Goal: Task Accomplishment & Management: Manage account settings

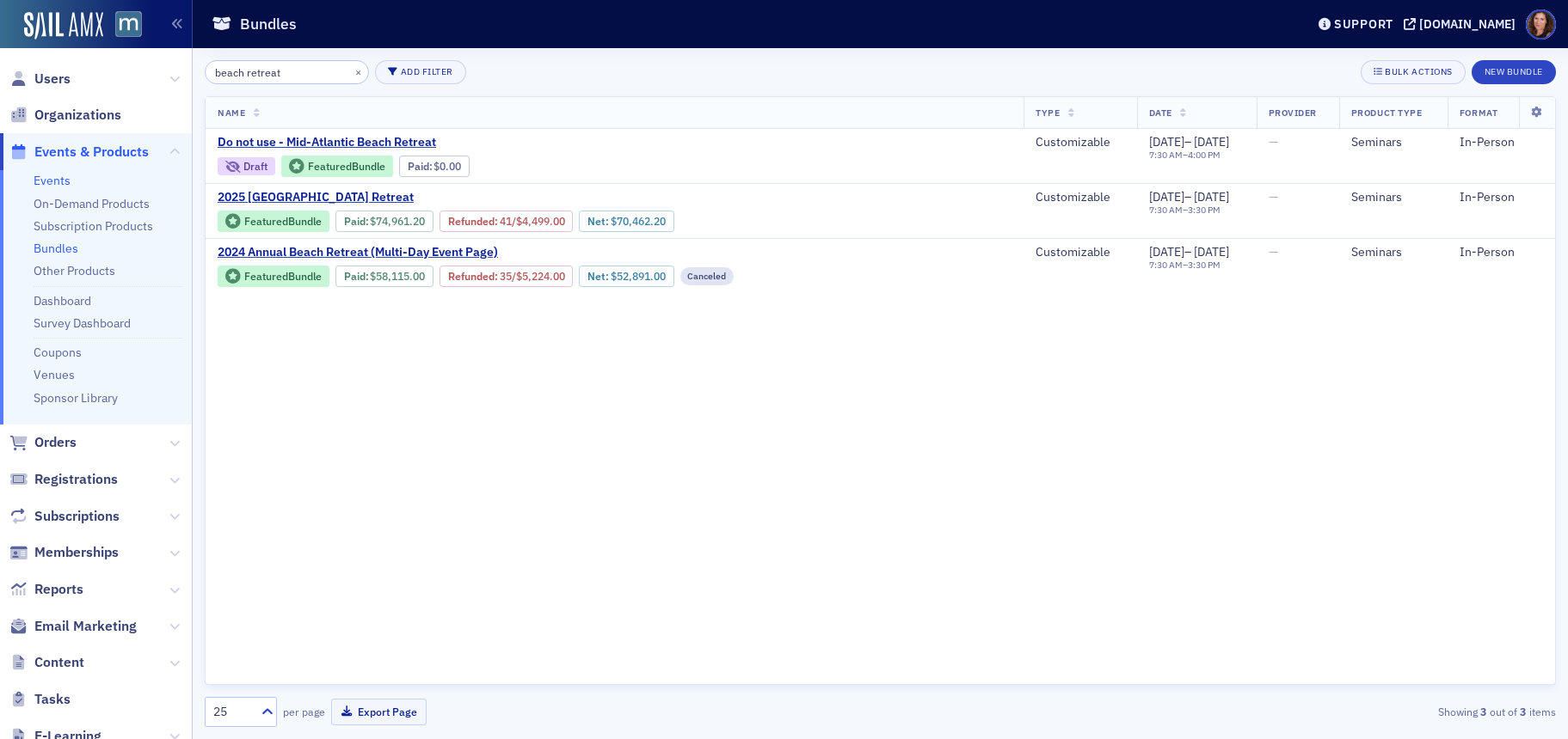
click at [48, 183] on link "Events" at bounding box center [53, 180] width 37 height 15
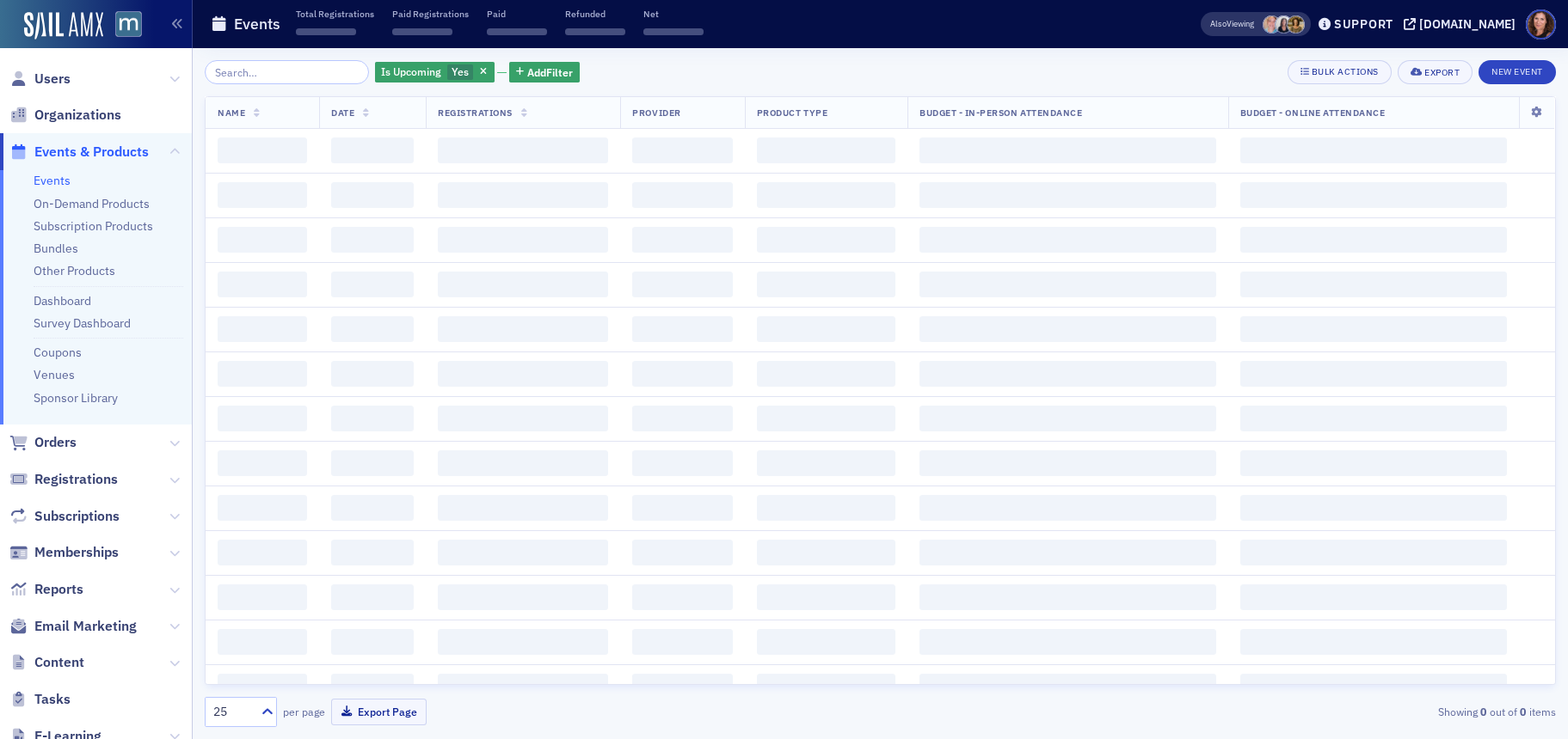
click at [286, 70] on input "search" at bounding box center [287, 72] width 164 height 24
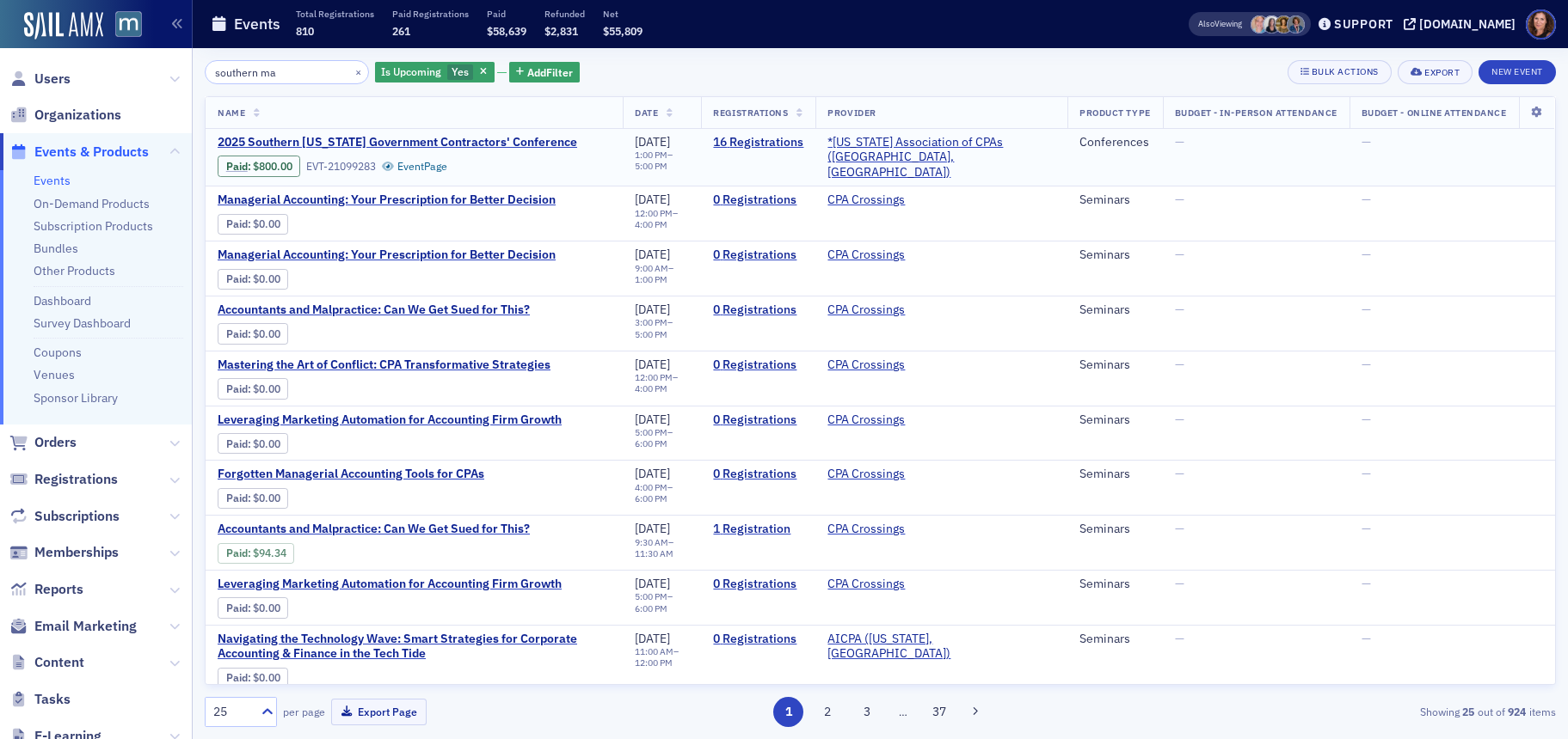
type input "southern ma"
click at [357, 150] on span "Paid : $800.00 EVT-21099283 Event Page" at bounding box center [397, 163] width 360 height 27
click at [357, 142] on span "2025 Southern [US_STATE] Government Contractors' Conference" at bounding box center [397, 142] width 360 height 15
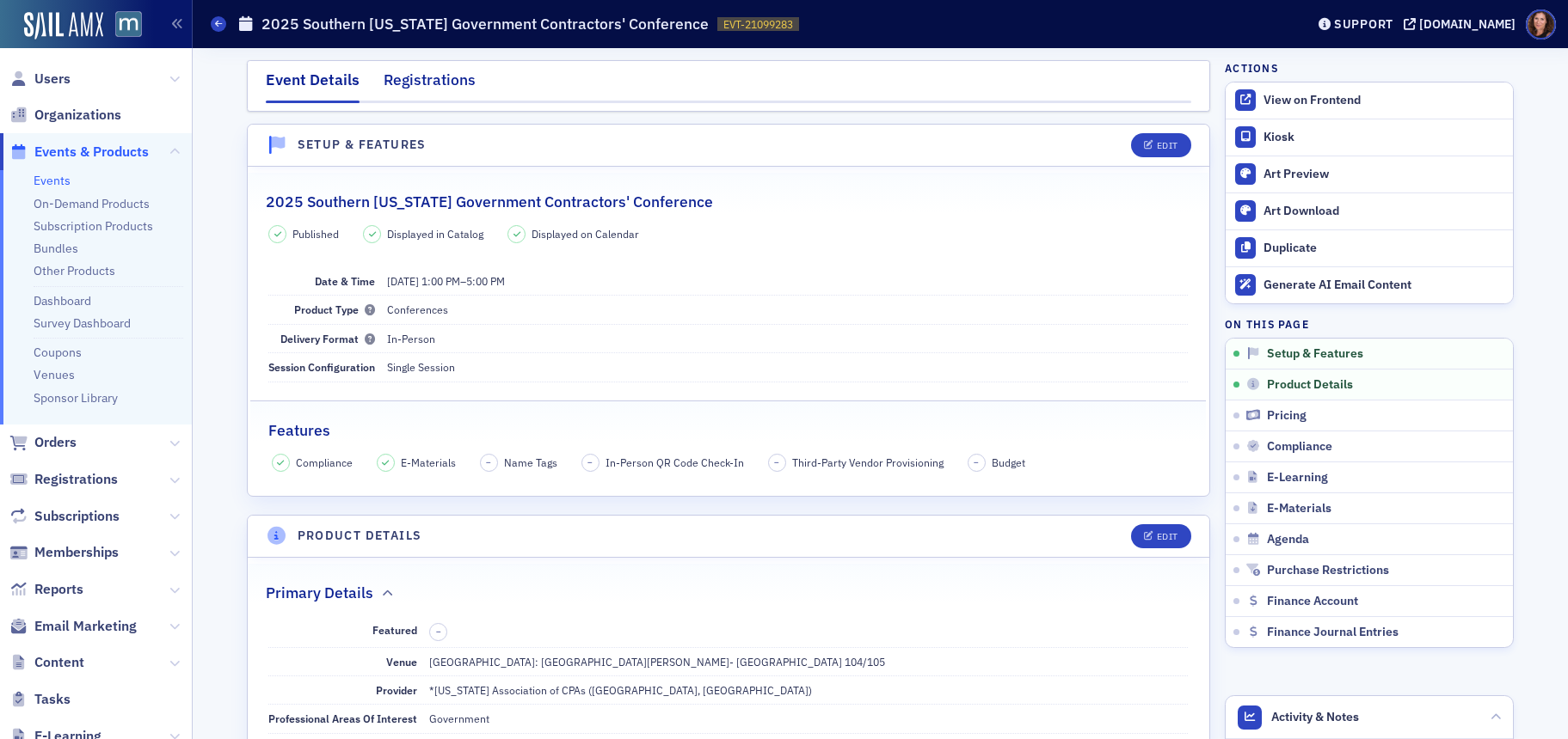
click at [427, 87] on div "Registrations" at bounding box center [429, 85] width 92 height 32
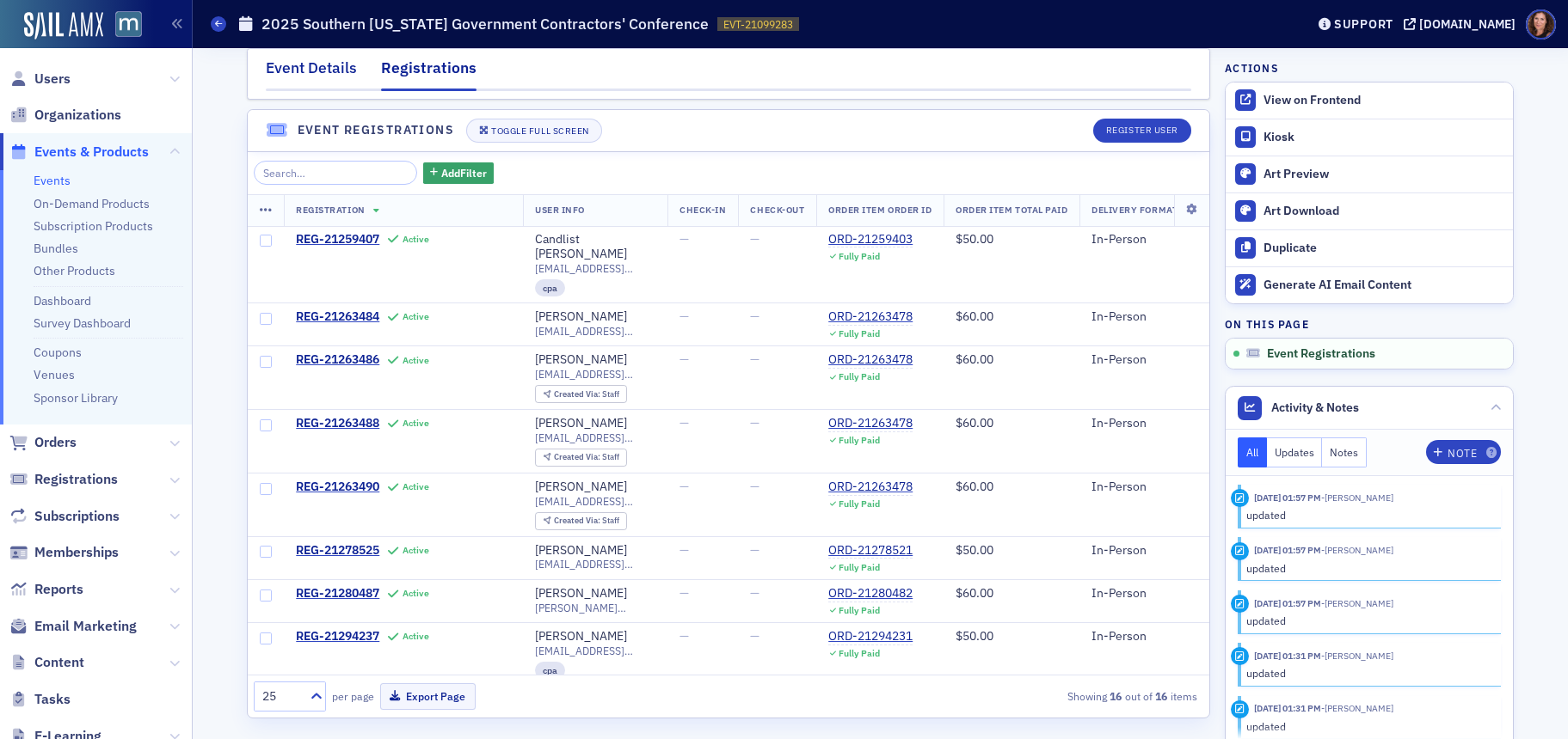
click at [294, 71] on div "Event Details" at bounding box center [311, 73] width 91 height 32
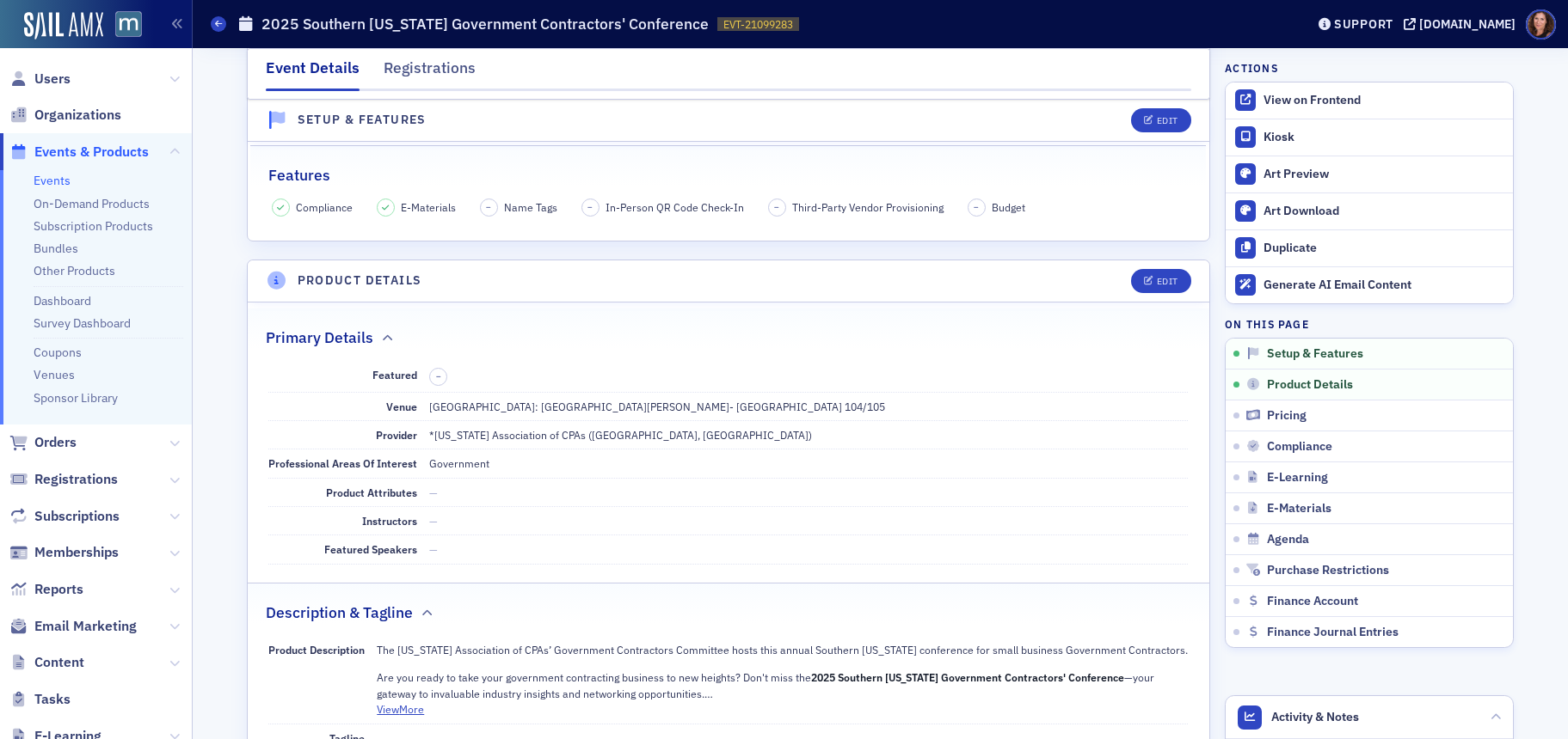
scroll to position [284, 0]
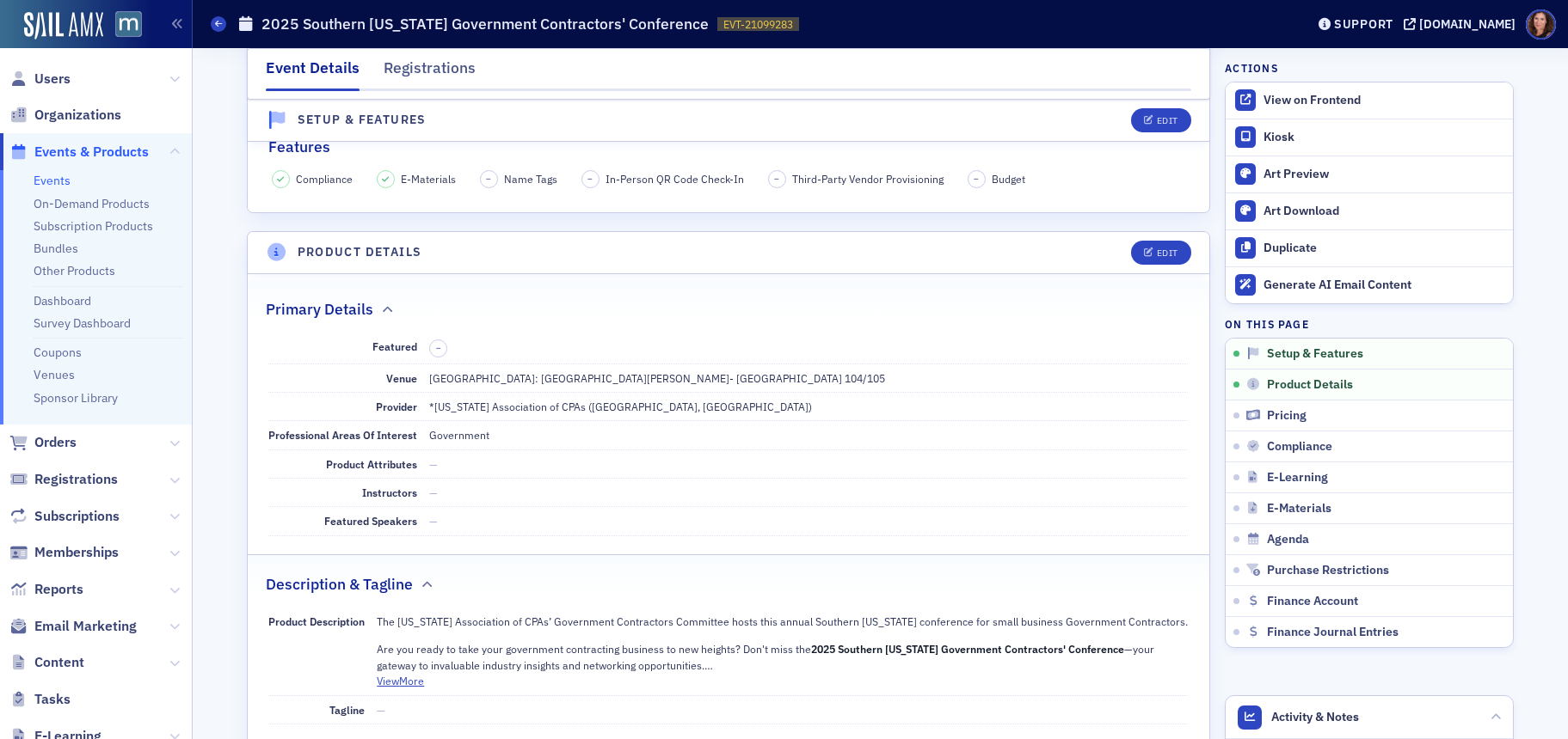
click at [1150, 238] on header "Product Details Edit" at bounding box center [728, 253] width 961 height 42
click at [1157, 248] on div "Edit" at bounding box center [1168, 253] width 21 height 10
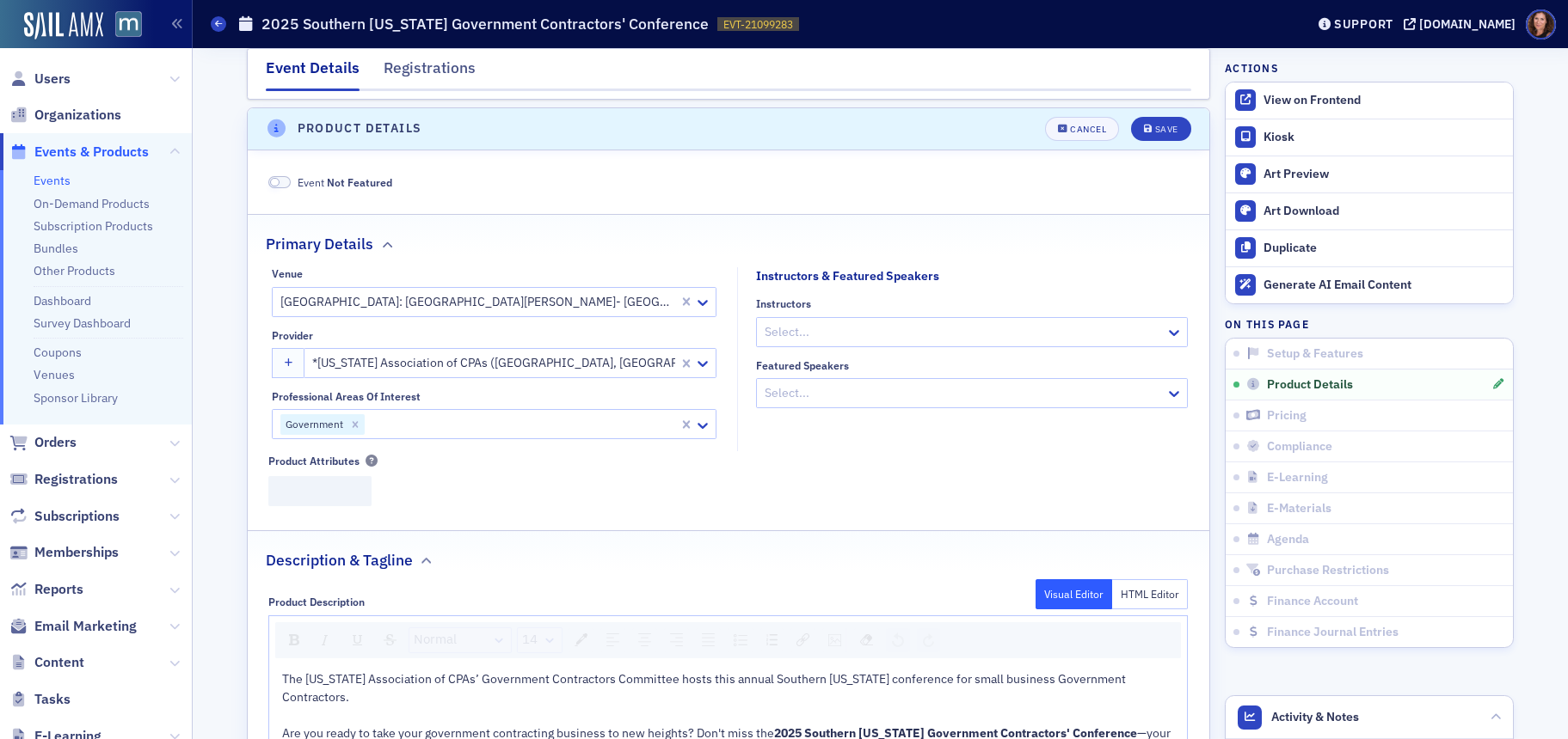
scroll to position [415, 0]
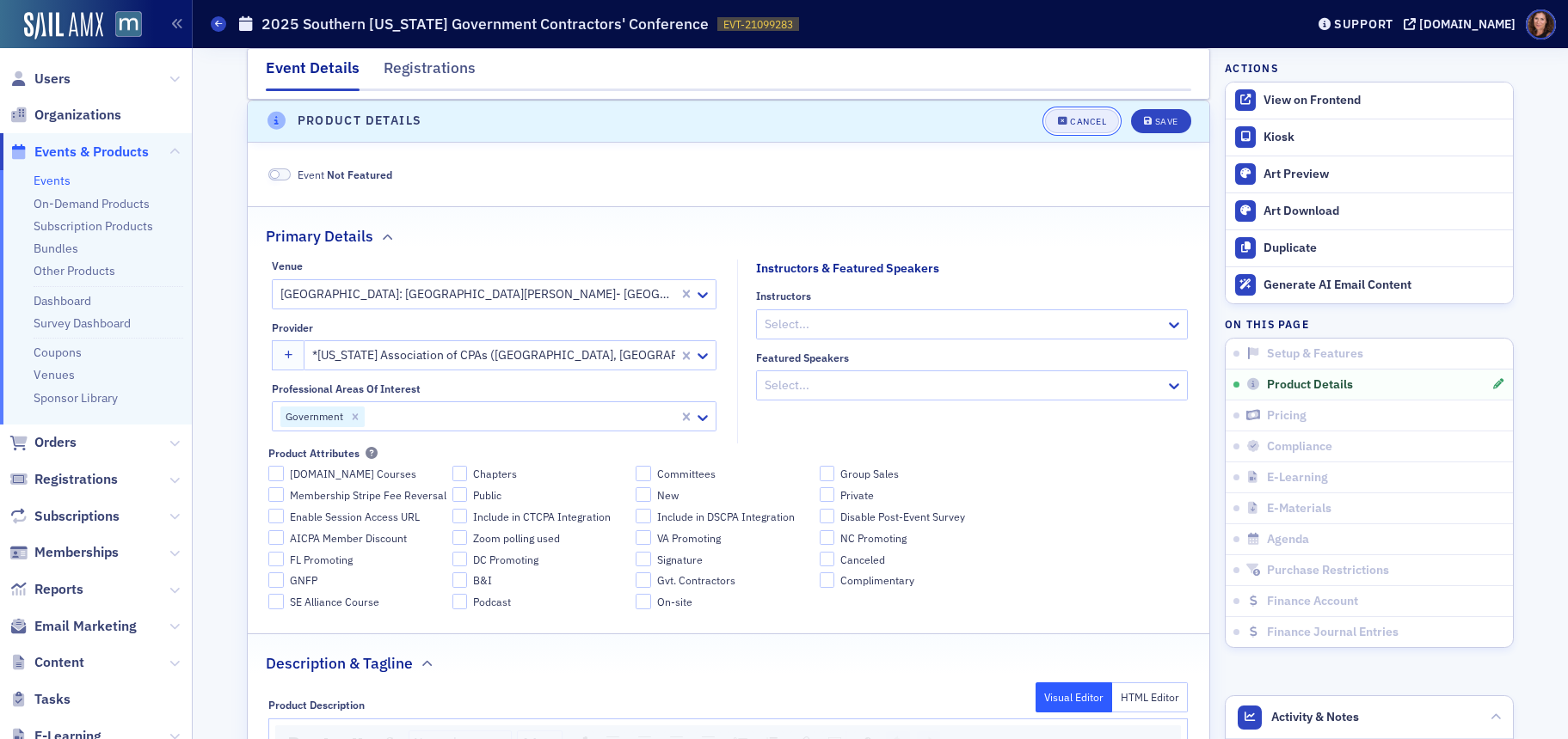
click at [1070, 119] on div "Cancel" at bounding box center [1088, 121] width 37 height 10
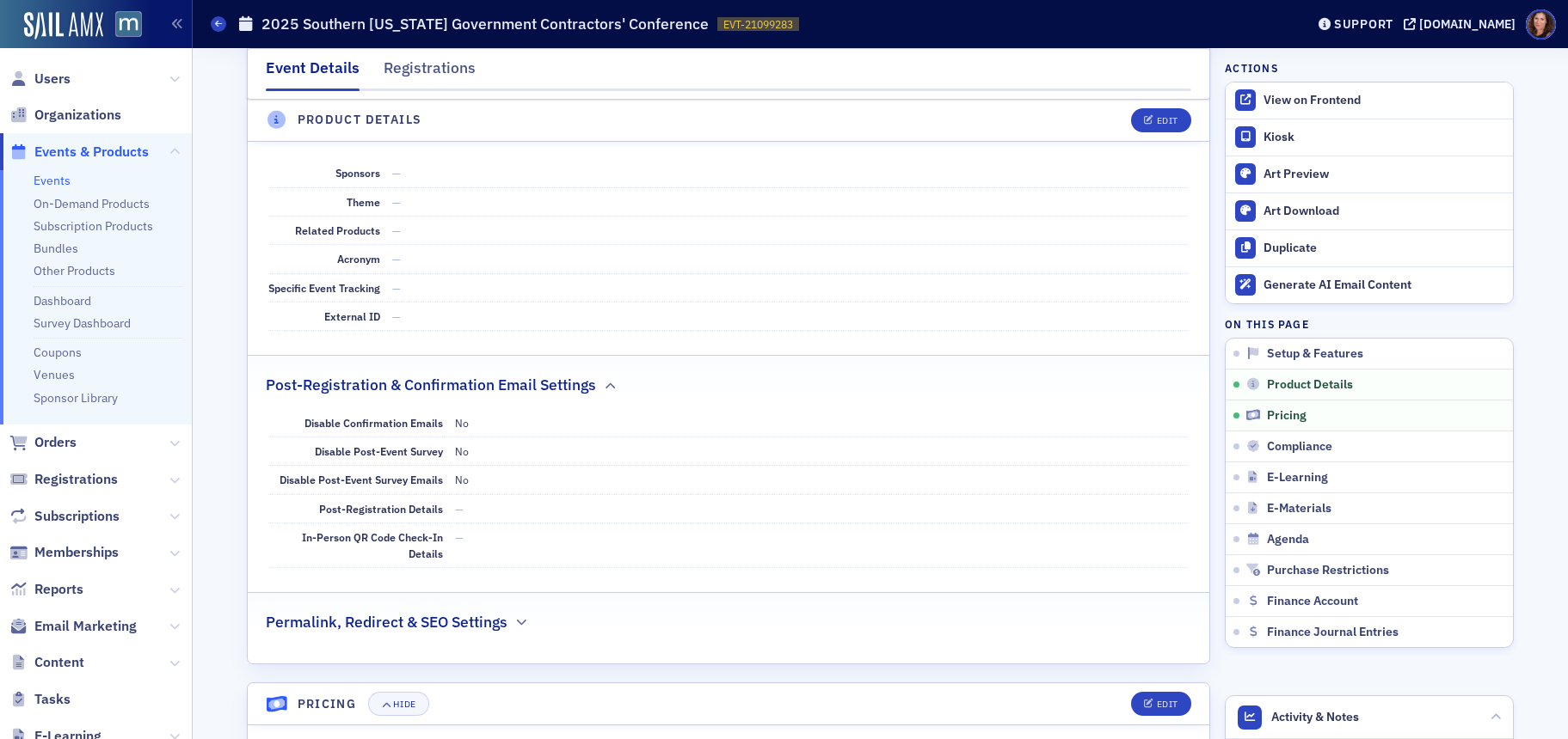
scroll to position [1168, 0]
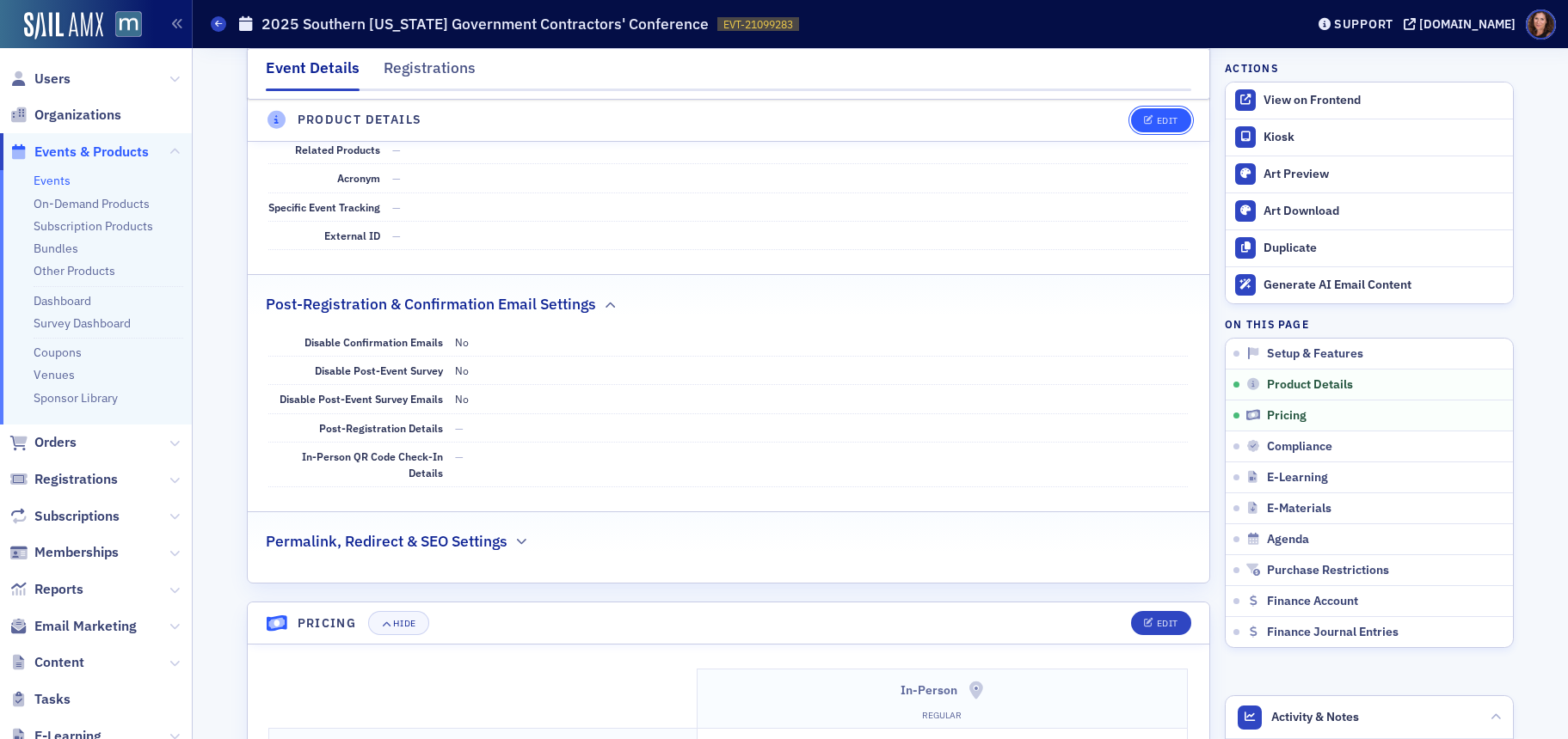
click at [1147, 118] on icon "button" at bounding box center [1149, 120] width 11 height 10
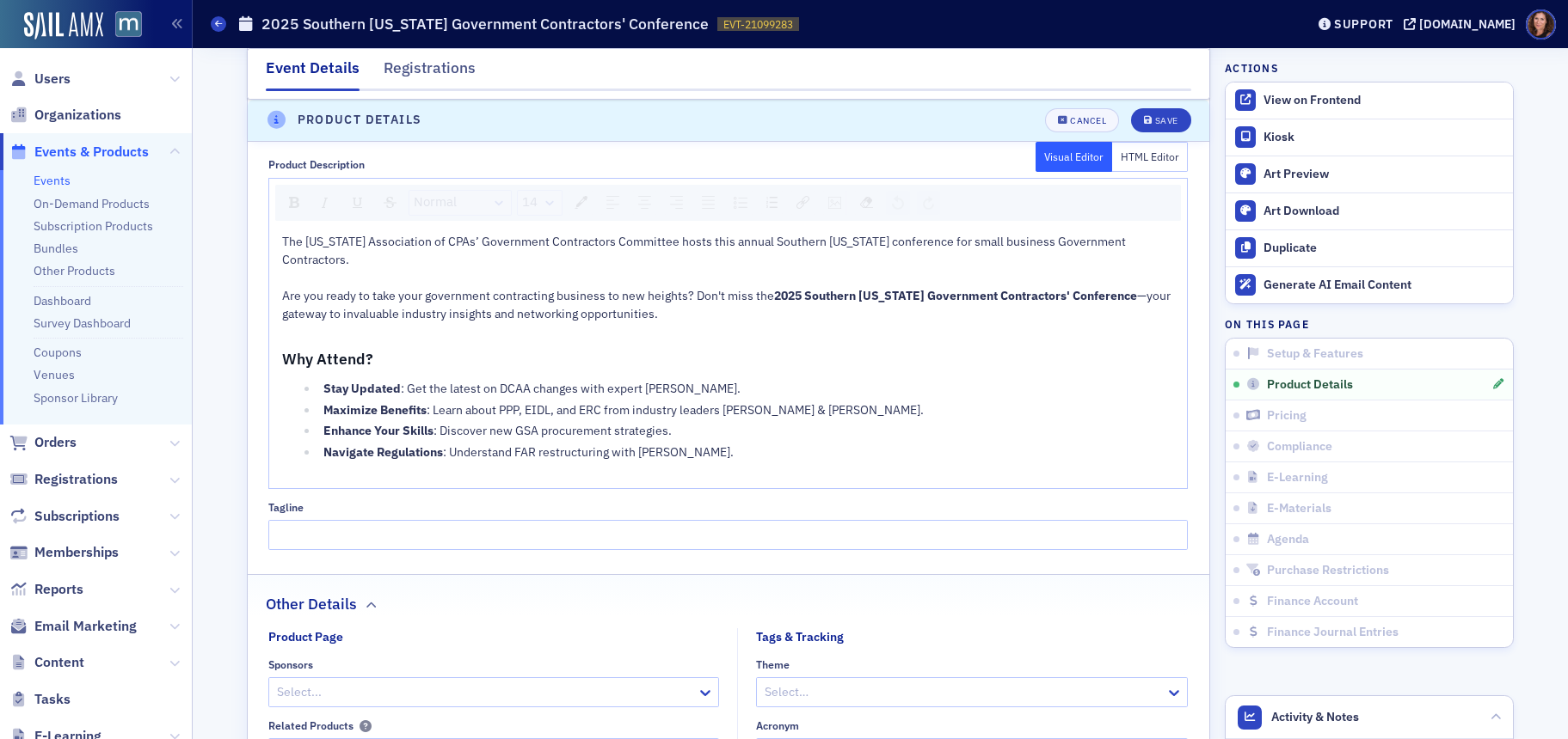
scroll to position [988, 0]
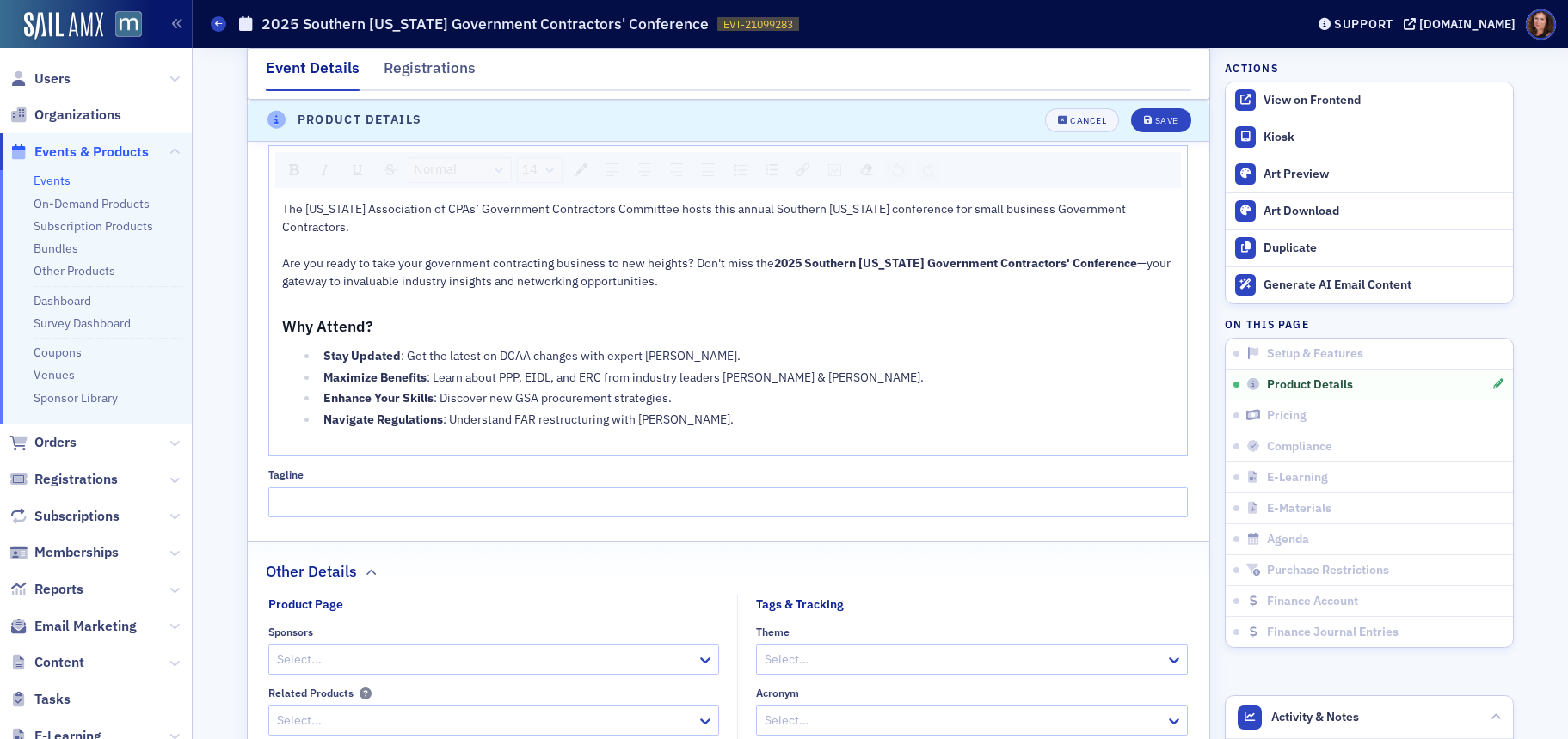
click at [406, 349] on ul "Stay Updated : Get the latest on DCAA changes with expert [PERSON_NAME]. [PERSO…" at bounding box center [729, 388] width 893 height 82
drag, startPoint x: 321, startPoint y: 338, endPoint x: 736, endPoint y: 336, distance: 415.0
click at [736, 347] on div "Stay Updated : Get the latest on DCAA changes with expert [PERSON_NAME]." at bounding box center [749, 356] width 853 height 18
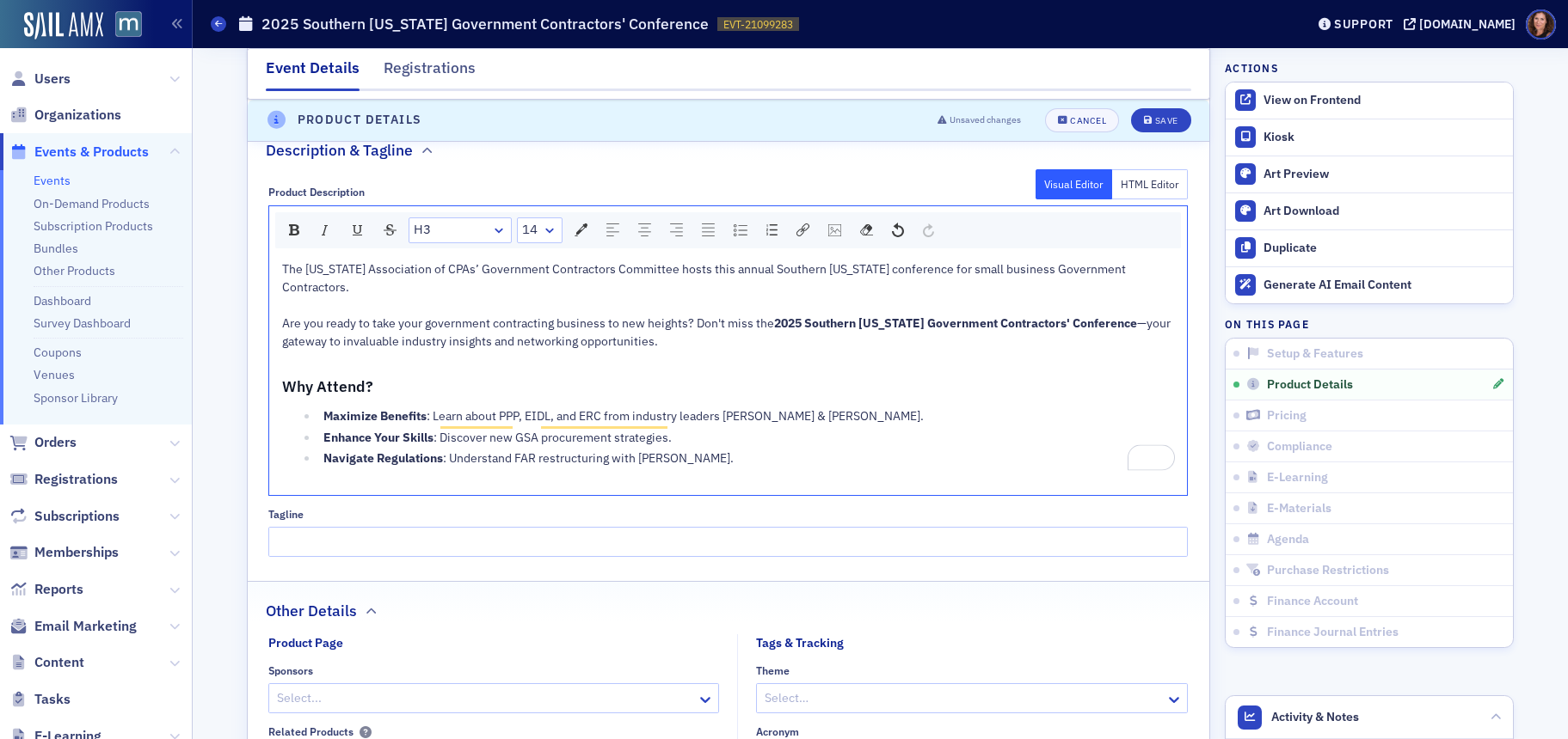
scroll to position [925, 0]
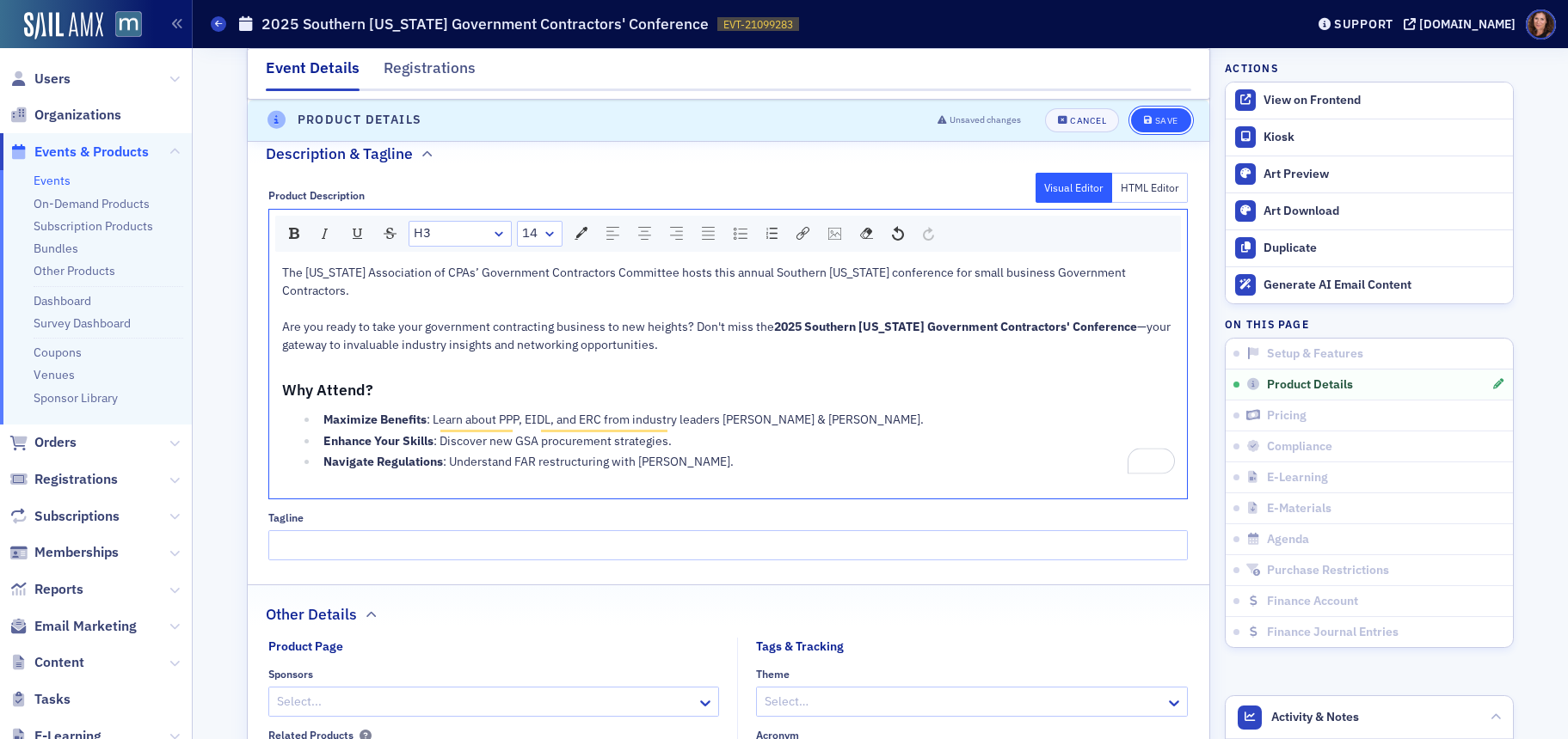
click at [1156, 123] on div "Save" at bounding box center [1167, 120] width 23 height 10
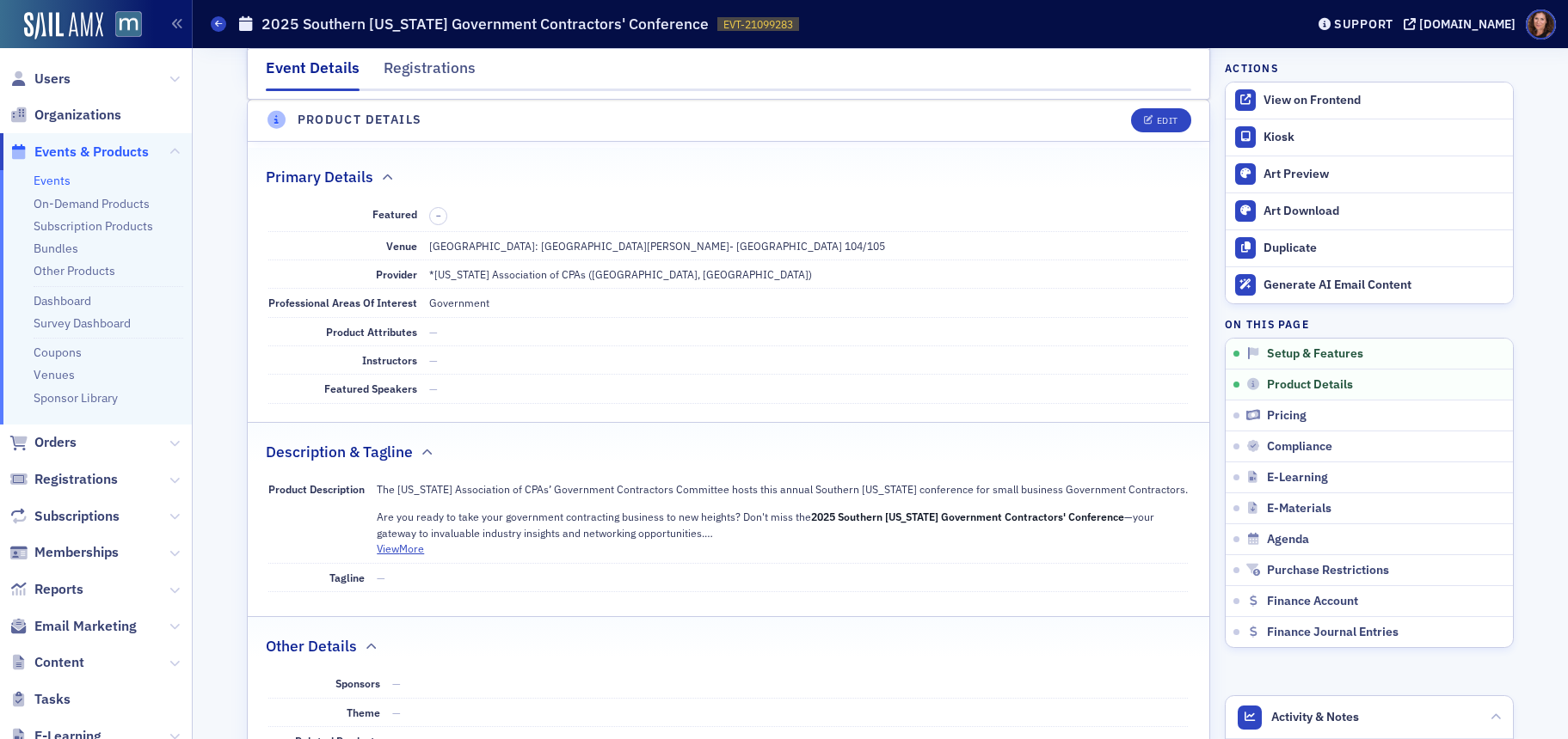
scroll to position [415, 0]
click at [1288, 104] on div "View on Frontend" at bounding box center [1384, 100] width 241 height 15
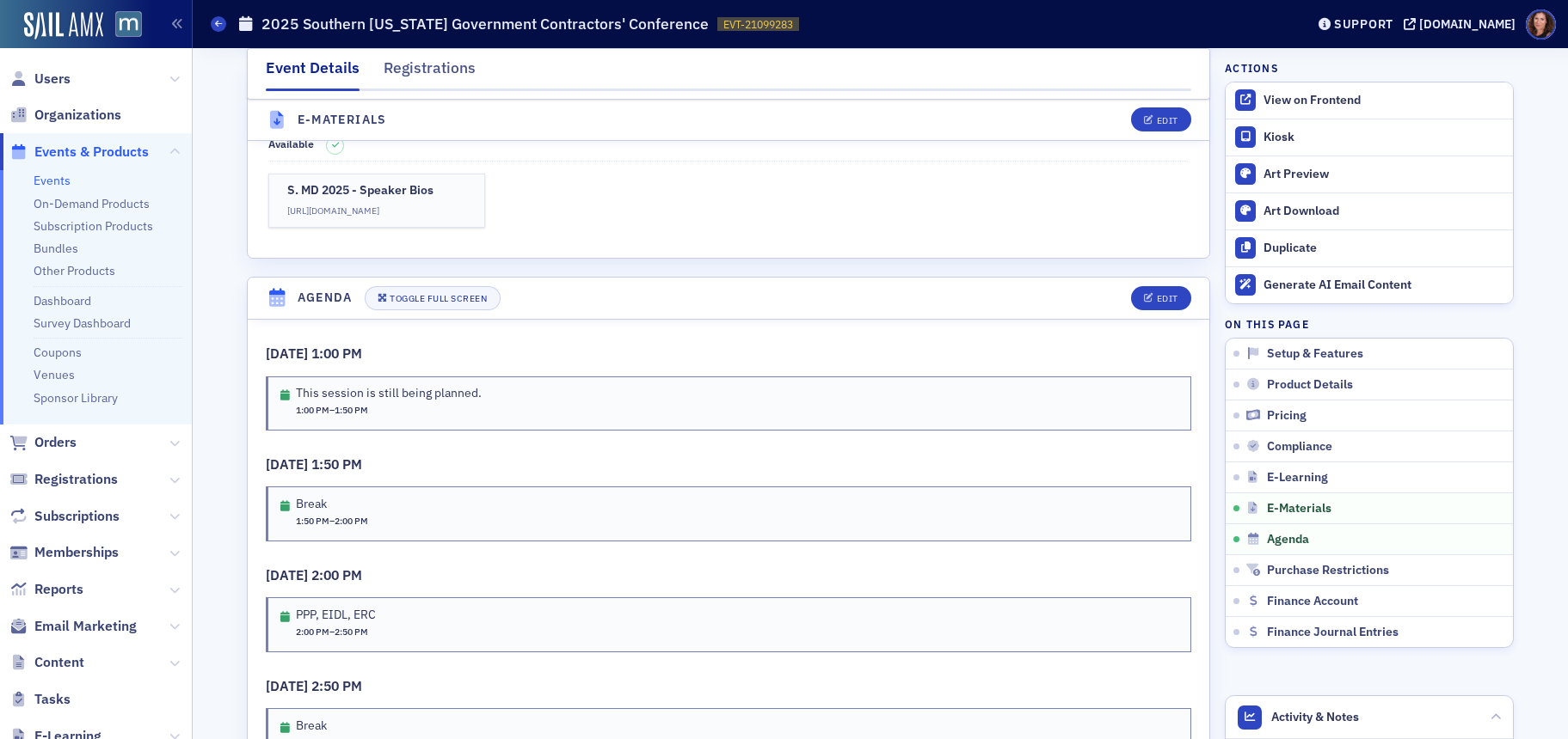
scroll to position [2438, 0]
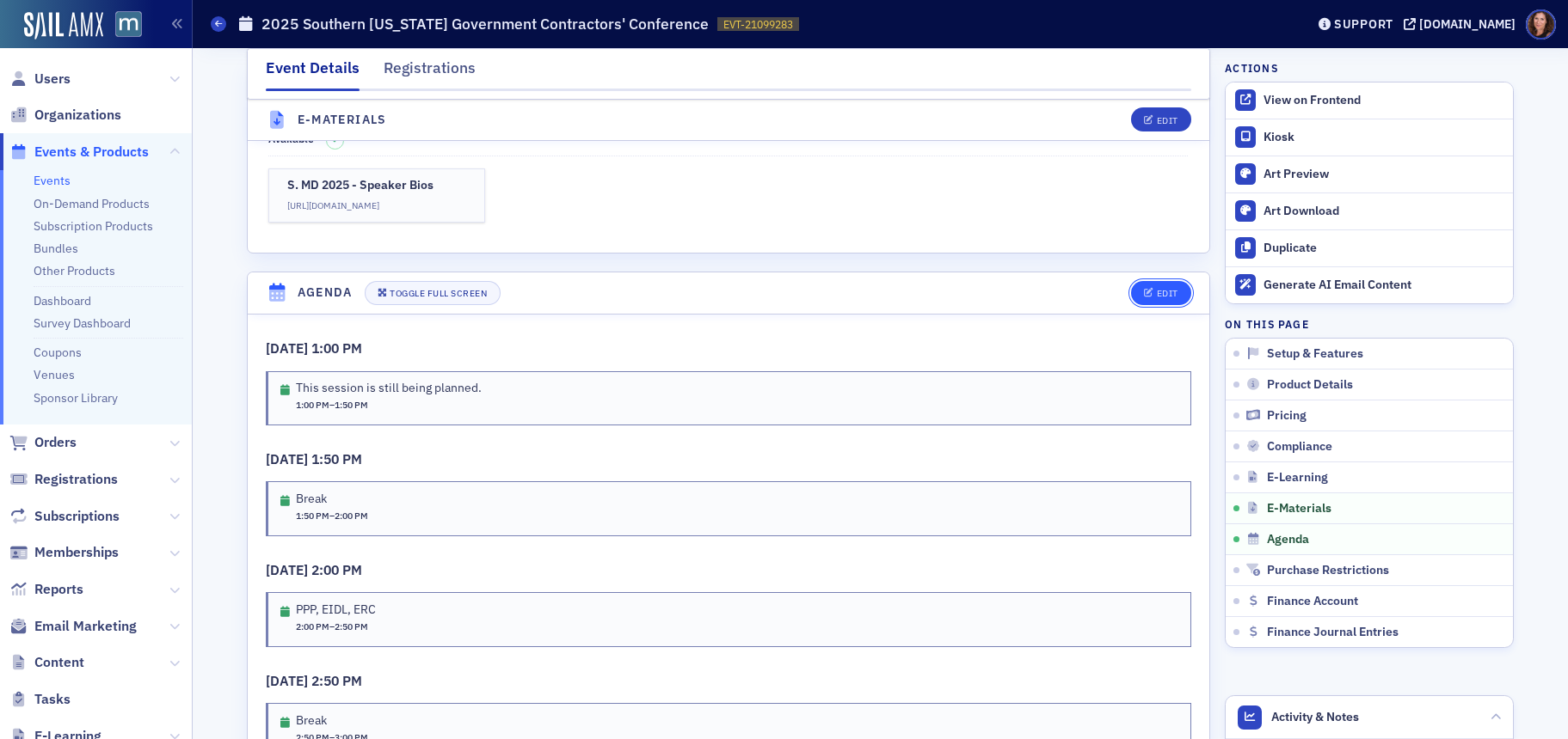
click at [1157, 295] on div "Edit" at bounding box center [1168, 293] width 21 height 10
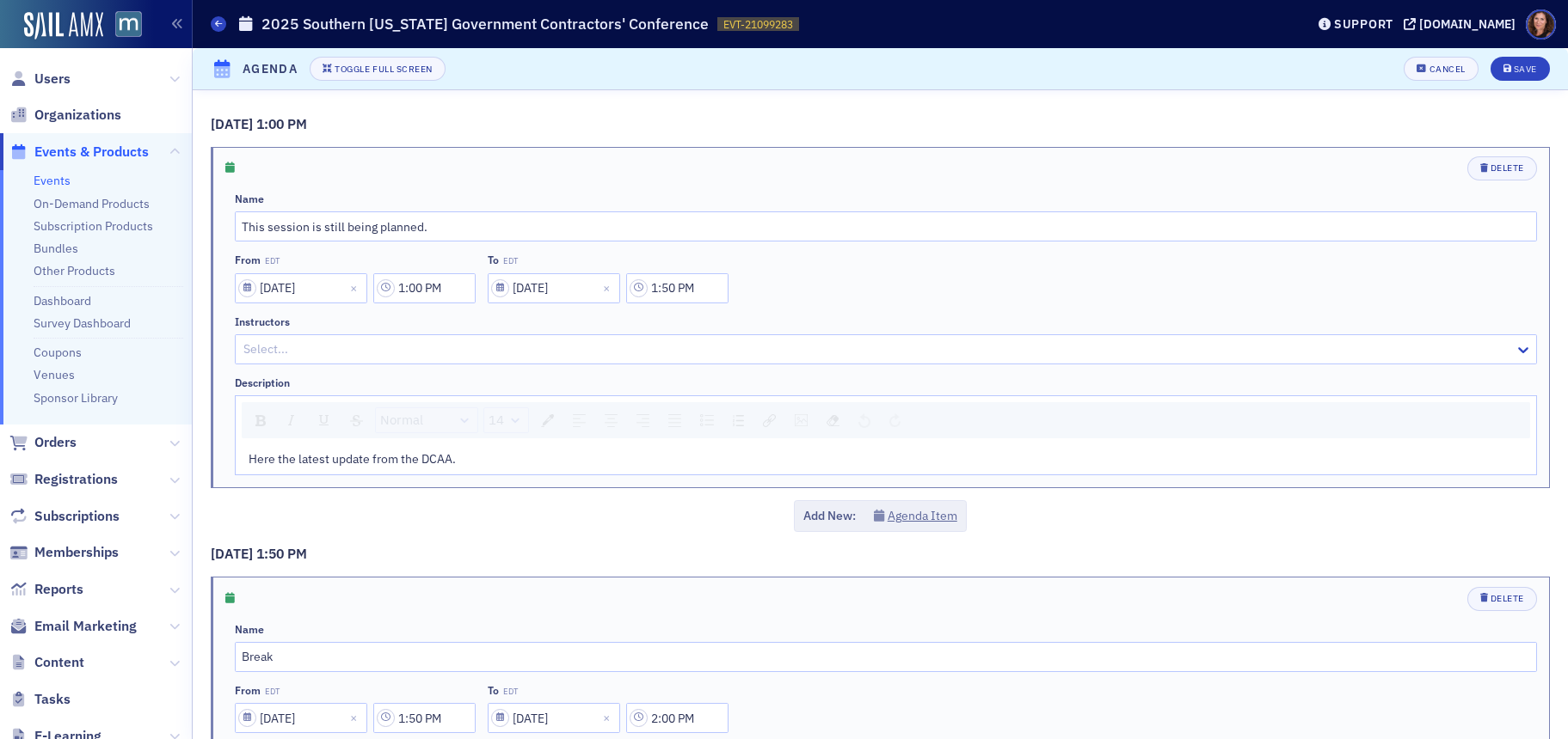
scroll to position [2564, 0]
drag, startPoint x: 467, startPoint y: 460, endPoint x: 202, endPoint y: 463, distance: 265.0
click at [1504, 64] on icon "submit" at bounding box center [1508, 69] width 9 height 10
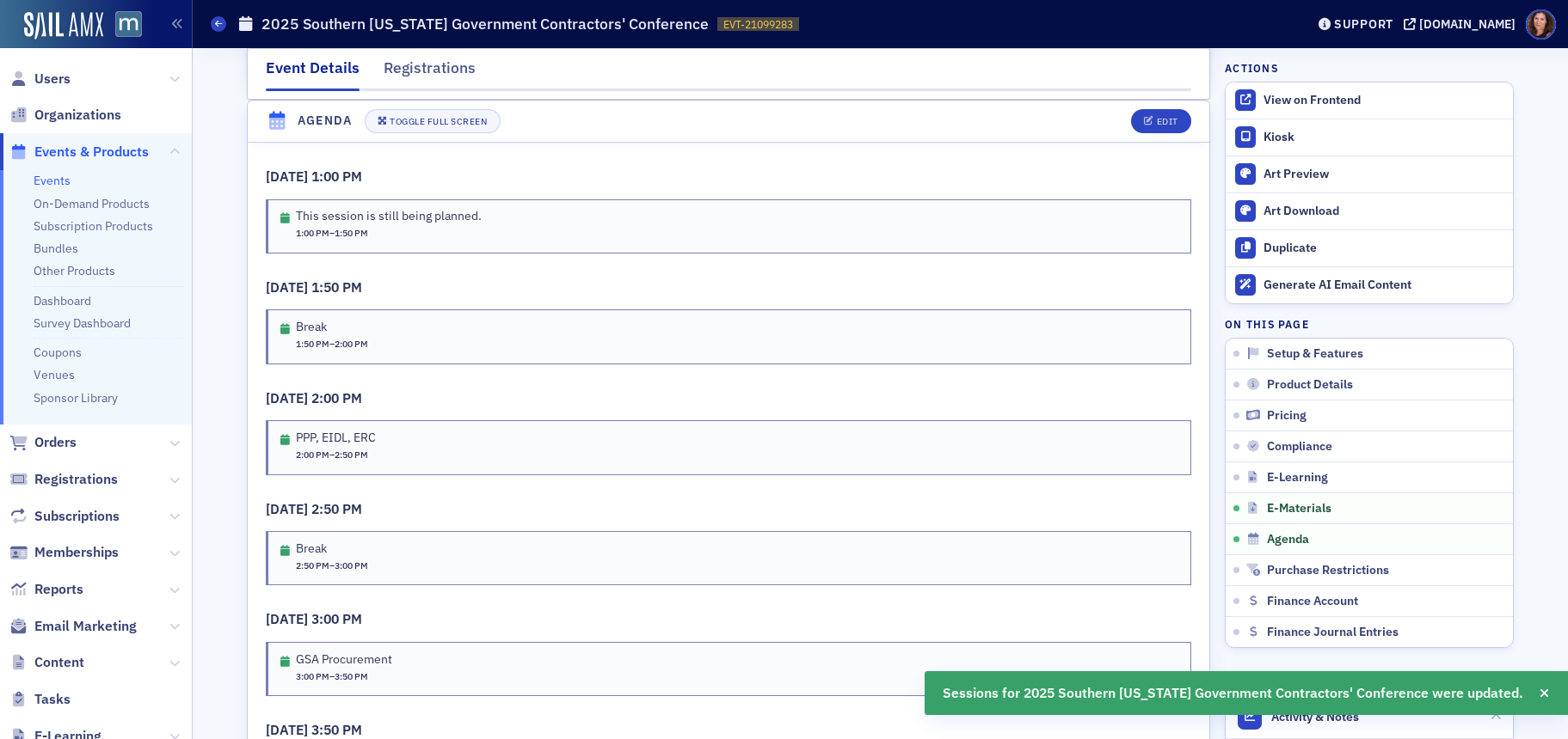
scroll to position [272, 0]
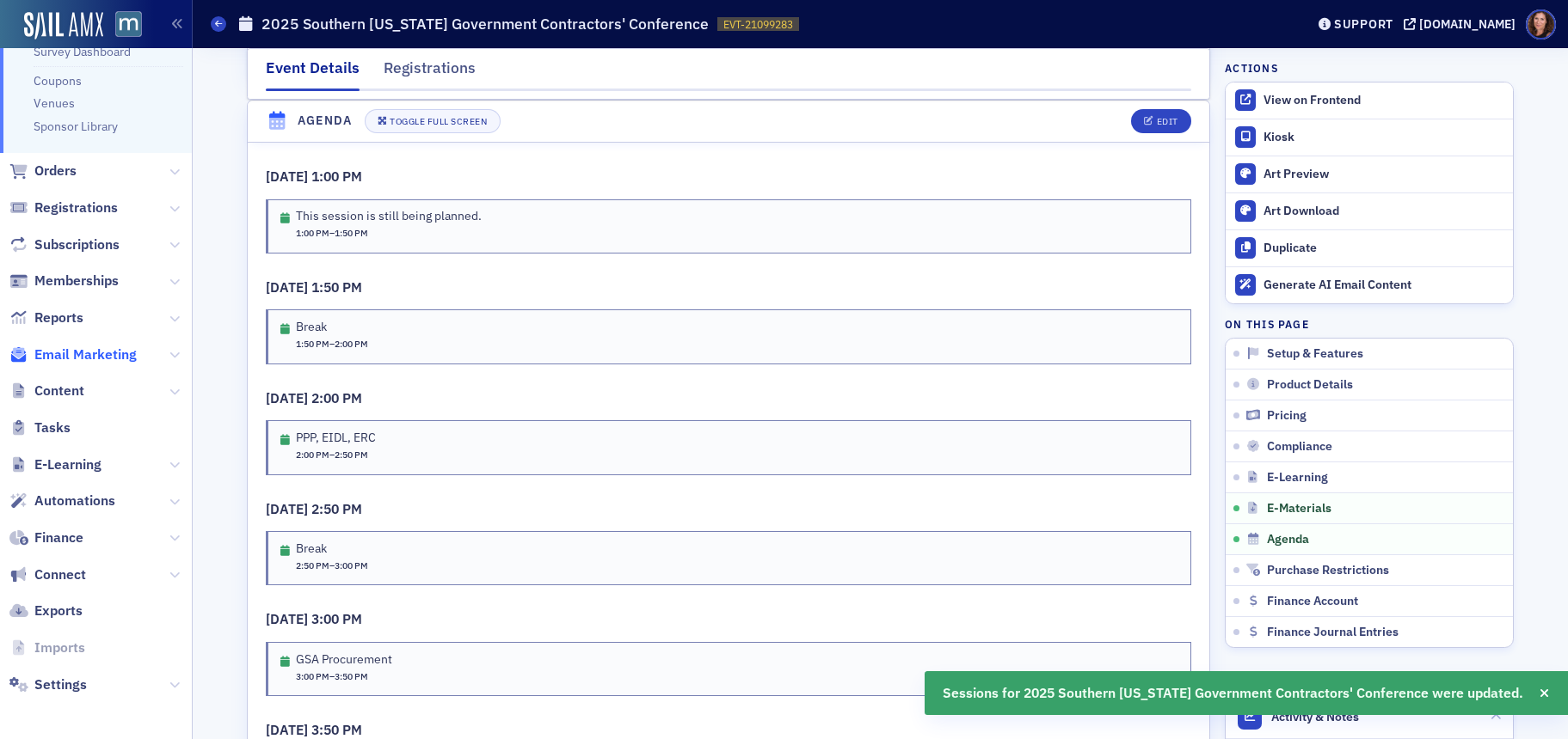
click at [84, 353] on span "Email Marketing" at bounding box center [86, 354] width 102 height 19
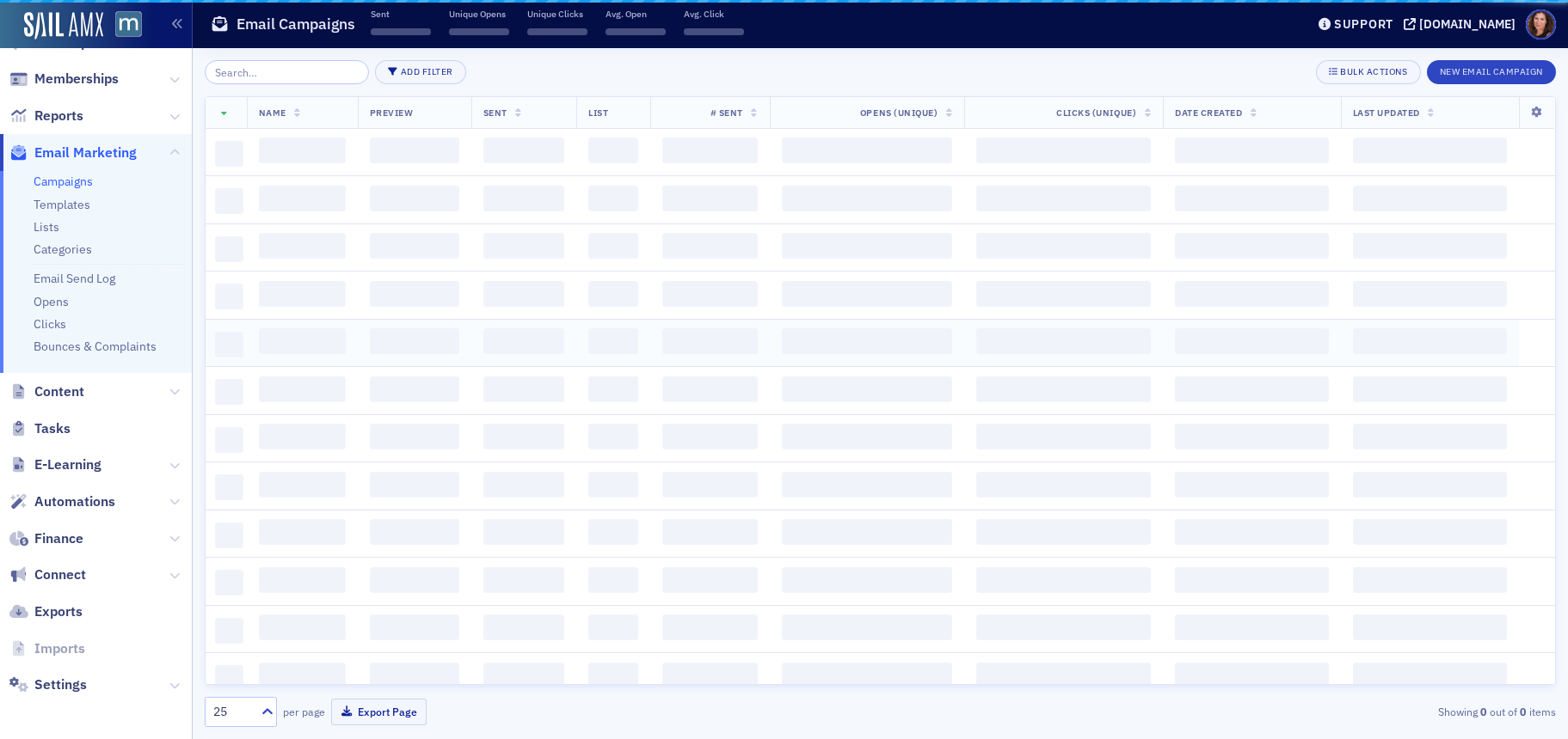
scroll to position [219, 0]
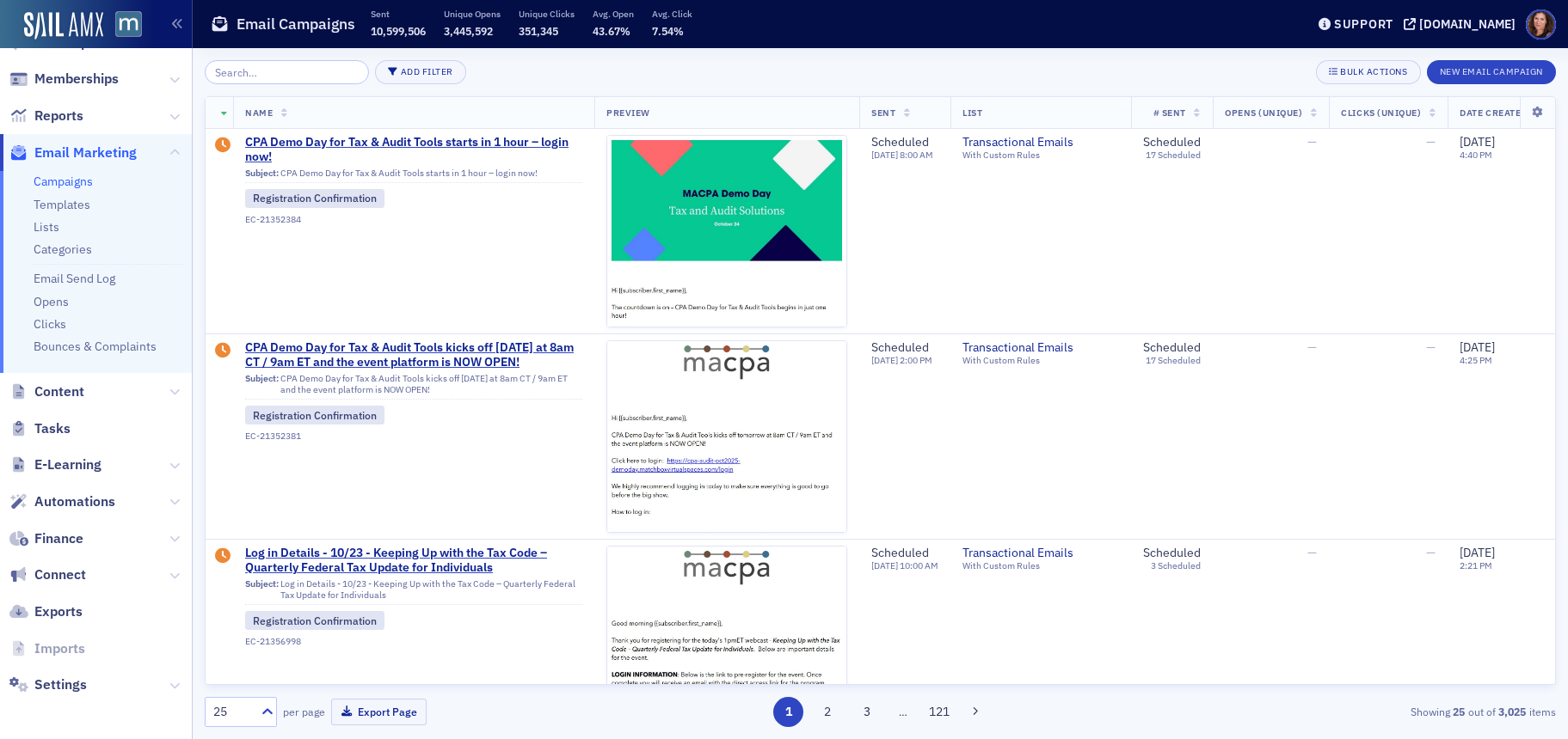
click at [284, 72] on input "search" at bounding box center [287, 72] width 164 height 24
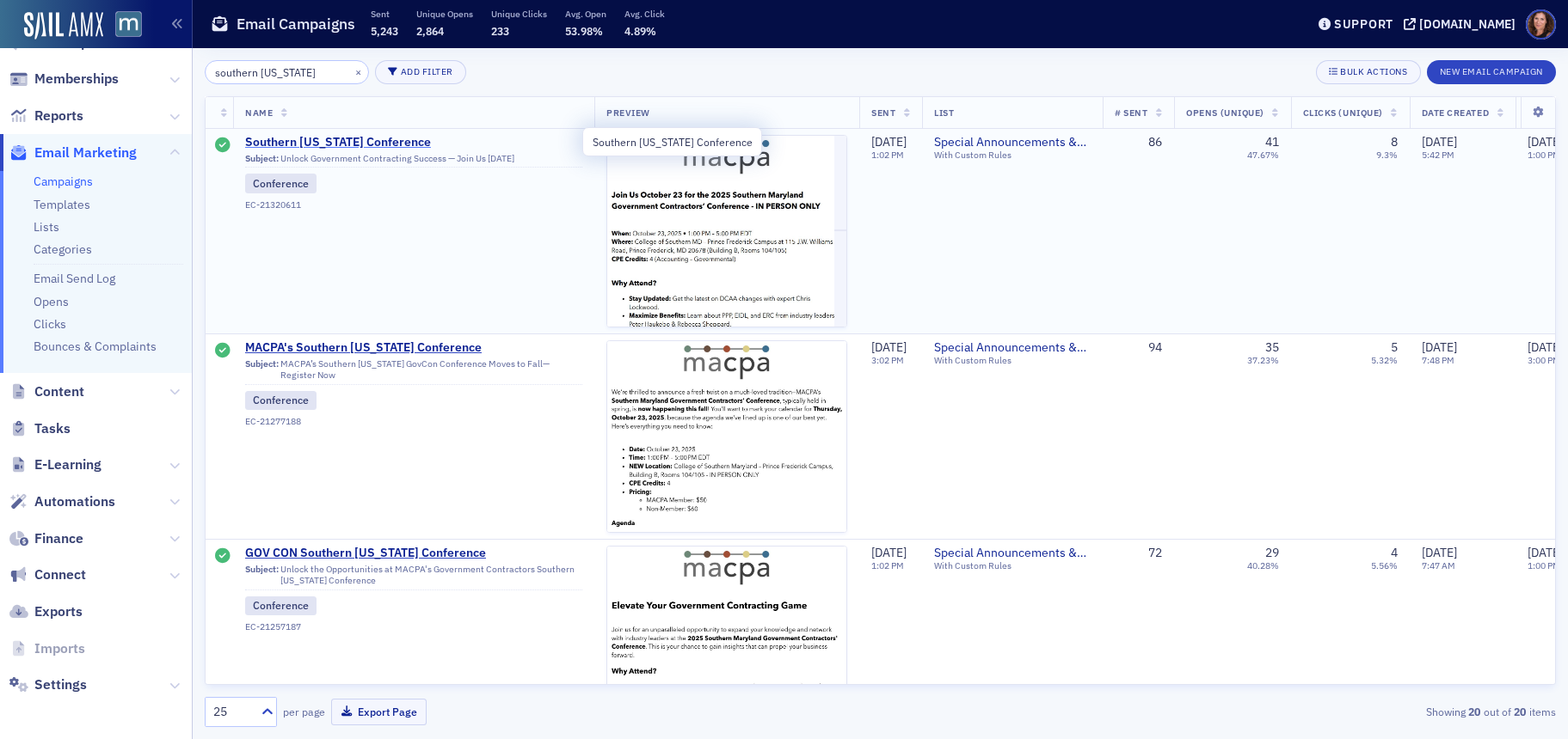
type input "southern [US_STATE]"
click at [383, 145] on span "Southern [US_STATE] Conference" at bounding box center [413, 142] width 337 height 15
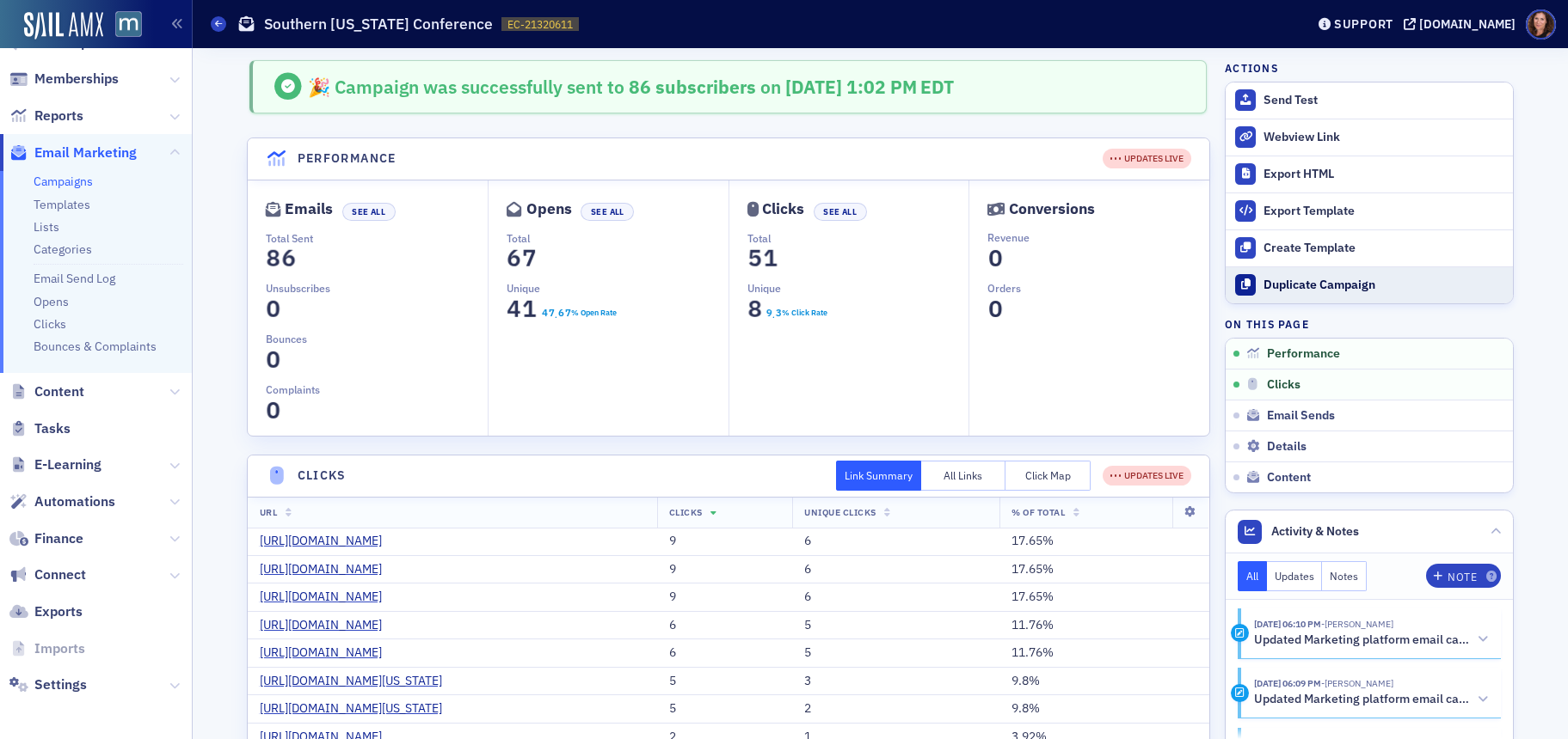
click at [1288, 284] on div "Duplicate Campaign" at bounding box center [1384, 285] width 241 height 15
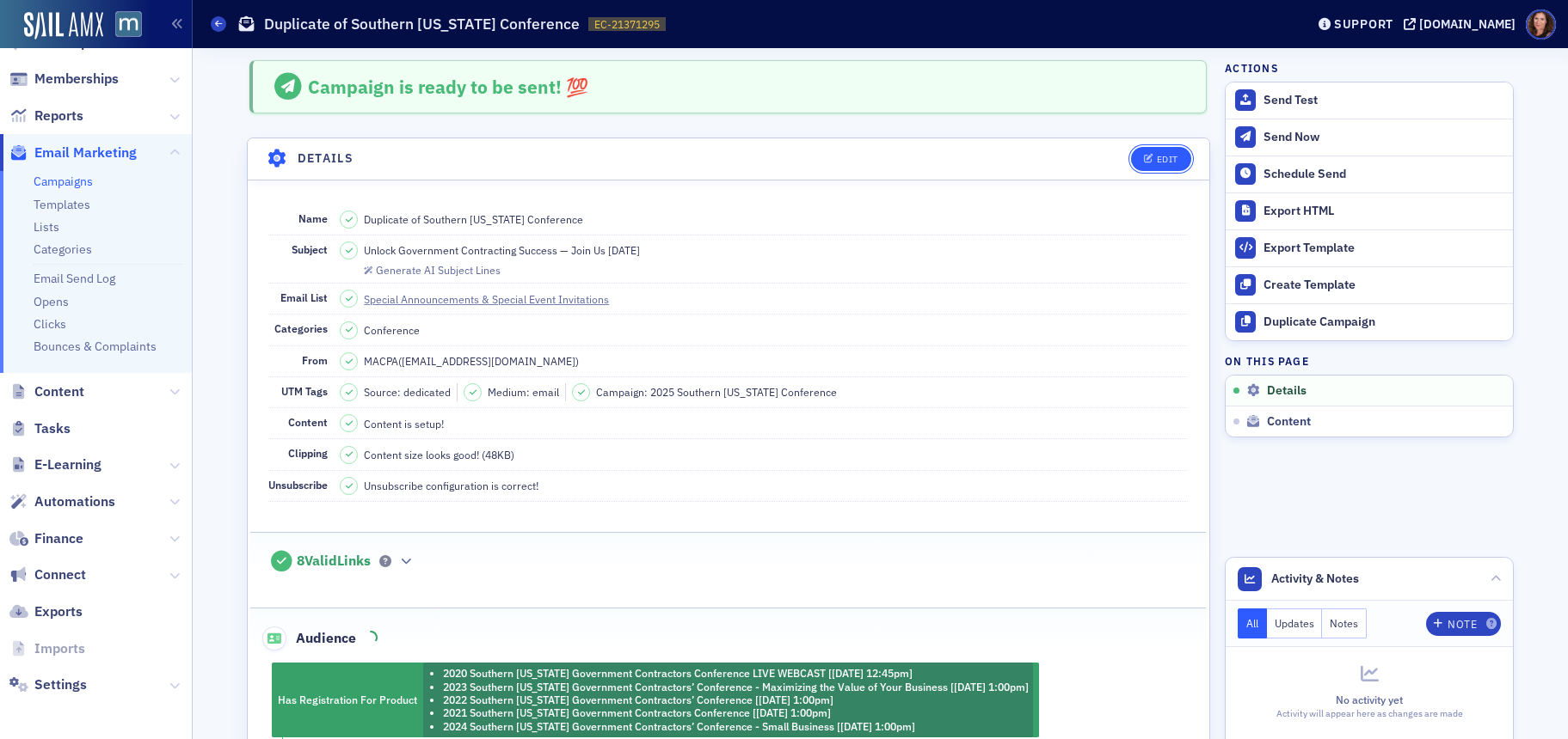
click at [1145, 156] on icon "button" at bounding box center [1149, 159] width 11 height 10
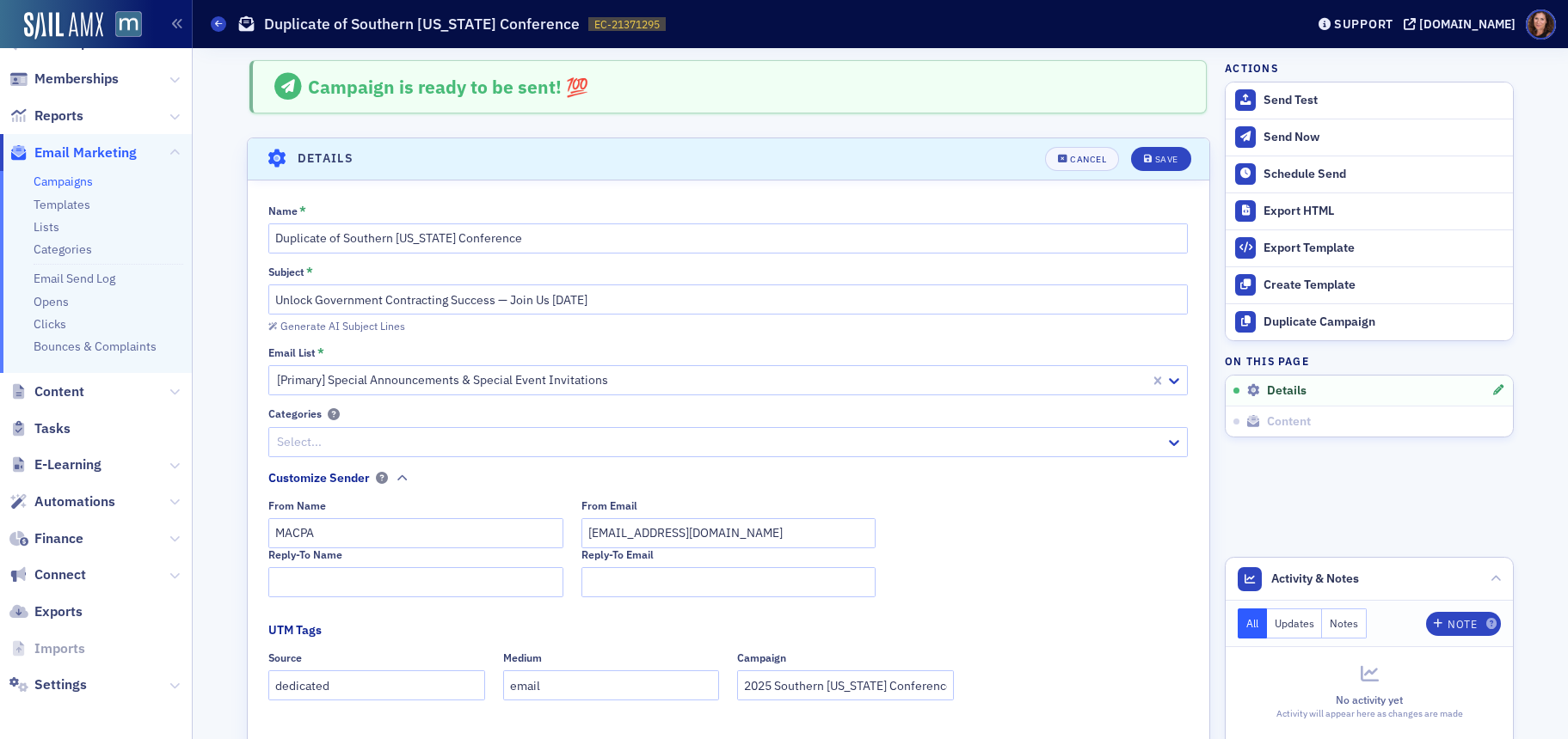
scroll to position [81, 0]
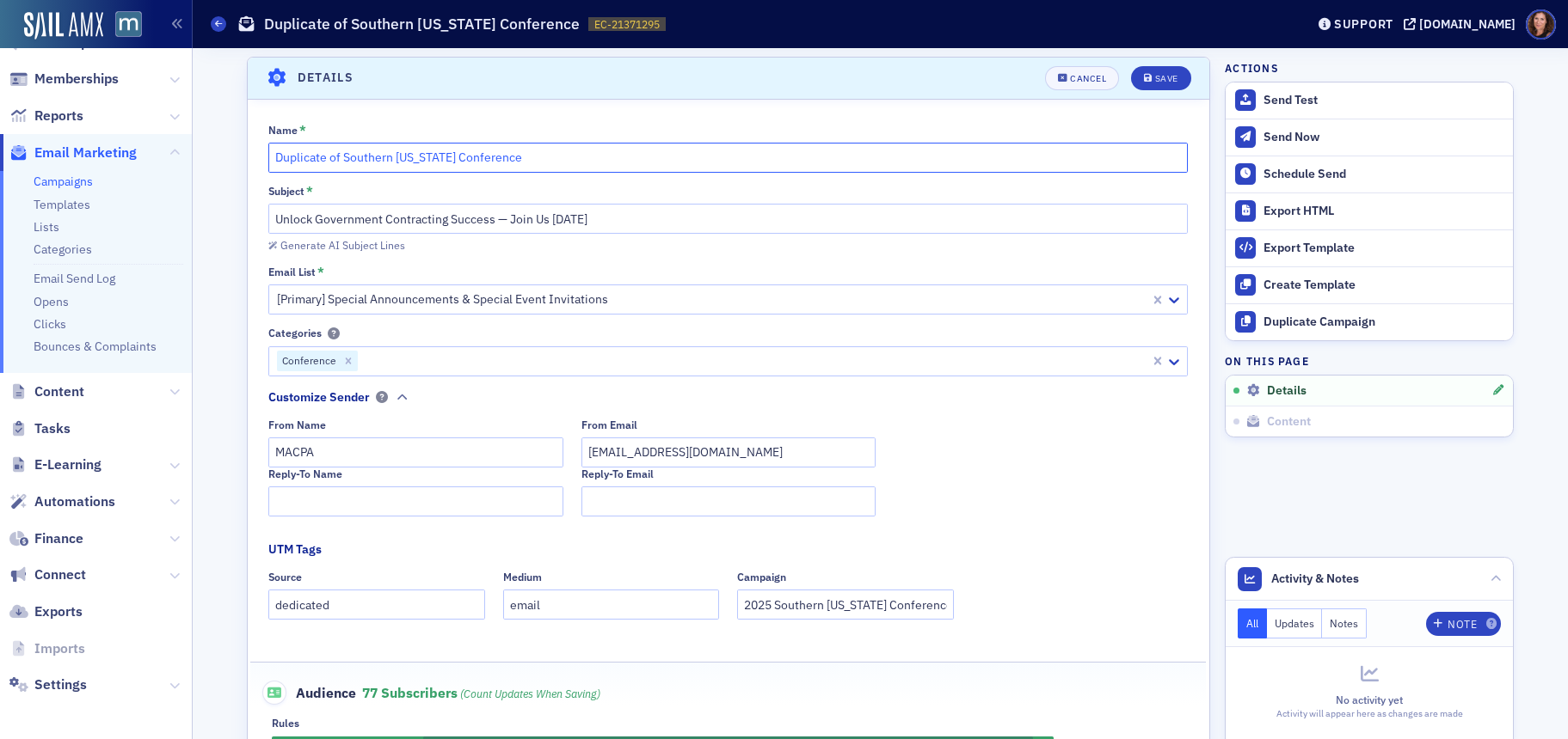
click at [338, 156] on input "Duplicate of Southern [US_STATE] Conference" at bounding box center [728, 158] width 919 height 30
drag, startPoint x: 338, startPoint y: 156, endPoint x: 230, endPoint y: 152, distance: 108.1
click at [496, 162] on input "Southern [US_STATE] Conference" at bounding box center [728, 158] width 919 height 30
type input "Southern [US_STATE] Conference - LAST CALL"
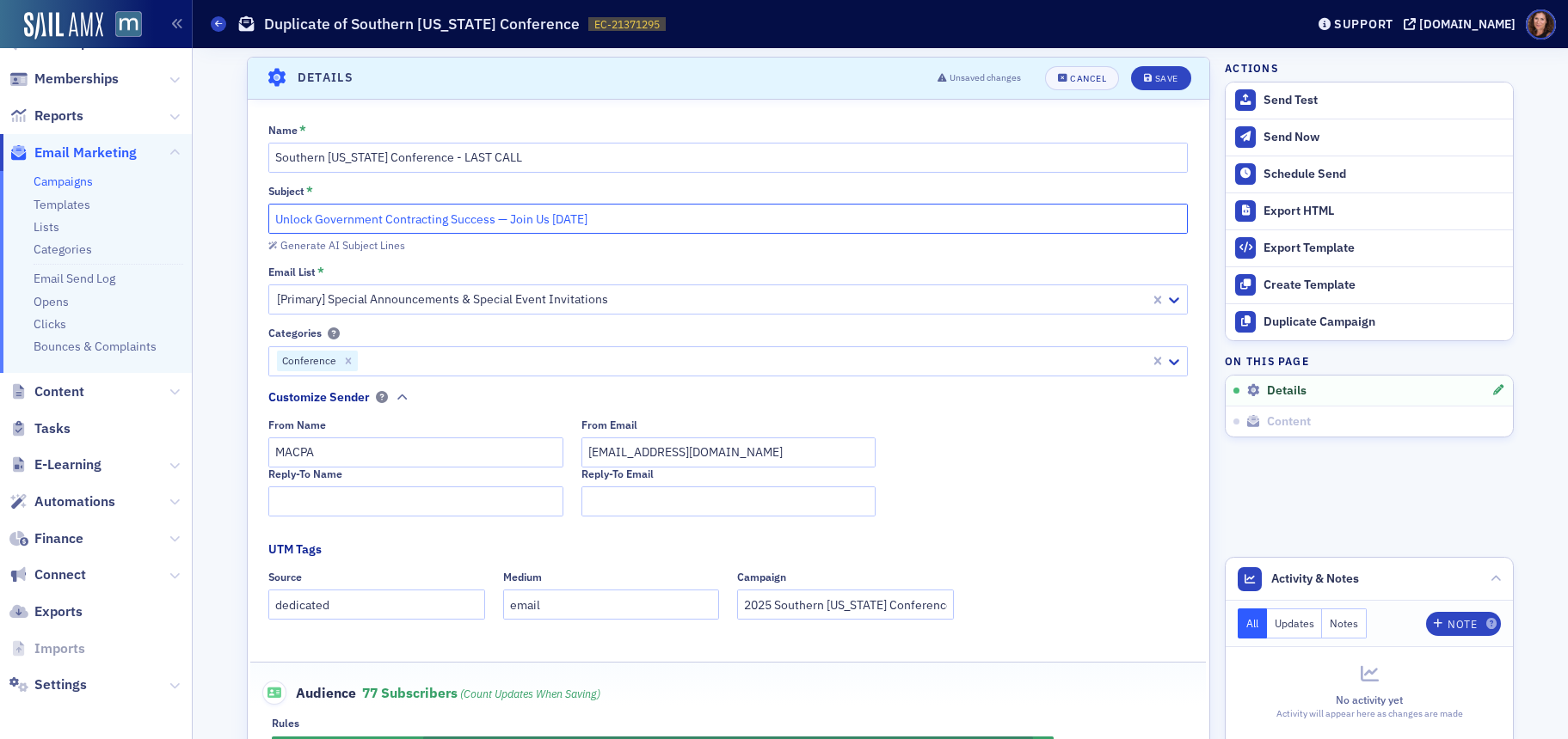
click at [631, 219] on input "Unlock Government Contracting Success — Join Us [DATE]" at bounding box center [728, 219] width 919 height 30
click at [560, 219] on input "Unlock Government Contracting Success — Join Us [DATE] -" at bounding box center [728, 219] width 919 height 30
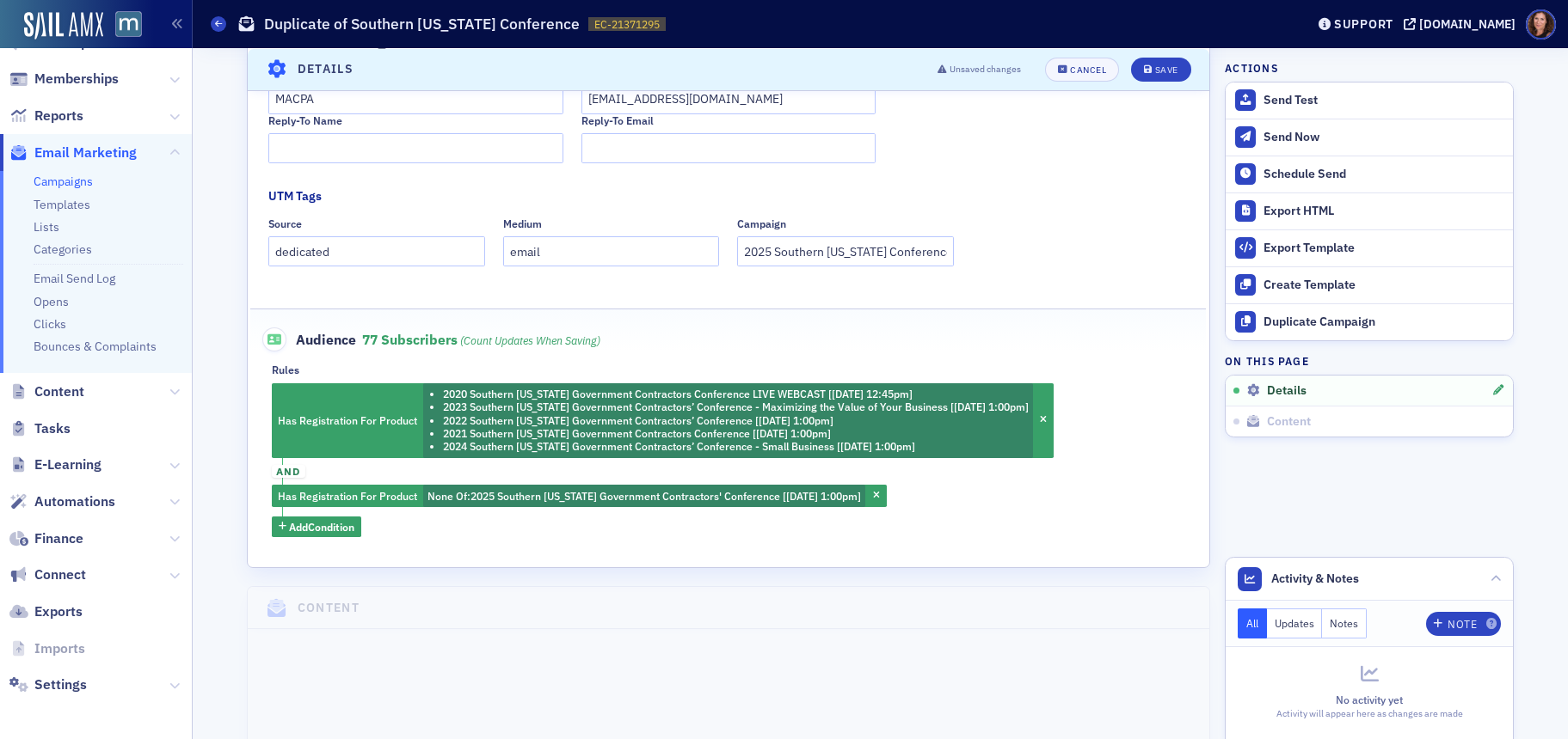
scroll to position [462, 0]
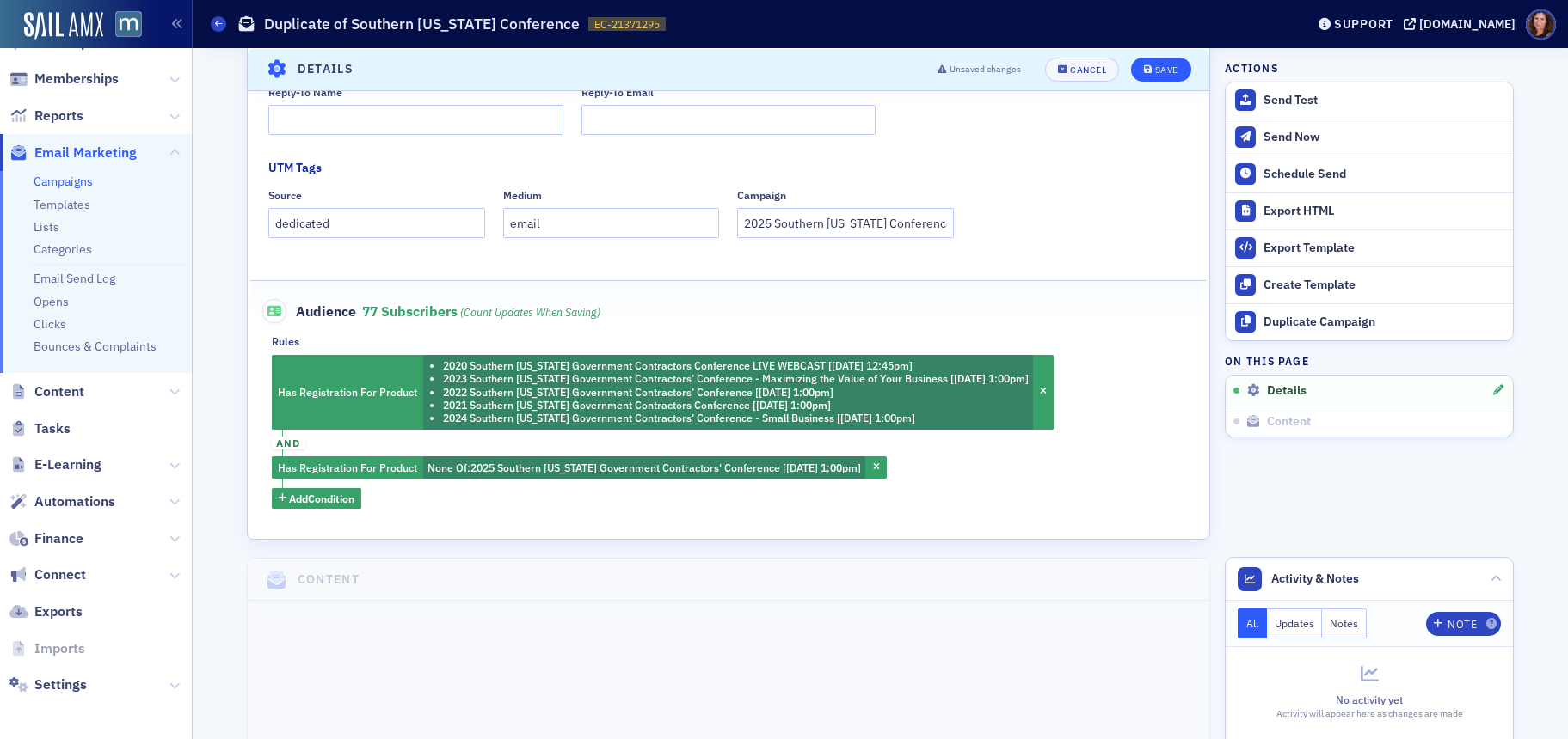
type input "LAST CALL - MACPA's Southern [US_STATE] Conference"
click at [1162, 66] on div "Save" at bounding box center [1167, 69] width 23 height 10
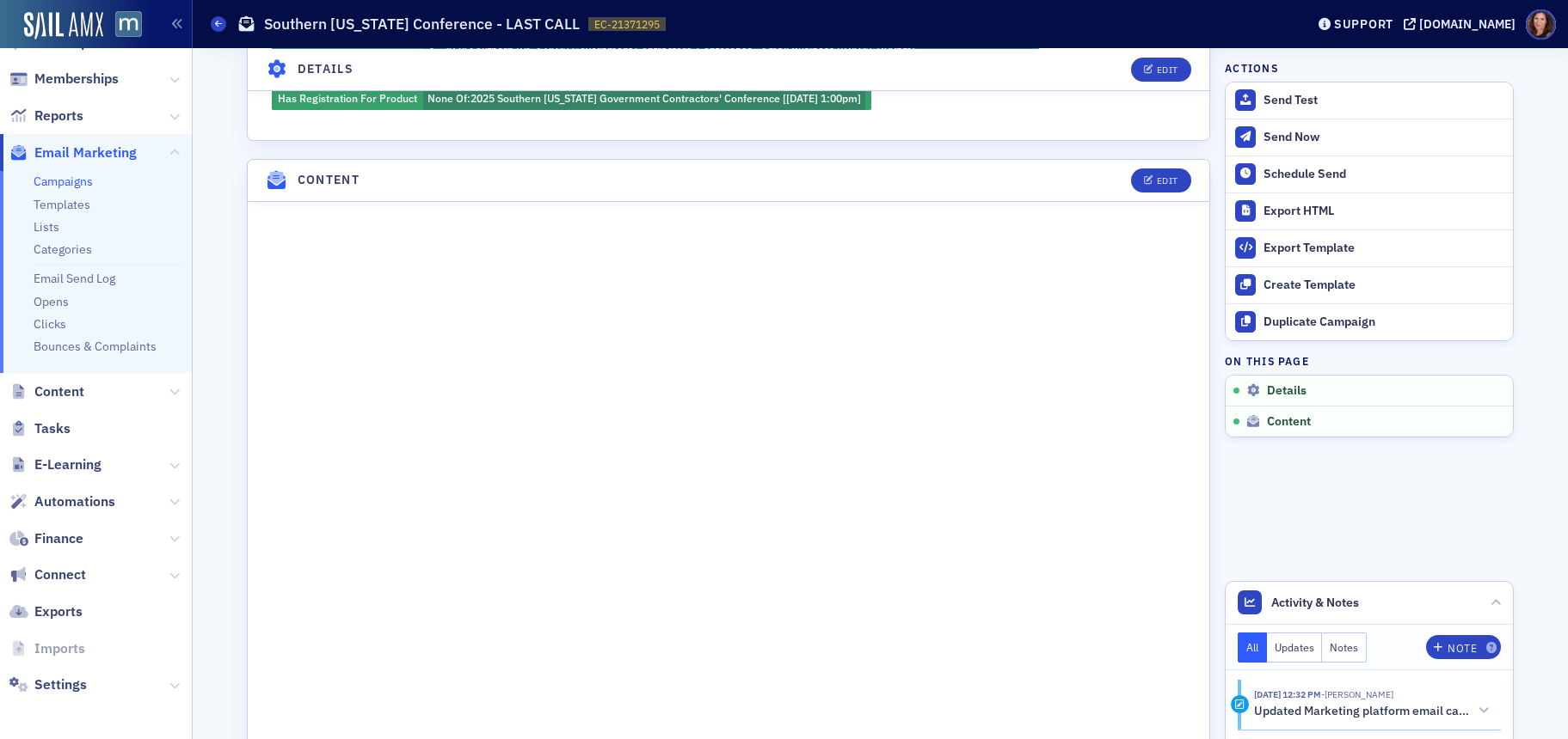
scroll to position [703, 0]
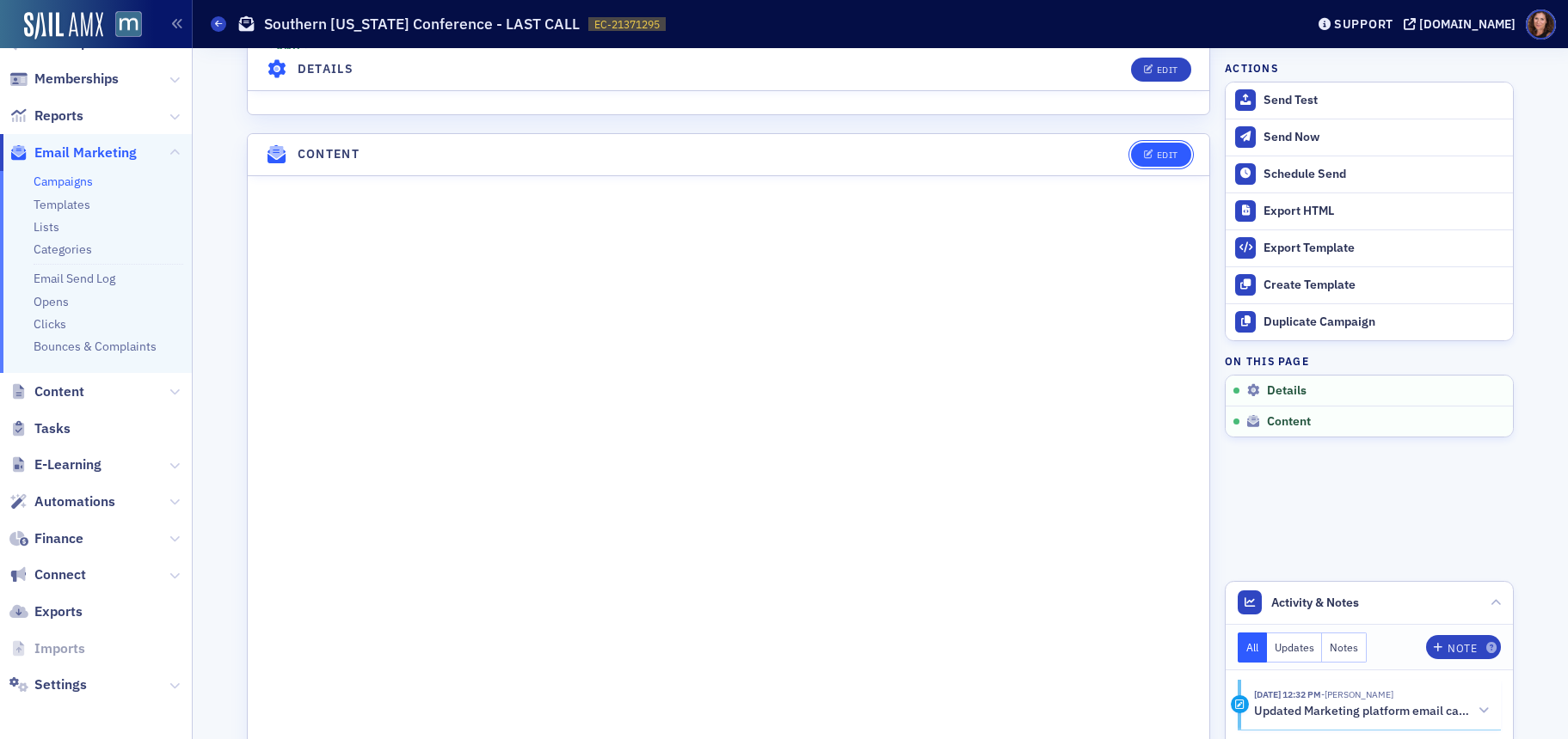
click at [1162, 158] on div "Edit" at bounding box center [1168, 155] width 21 height 10
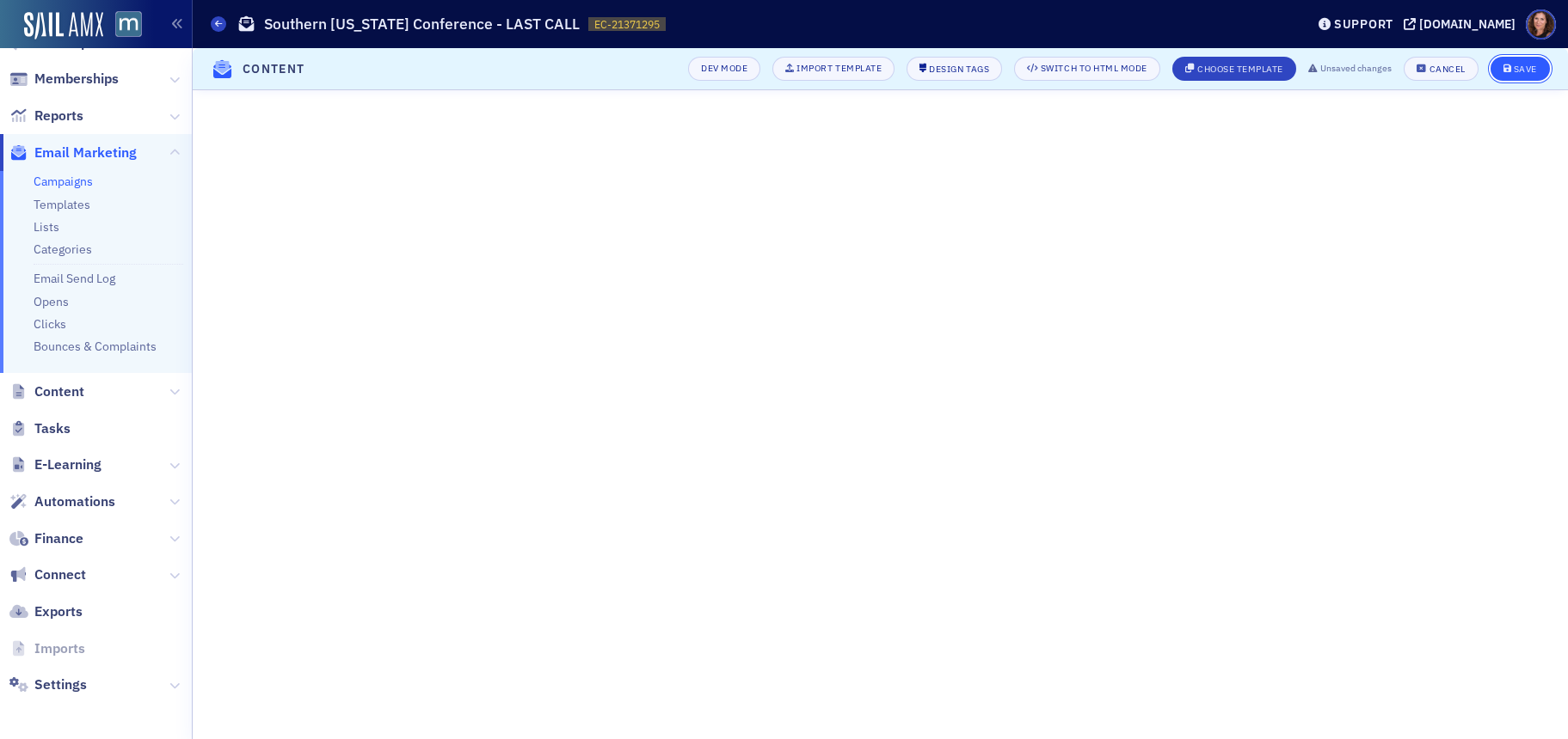
click at [1523, 70] on div "Save" at bounding box center [1525, 69] width 23 height 10
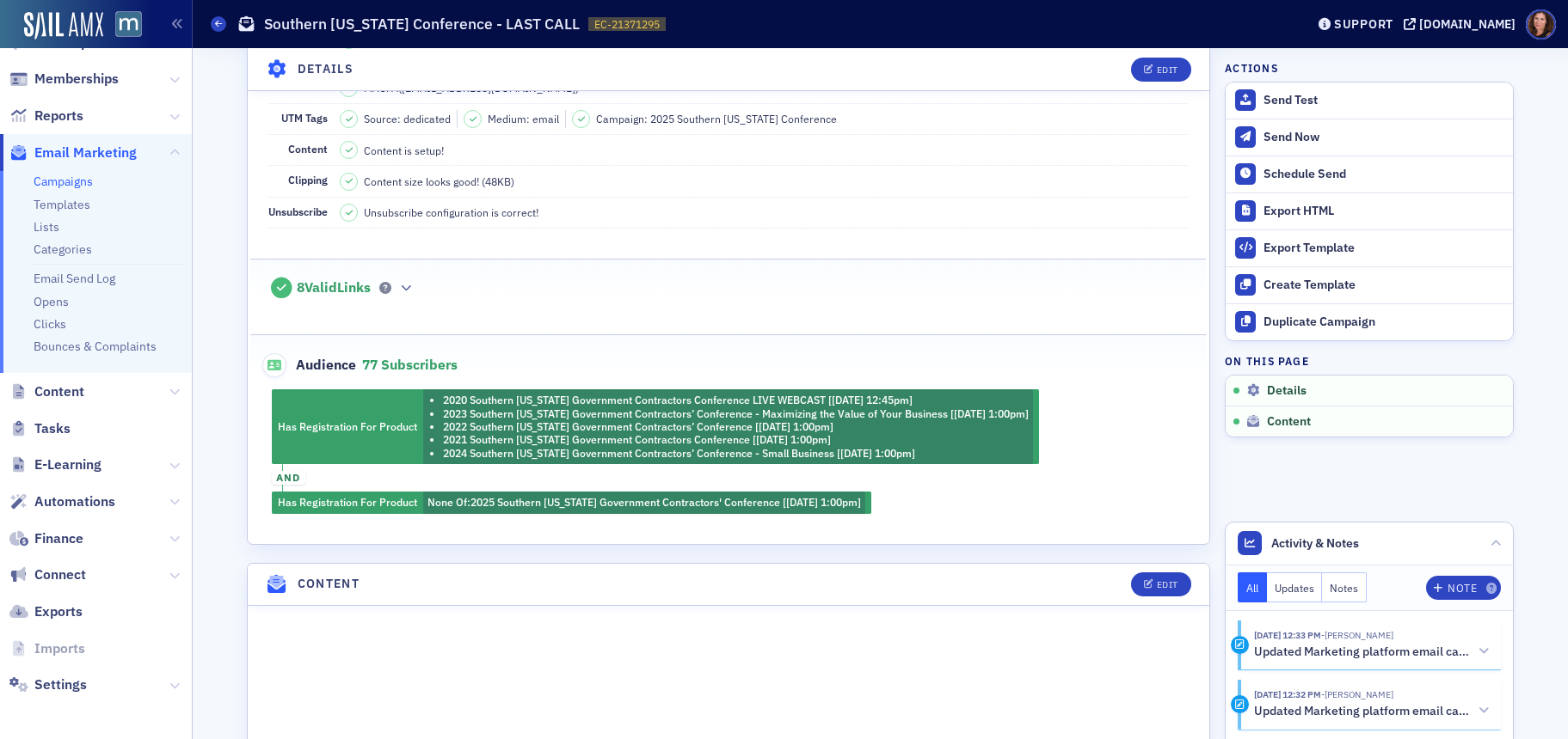
scroll to position [0, 0]
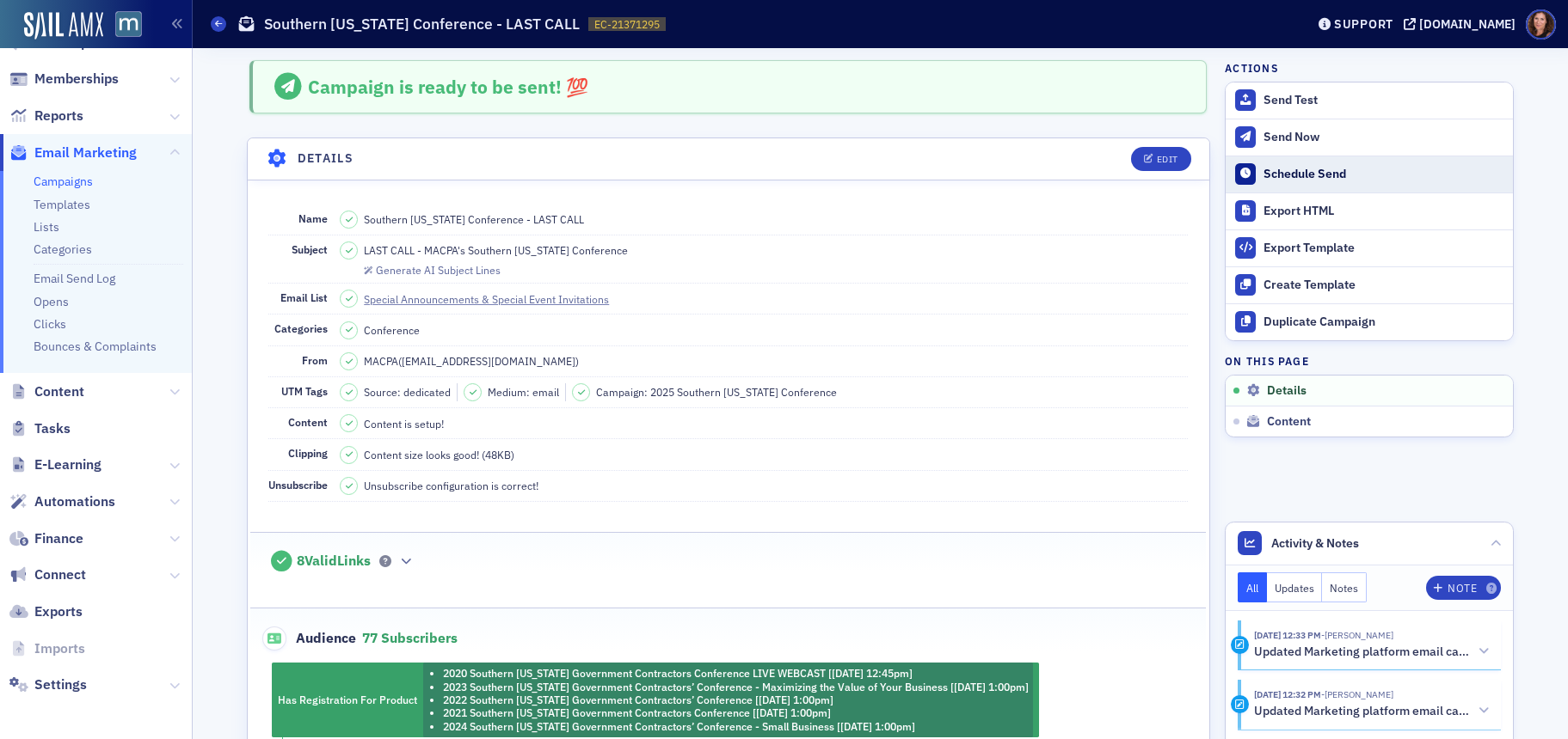
click at [1317, 183] on button "Schedule Send" at bounding box center [1369, 175] width 287 height 37
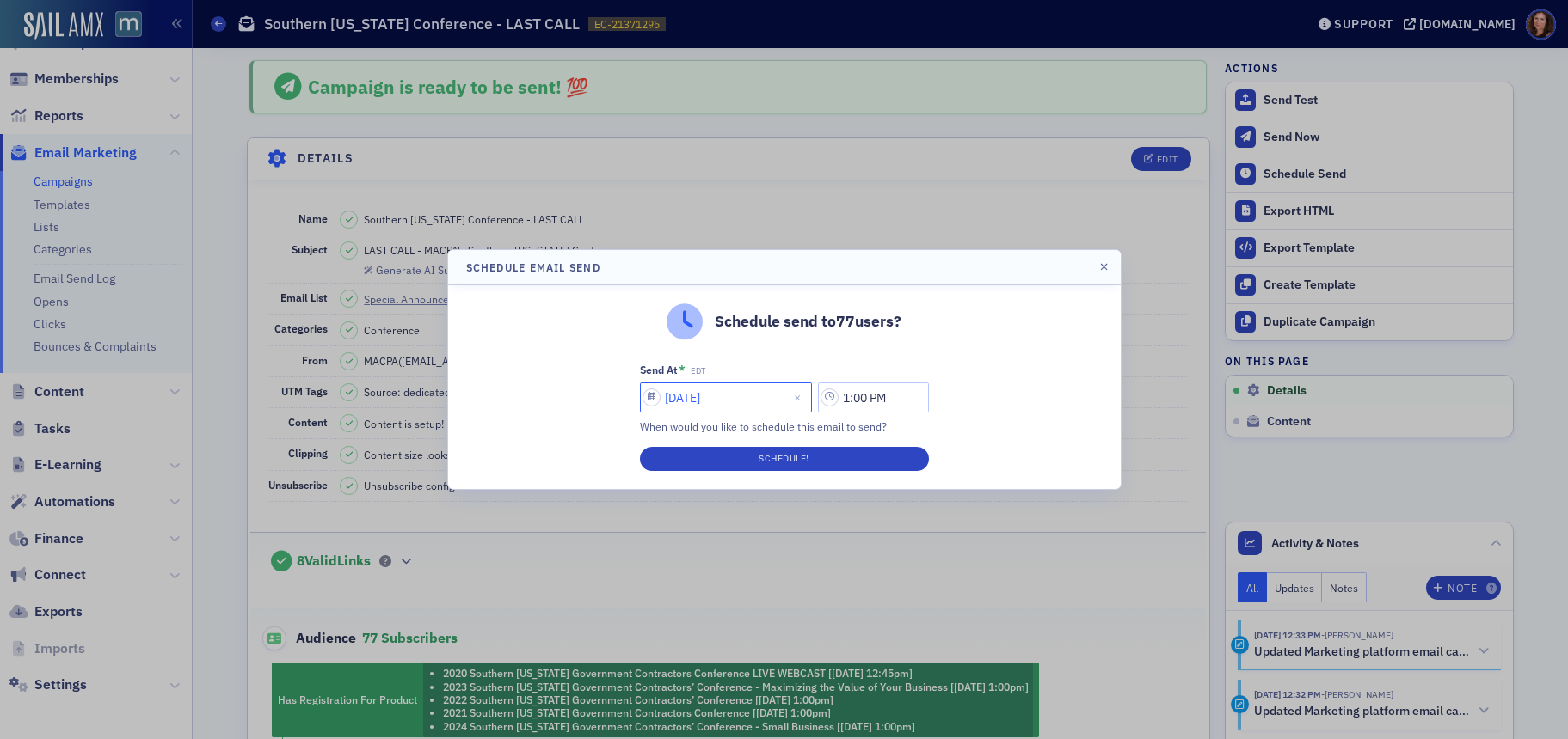
click at [757, 406] on input "[DATE]" at bounding box center [725, 398] width 172 height 30
select select "9"
select select "2025"
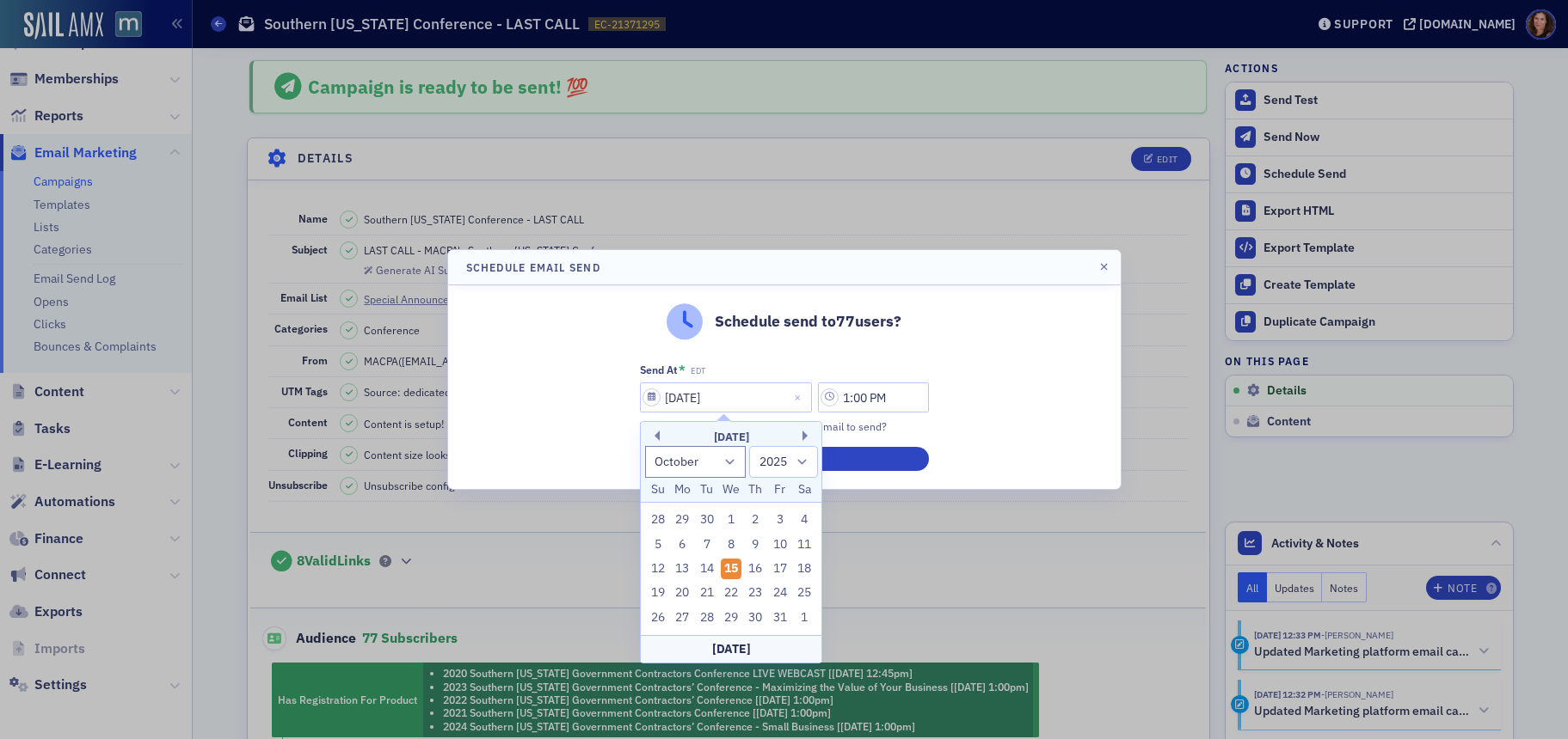
click at [762, 566] on div "16" at bounding box center [755, 569] width 20 height 20
type input "[DATE]"
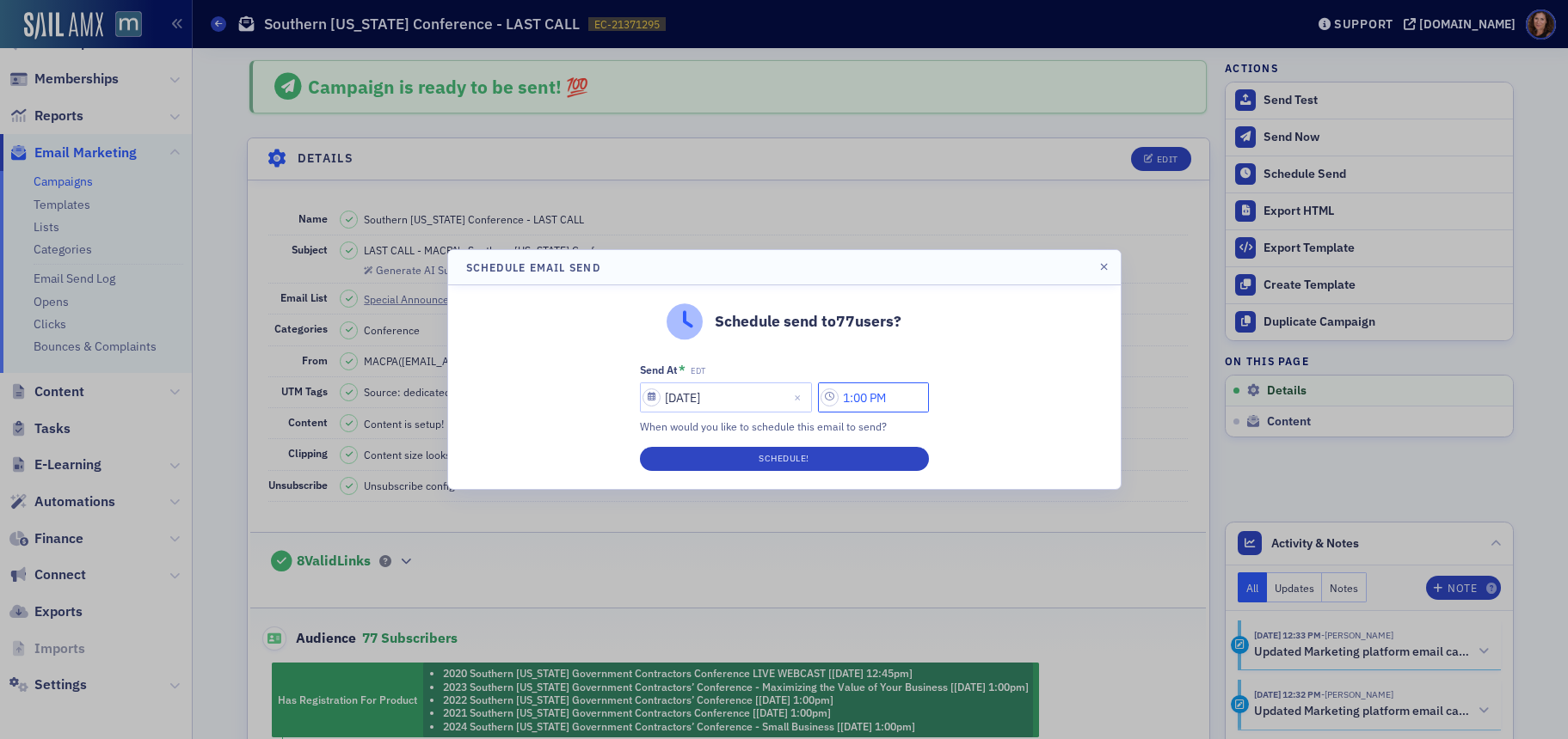
click at [869, 395] on input "1:00 PM" at bounding box center [873, 398] width 111 height 30
click at [772, 401] on button "AM" at bounding box center [772, 398] width 33 height 30
click at [653, 400] on div at bounding box center [639, 397] width 33 height 21
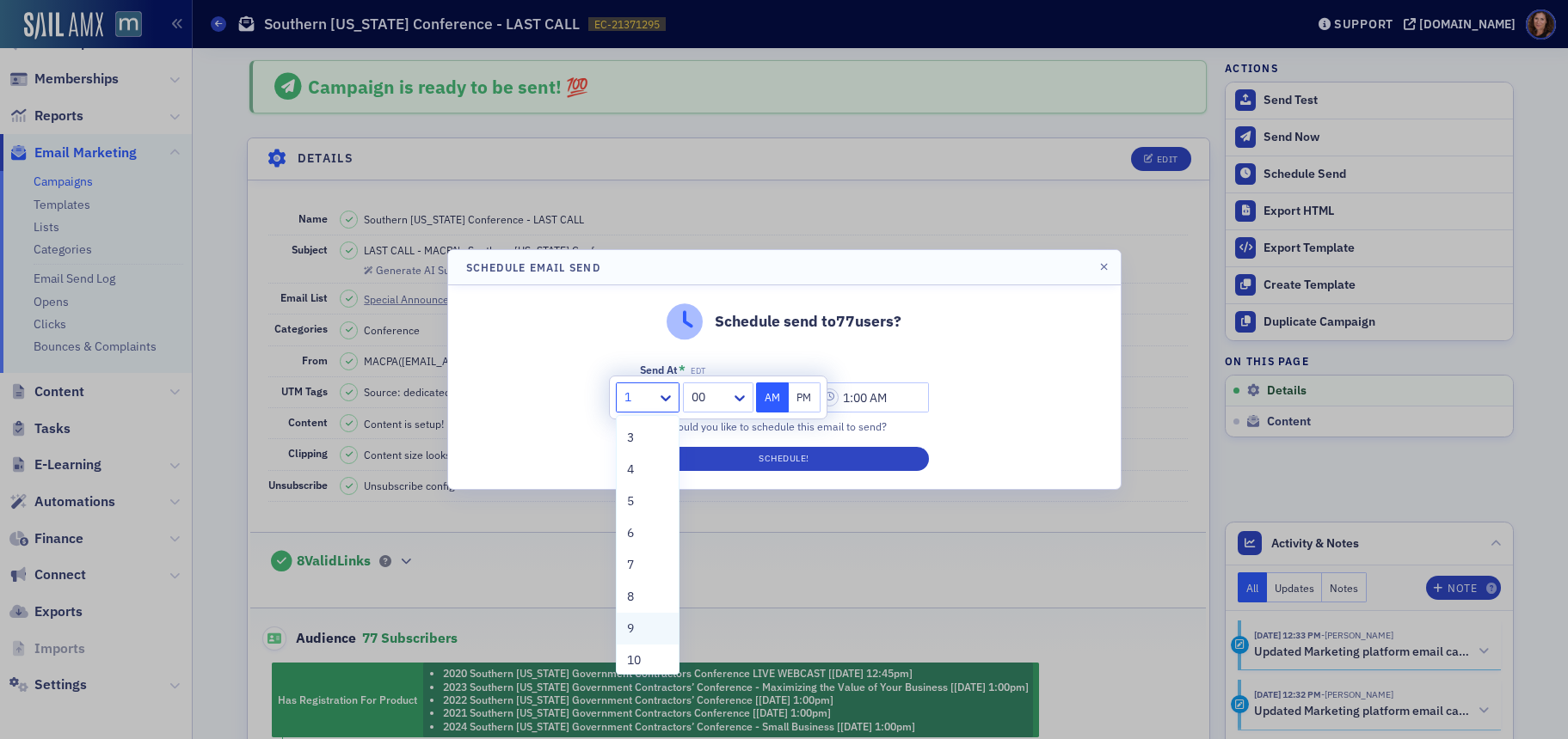
scroll to position [62, 0]
click at [639, 629] on div "9" at bounding box center [648, 628] width 41 height 18
type input "9:00 AM"
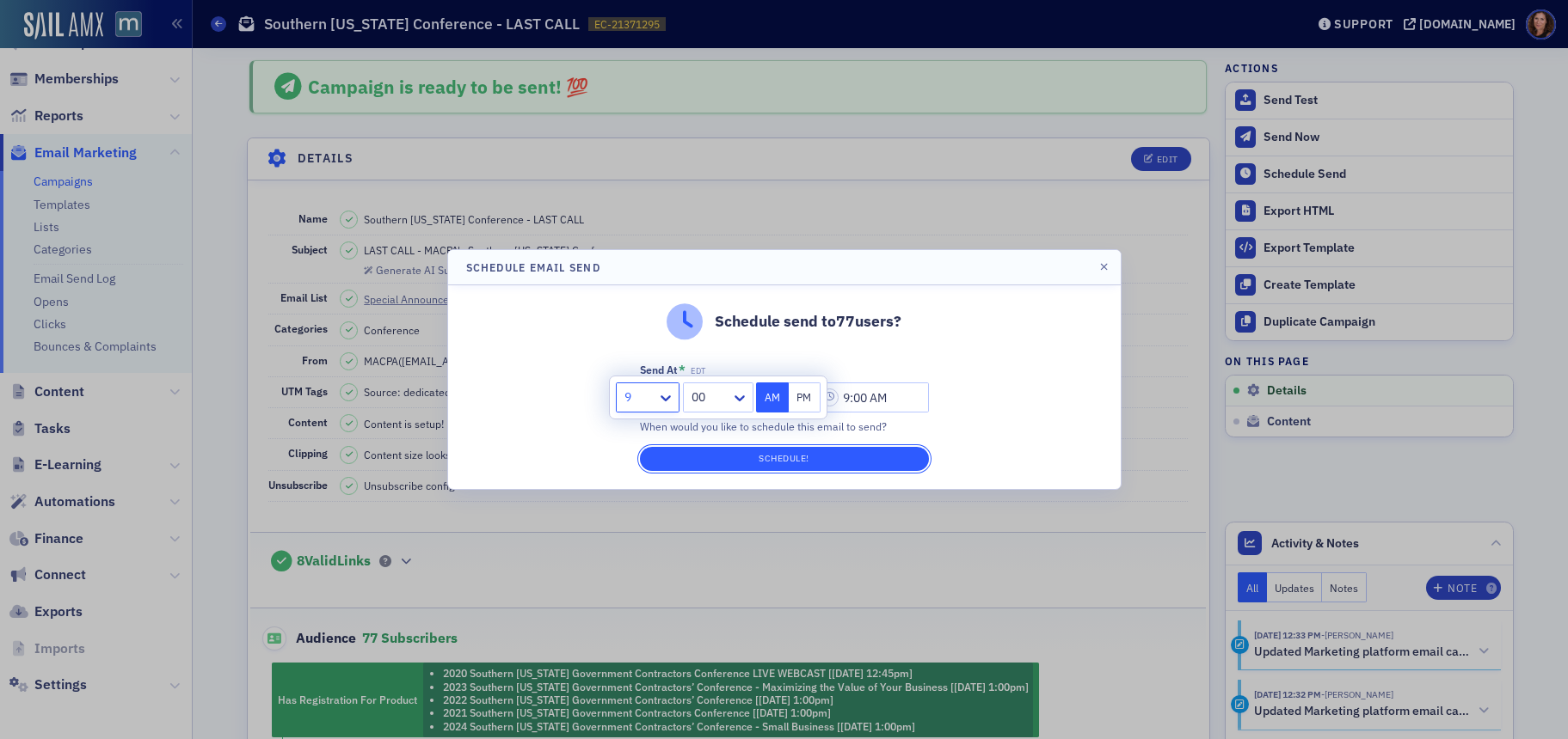
click at [818, 459] on button "Schedule!" at bounding box center [784, 459] width 289 height 24
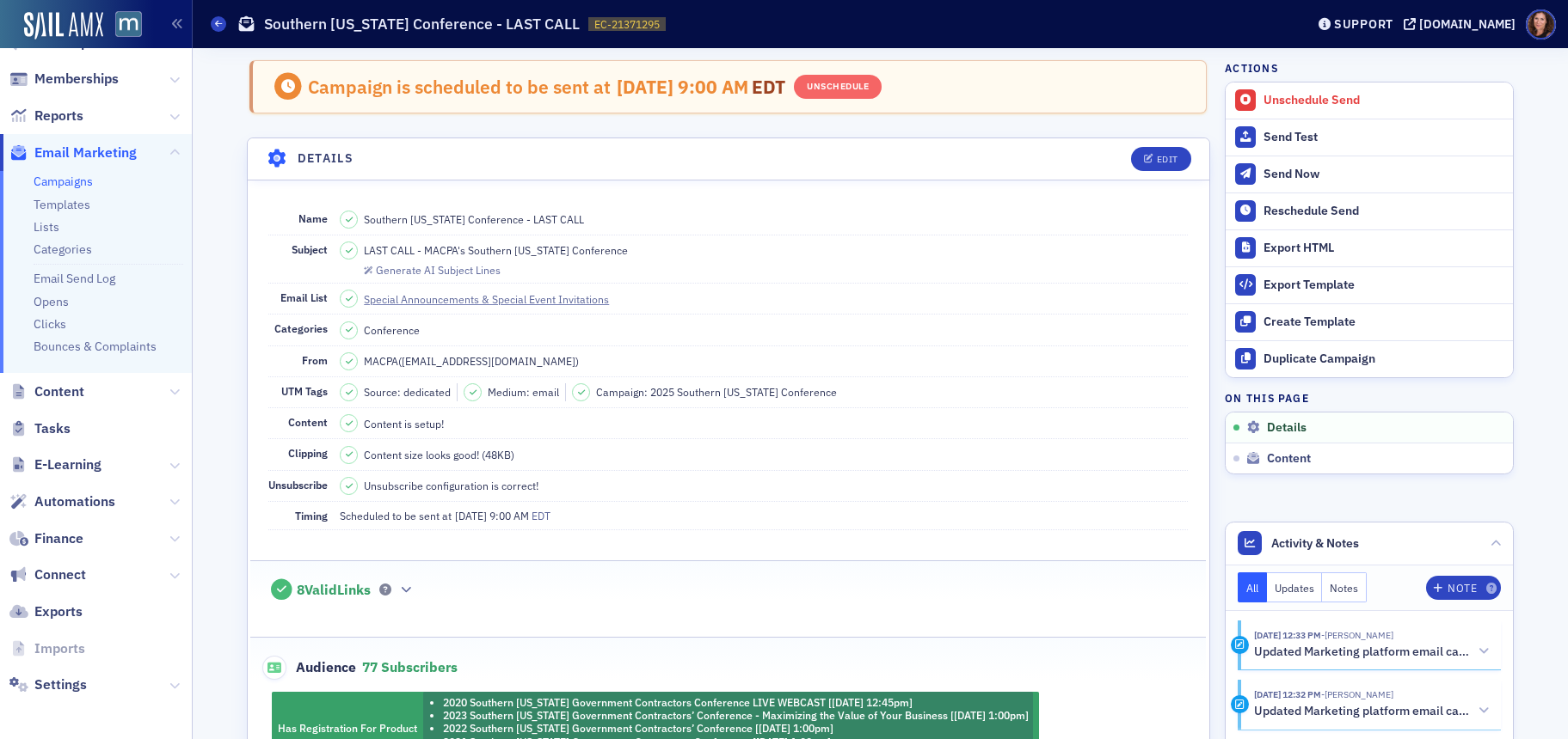
click at [72, 186] on link "Campaigns" at bounding box center [63, 181] width 60 height 15
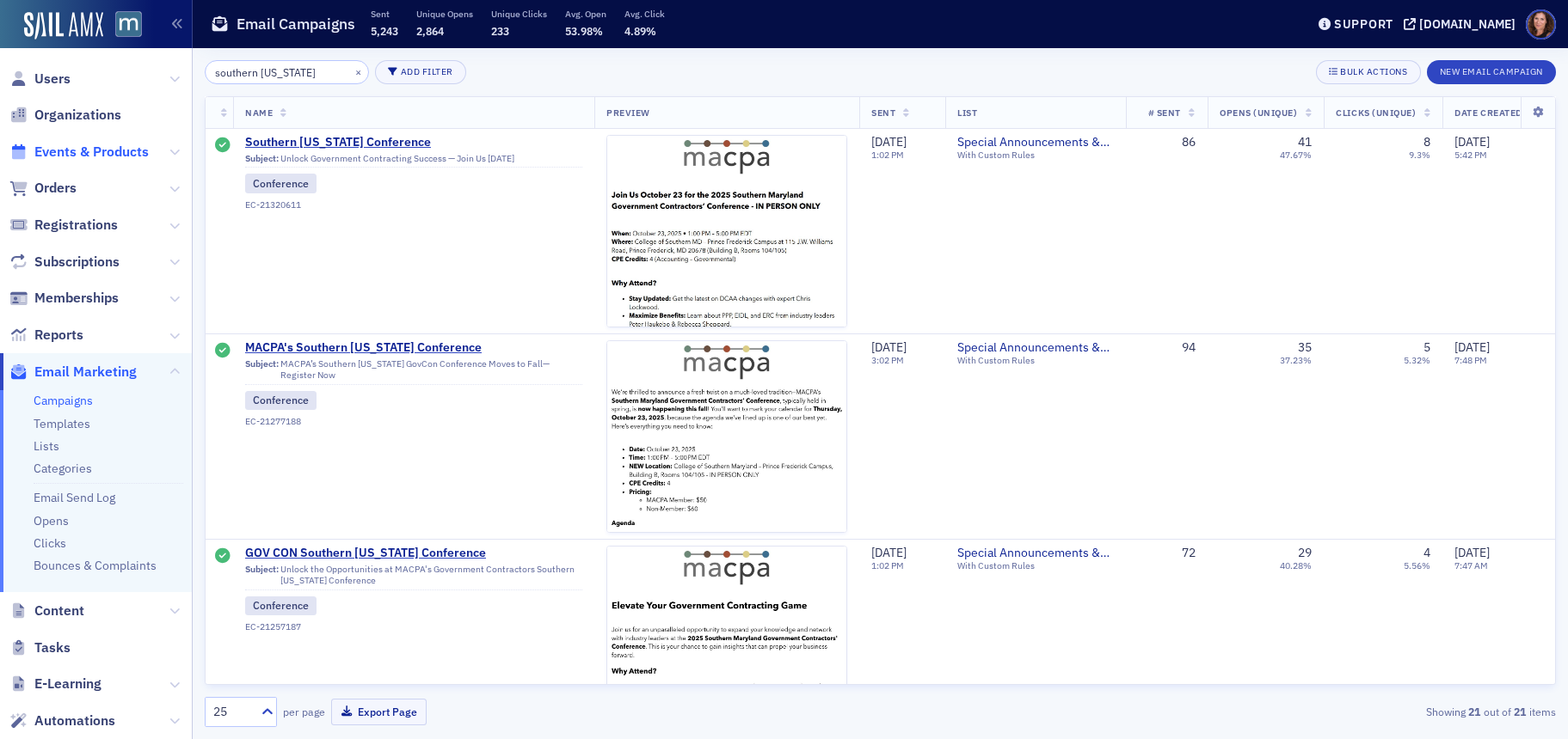
click at [78, 156] on span "Events & Products" at bounding box center [92, 151] width 114 height 19
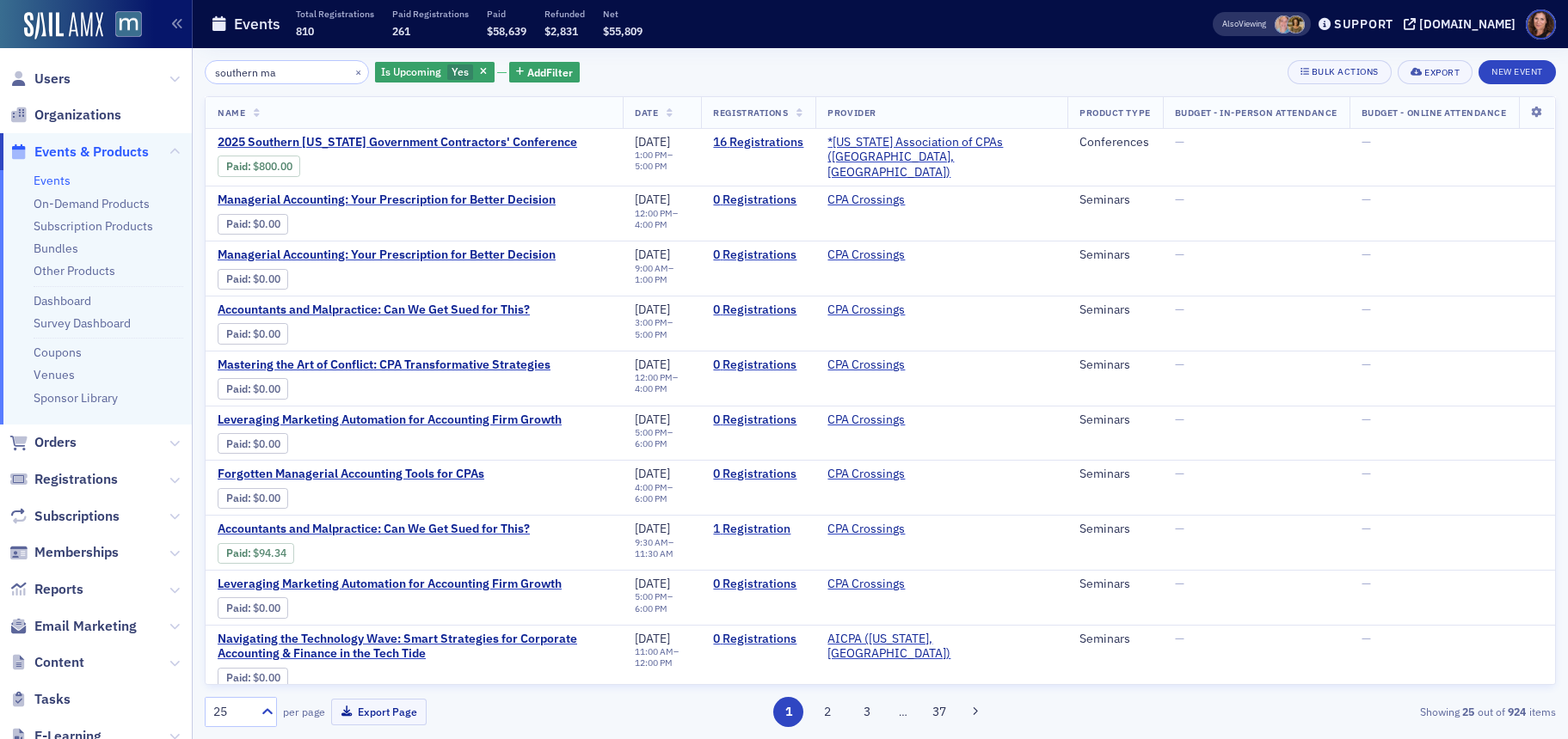
drag, startPoint x: 306, startPoint y: 80, endPoint x: 192, endPoint y: 78, distance: 114.0
click at [185, 79] on div "Users Organizations Events & Products Events On-Demand Products Subscription Pr…" at bounding box center [784, 370] width 1568 height 739
drag, startPoint x: 284, startPoint y: 71, endPoint x: 192, endPoint y: 78, distance: 92.3
click at [192, 78] on div "Users Organizations Events & Products Events On-Demand Products Subscription Pr…" at bounding box center [784, 370] width 1568 height 739
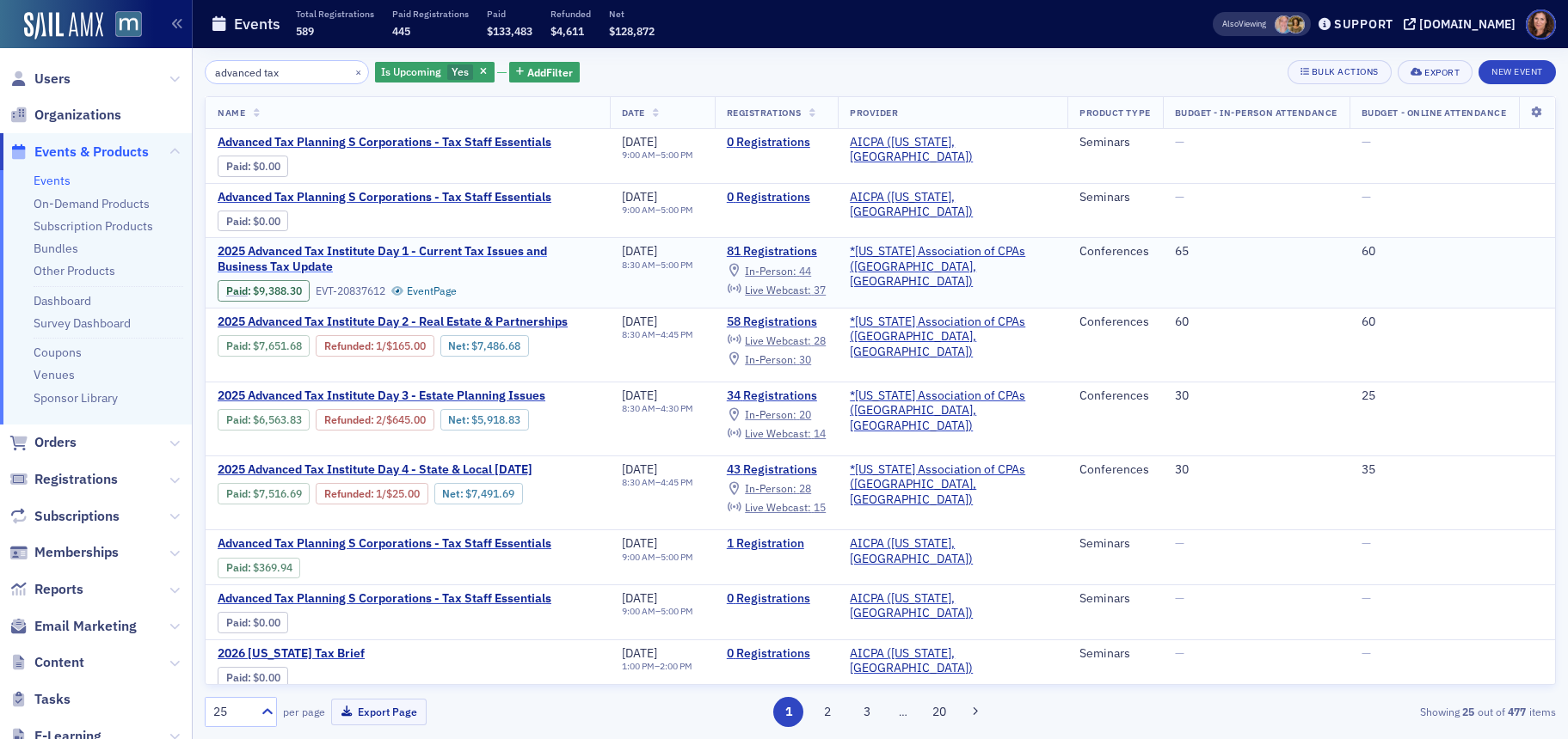
type input "advanced tax"
click at [464, 248] on span "2025 Advanced Tax Institute Day 1 - Current Tax Issues and Business Tax Update" at bounding box center [407, 259] width 380 height 30
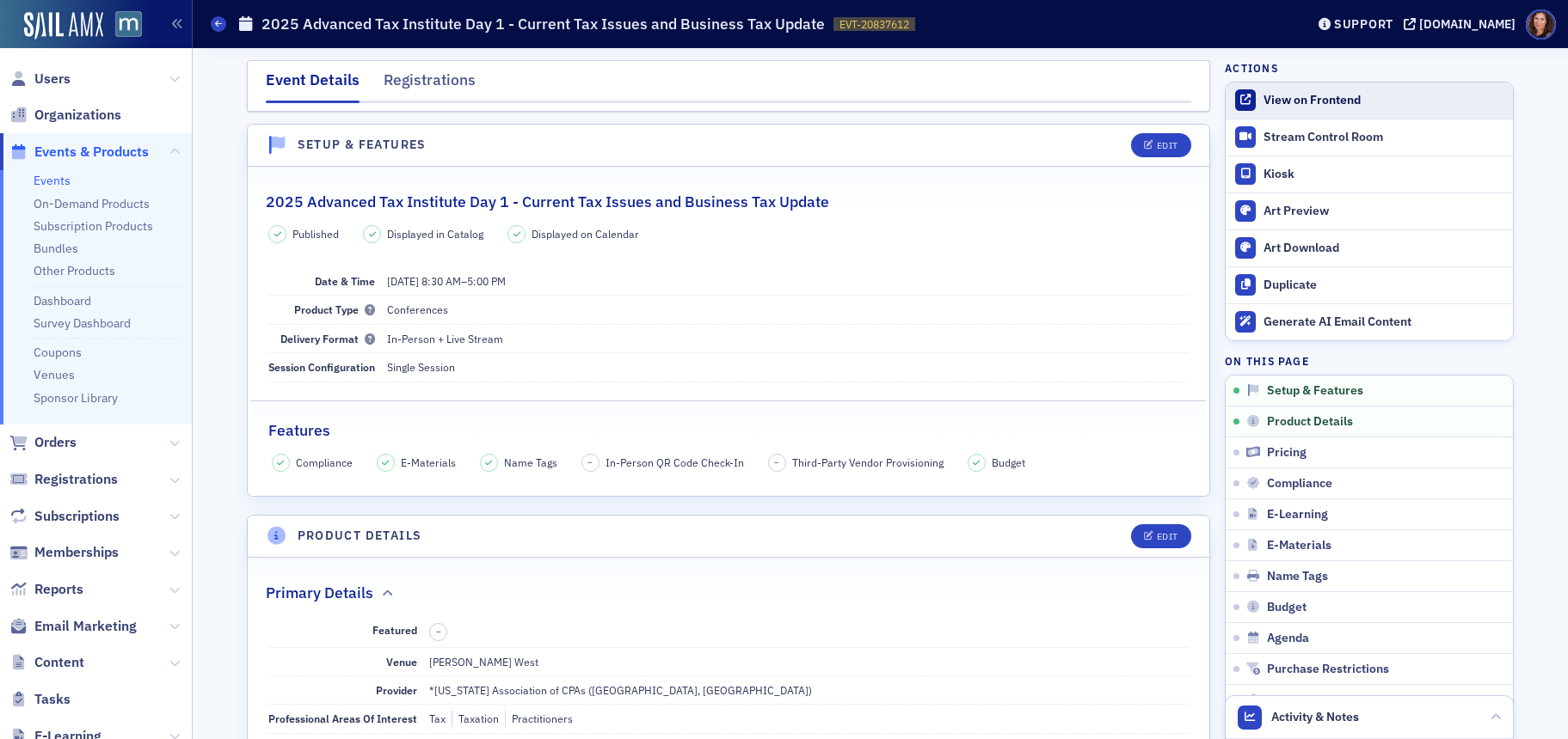
click at [1302, 100] on div "View on Frontend" at bounding box center [1384, 100] width 241 height 15
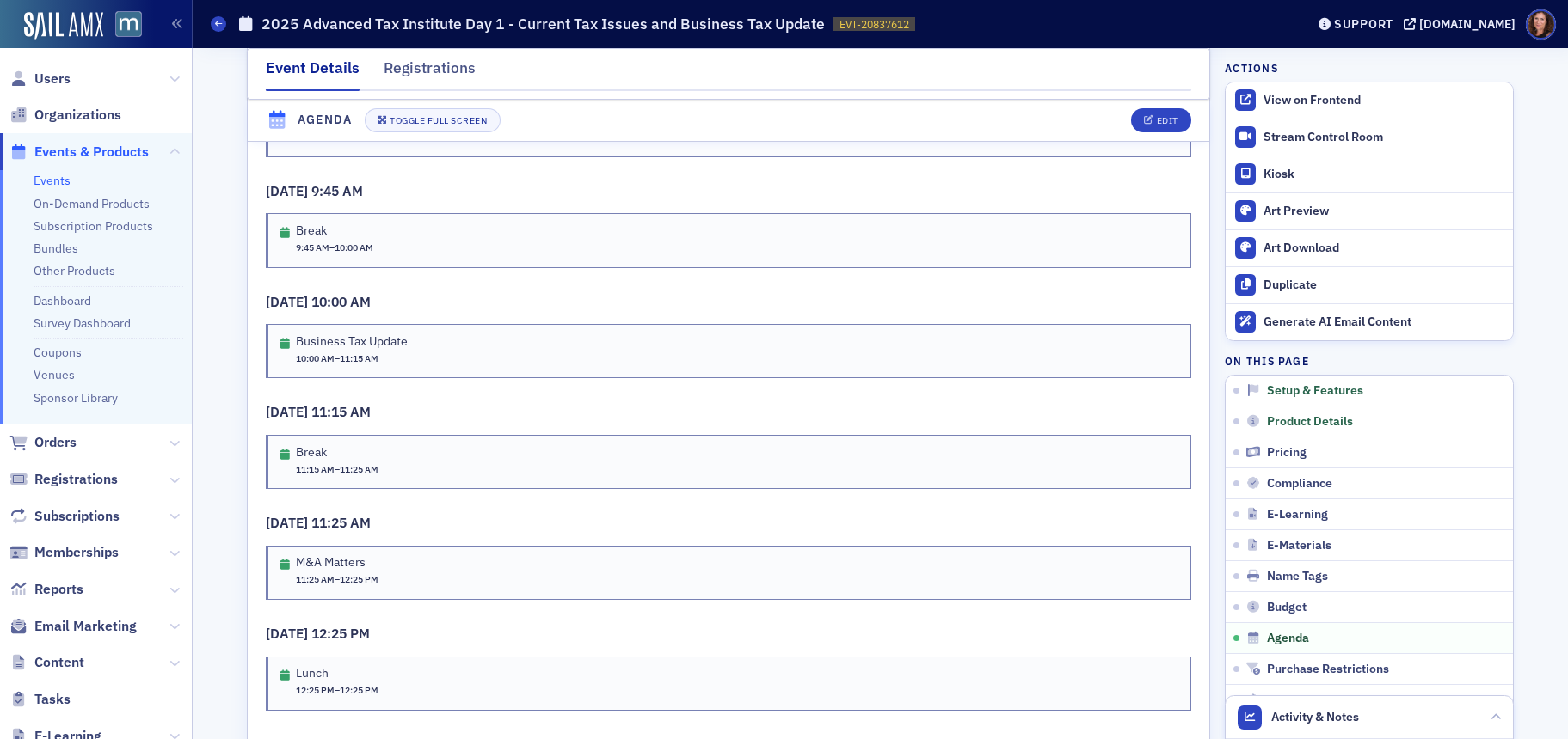
scroll to position [3358, 0]
click at [1150, 112] on button "Edit" at bounding box center [1161, 120] width 60 height 24
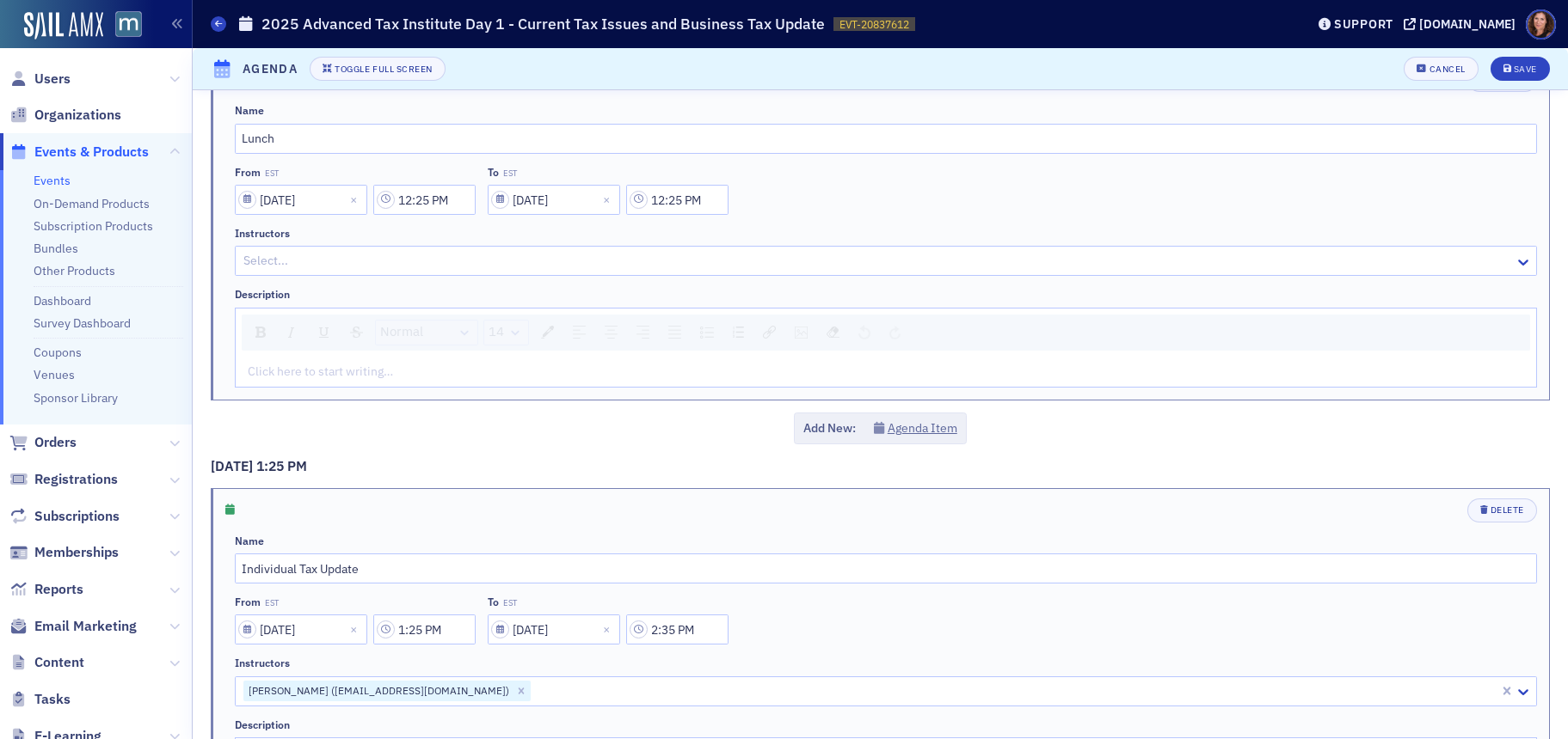
scroll to position [2692, 0]
click at [684, 216] on input "12:25 PM" at bounding box center [677, 202] width 102 height 30
click at [779, 225] on div "12" at bounding box center [757, 220] width 44 height 25
click at [774, 257] on div "1" at bounding box center [769, 257] width 45 height 18
type input "1:25 PM"
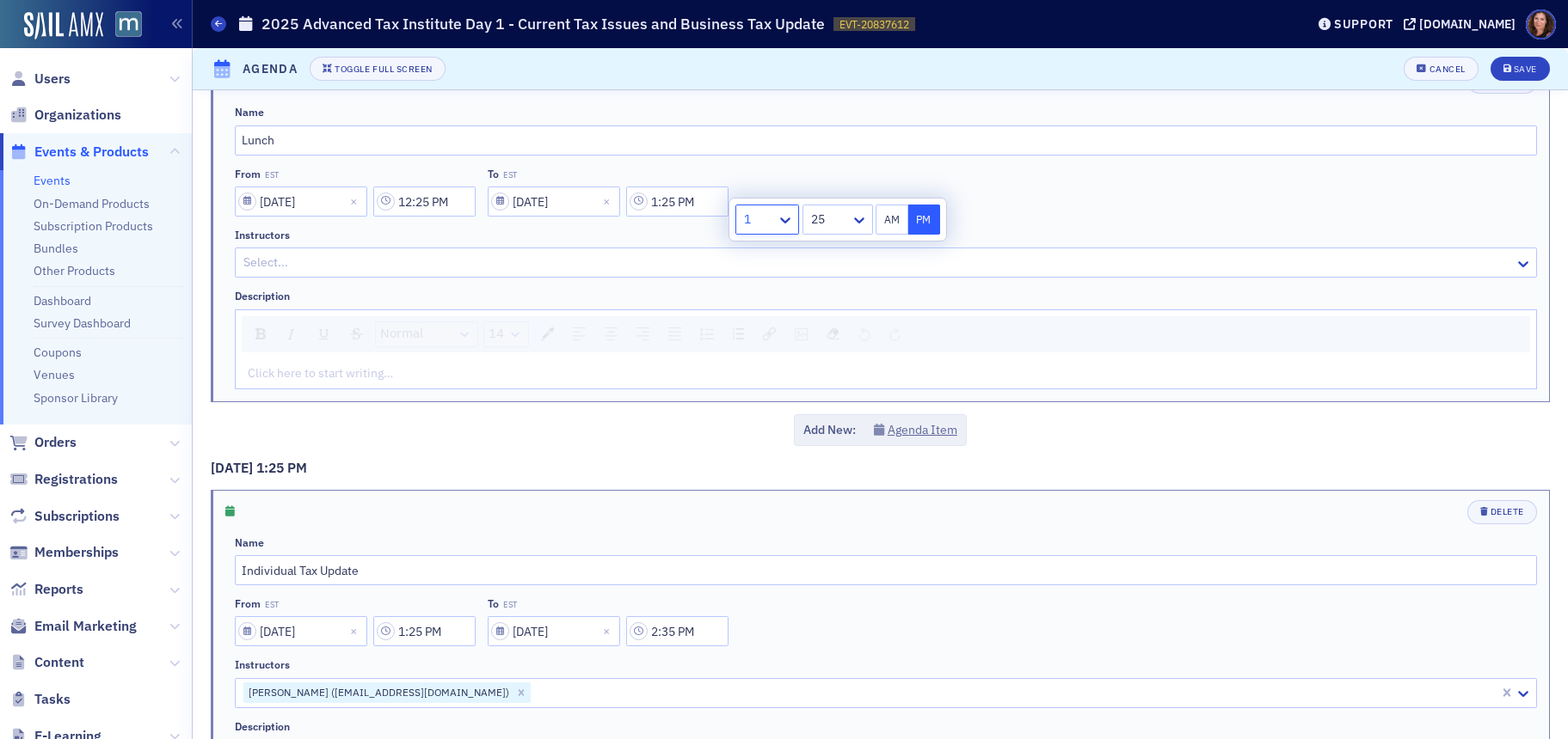
click at [1203, 203] on div "From EST [DATE] 12:25 PM To EST [DATE] 1:25 PM" at bounding box center [886, 191] width 1303 height 49
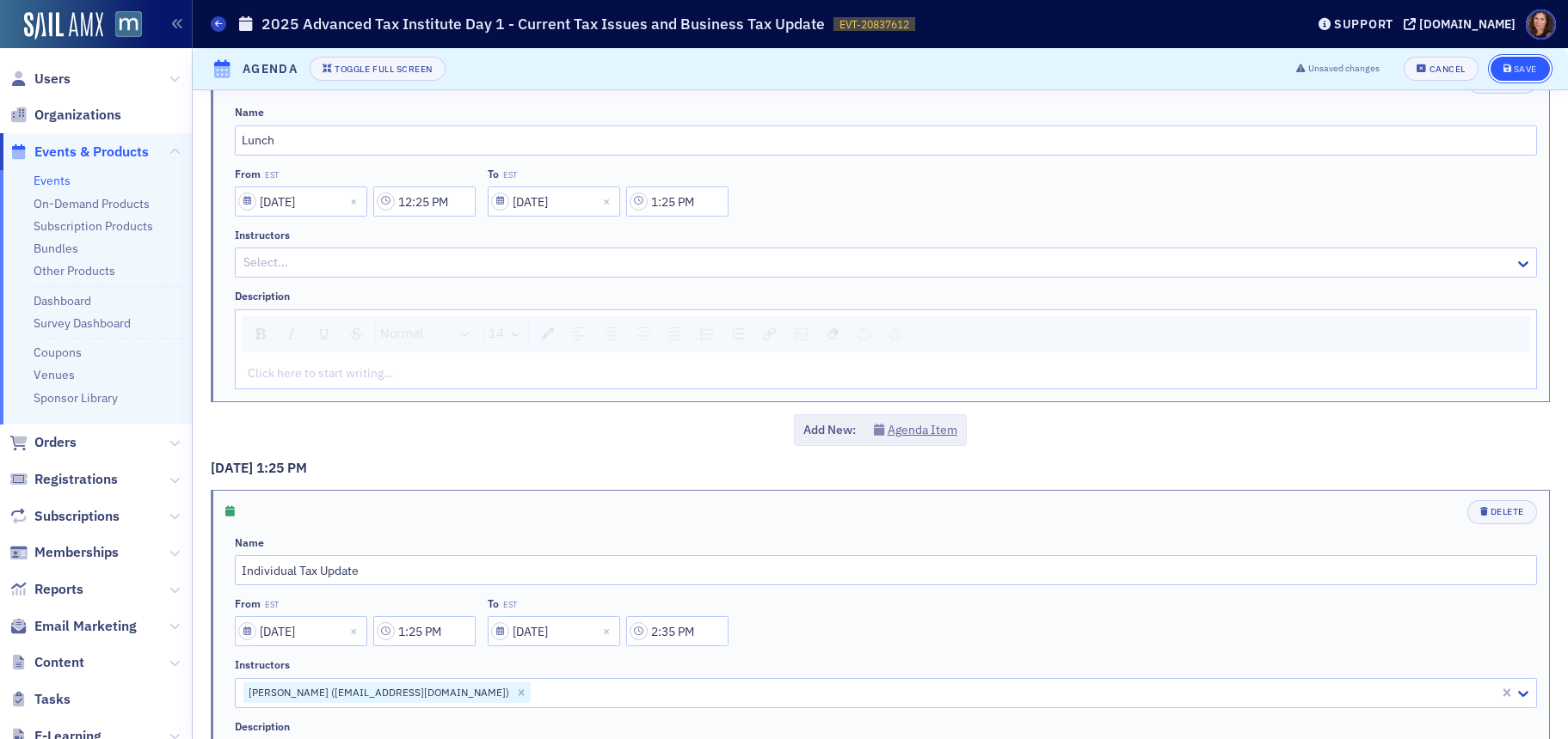
click at [1514, 70] on div "Save" at bounding box center [1525, 69] width 23 height 10
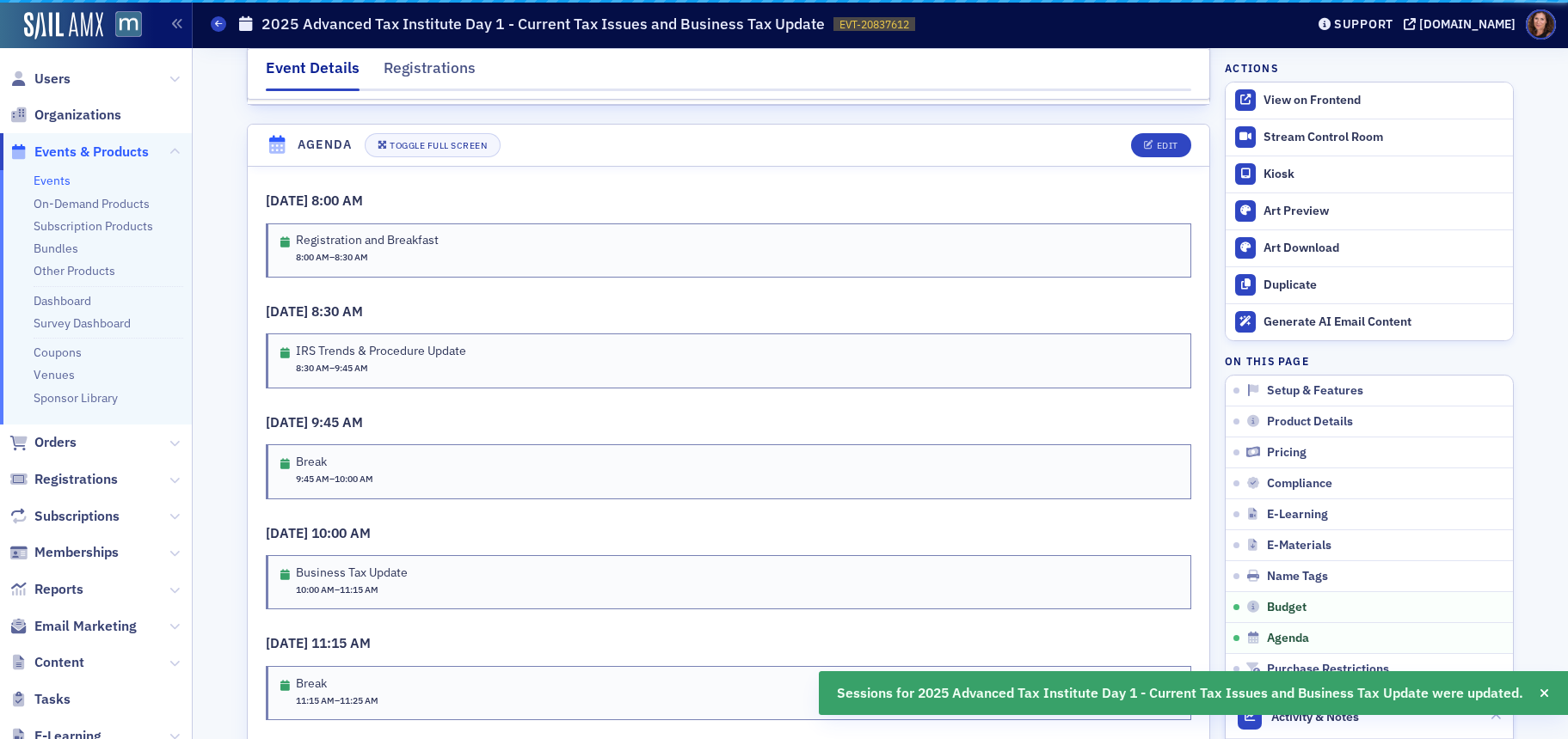
scroll to position [3171, 0]
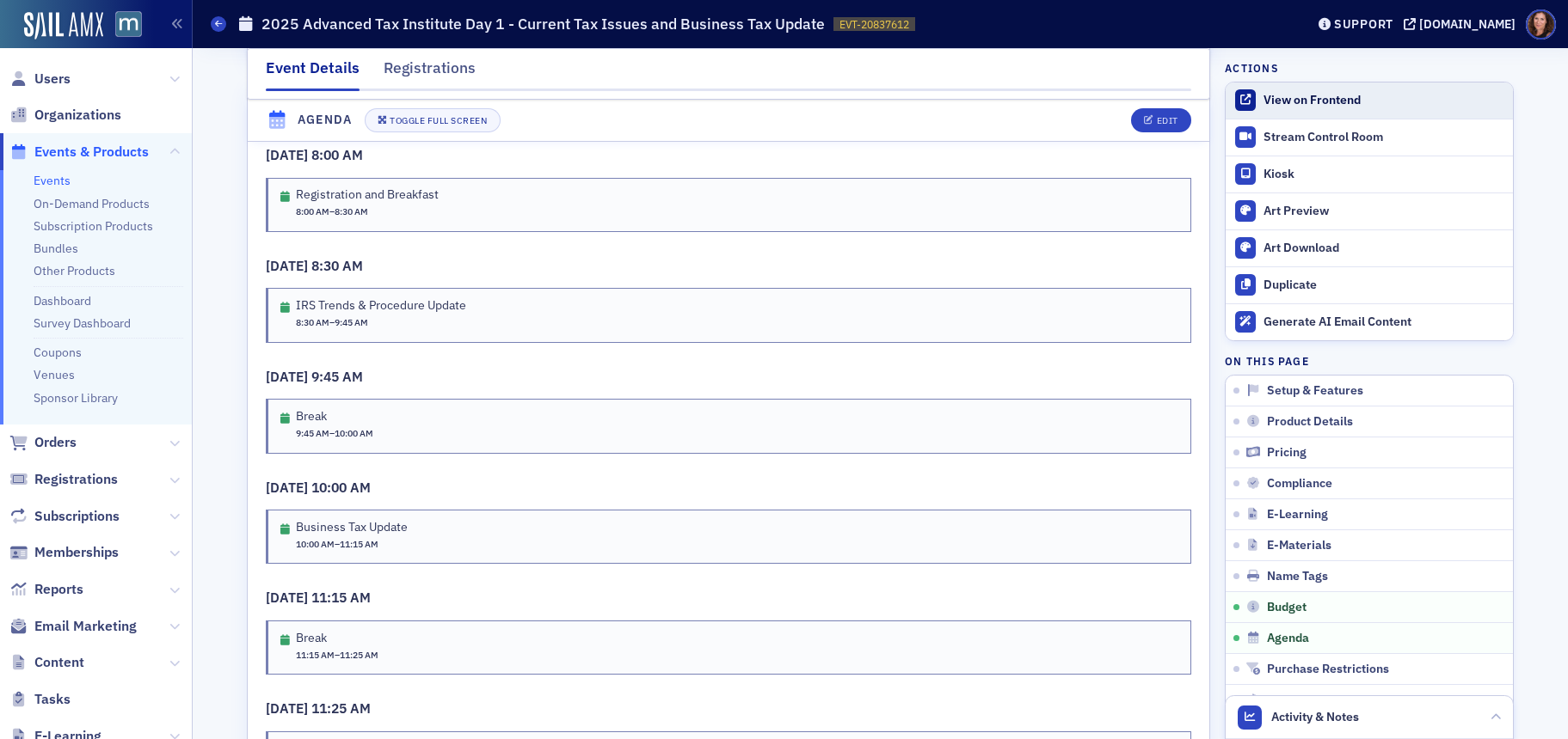
click at [1283, 102] on div "View on Frontend" at bounding box center [1384, 100] width 241 height 15
click at [0, 0] on div "Users Organizations Events & Products Events On-Demand Products Subscription Pr…" at bounding box center [784, 370] width 1568 height 739
drag, startPoint x: 53, startPoint y: 182, endPoint x: 658, endPoint y: 208, distance: 605.6
click at [53, 182] on link "Events" at bounding box center [53, 180] width 37 height 15
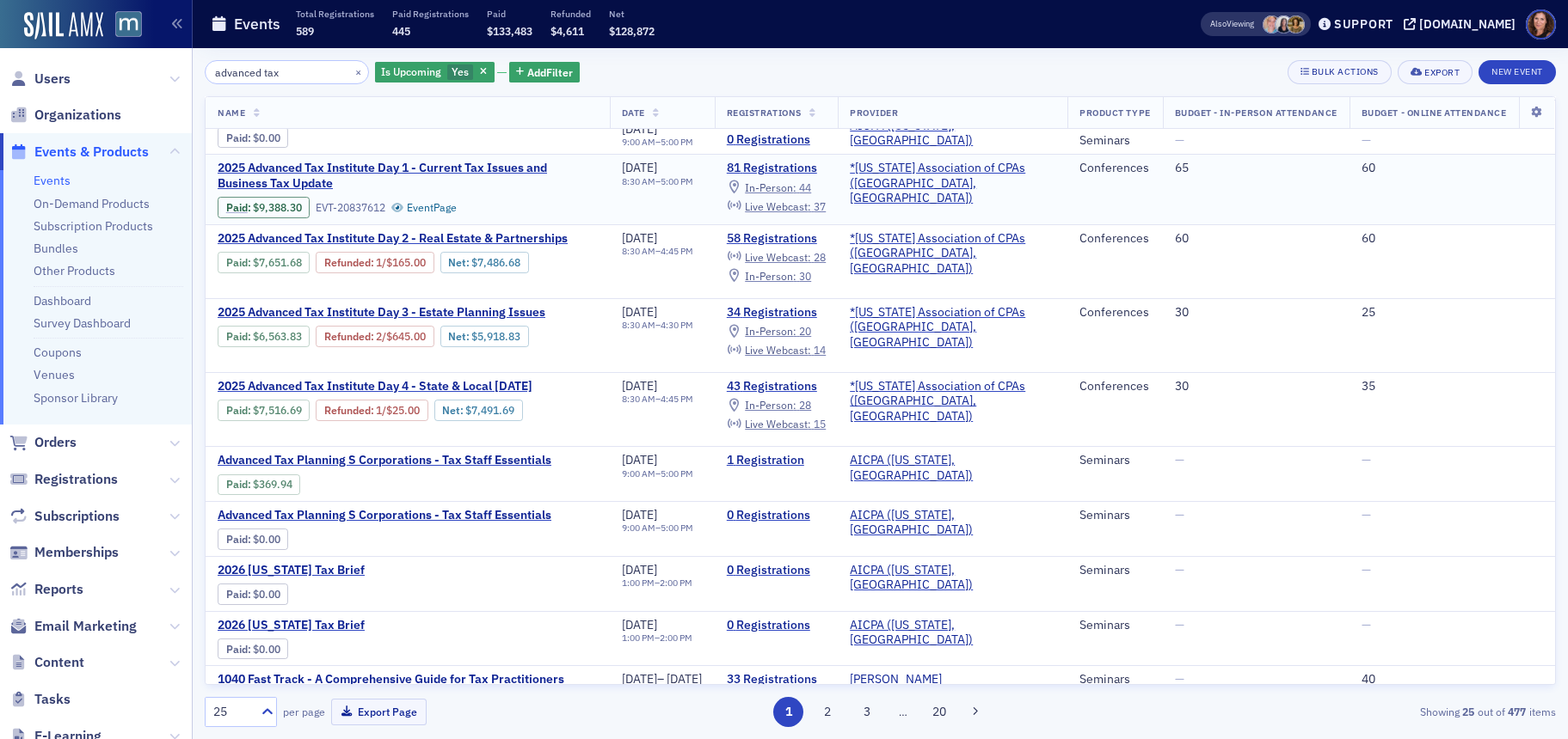
scroll to position [85, 0]
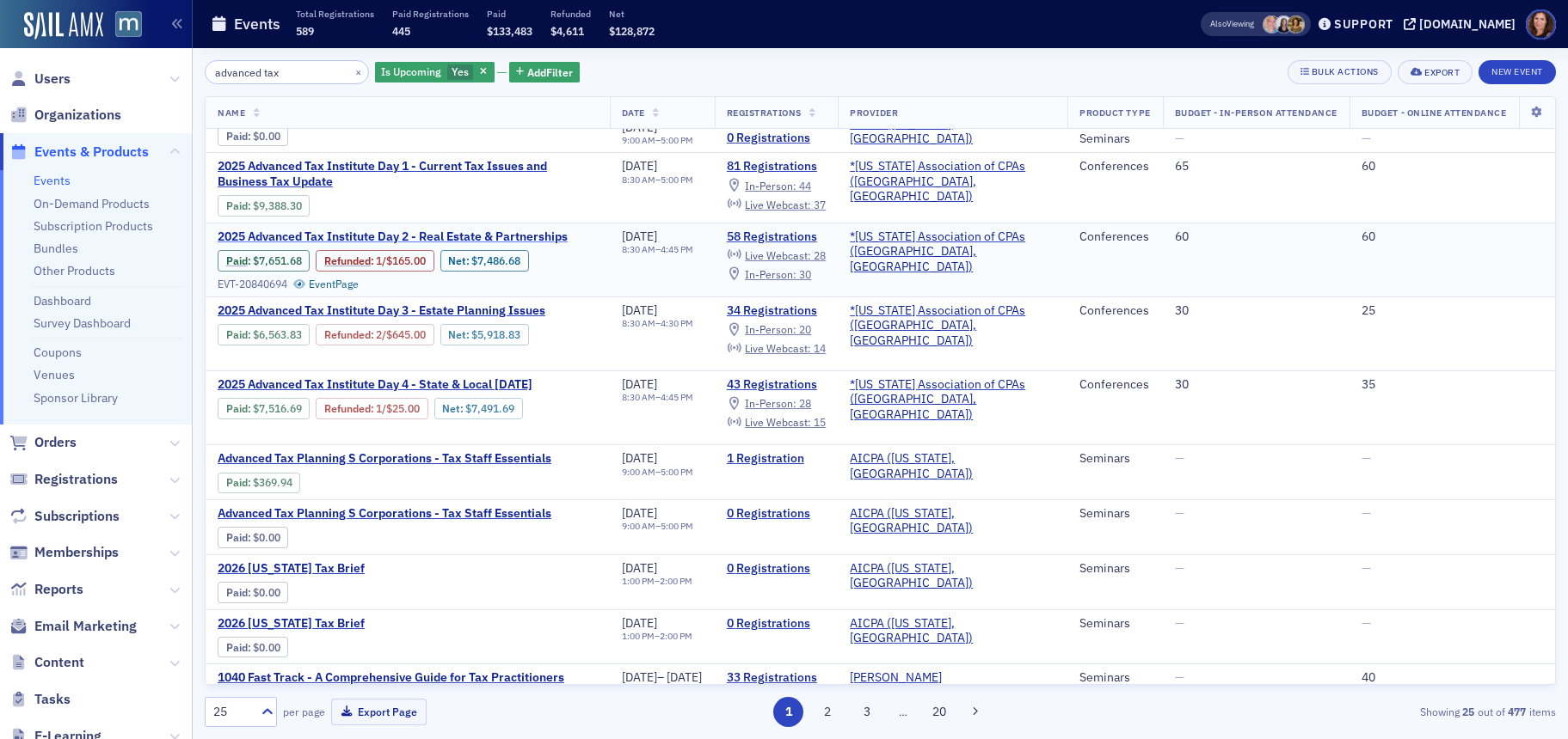
click at [461, 237] on span "2025 Advanced Tax Institute Day 2 - Real Estate & Partnerships" at bounding box center [392, 237] width 350 height 15
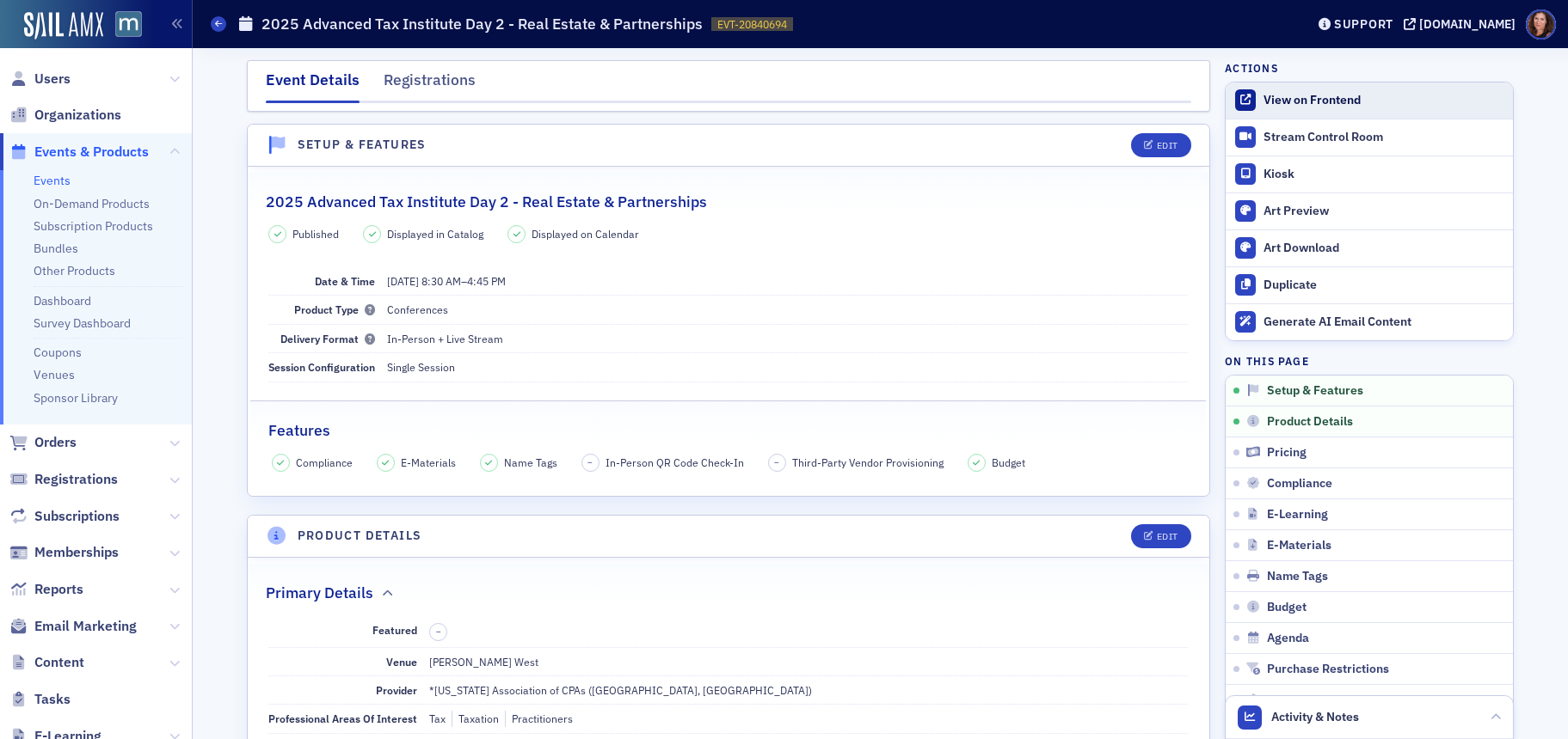
click at [1327, 94] on div "View on Frontend" at bounding box center [1384, 100] width 241 height 15
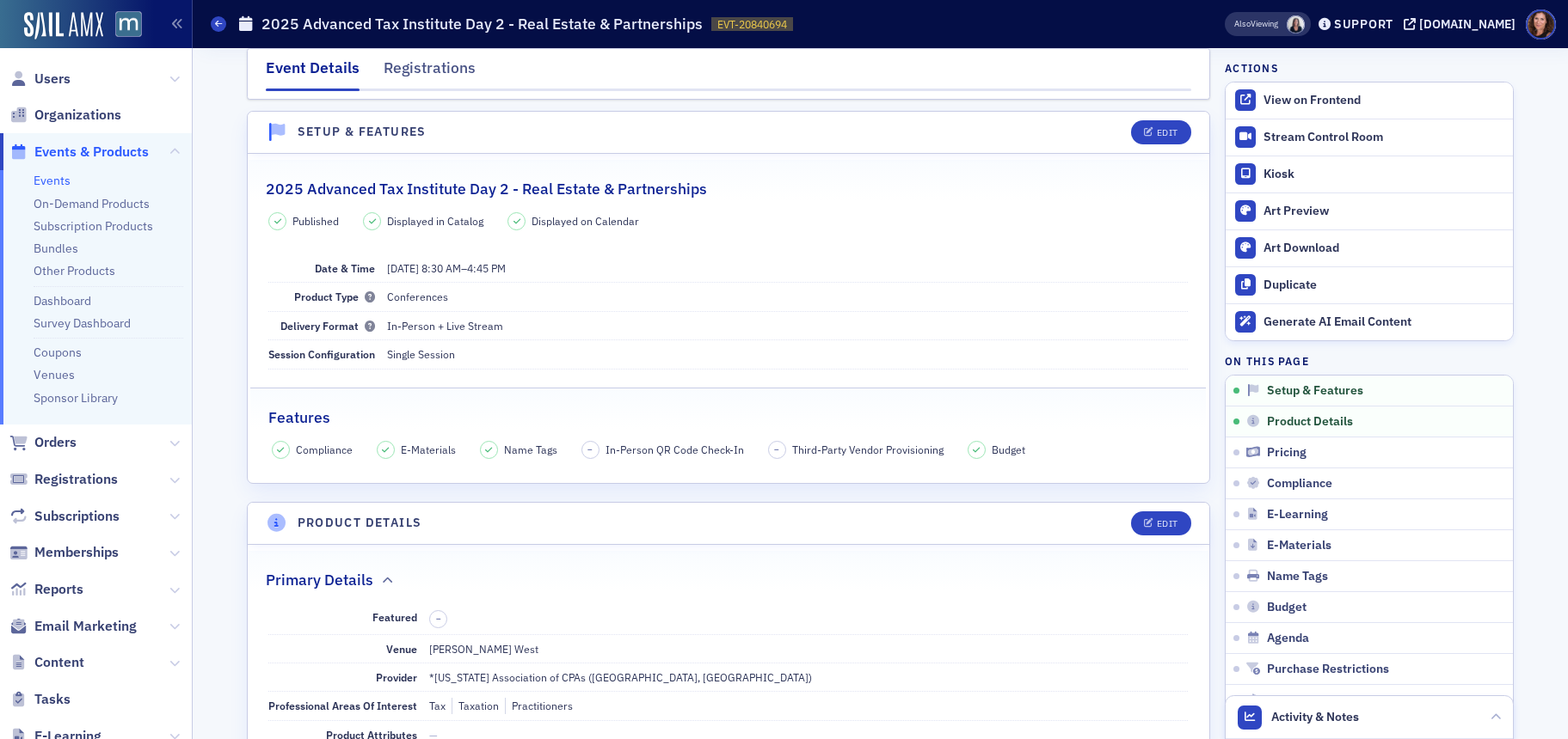
click at [64, 183] on link "Events" at bounding box center [53, 180] width 37 height 15
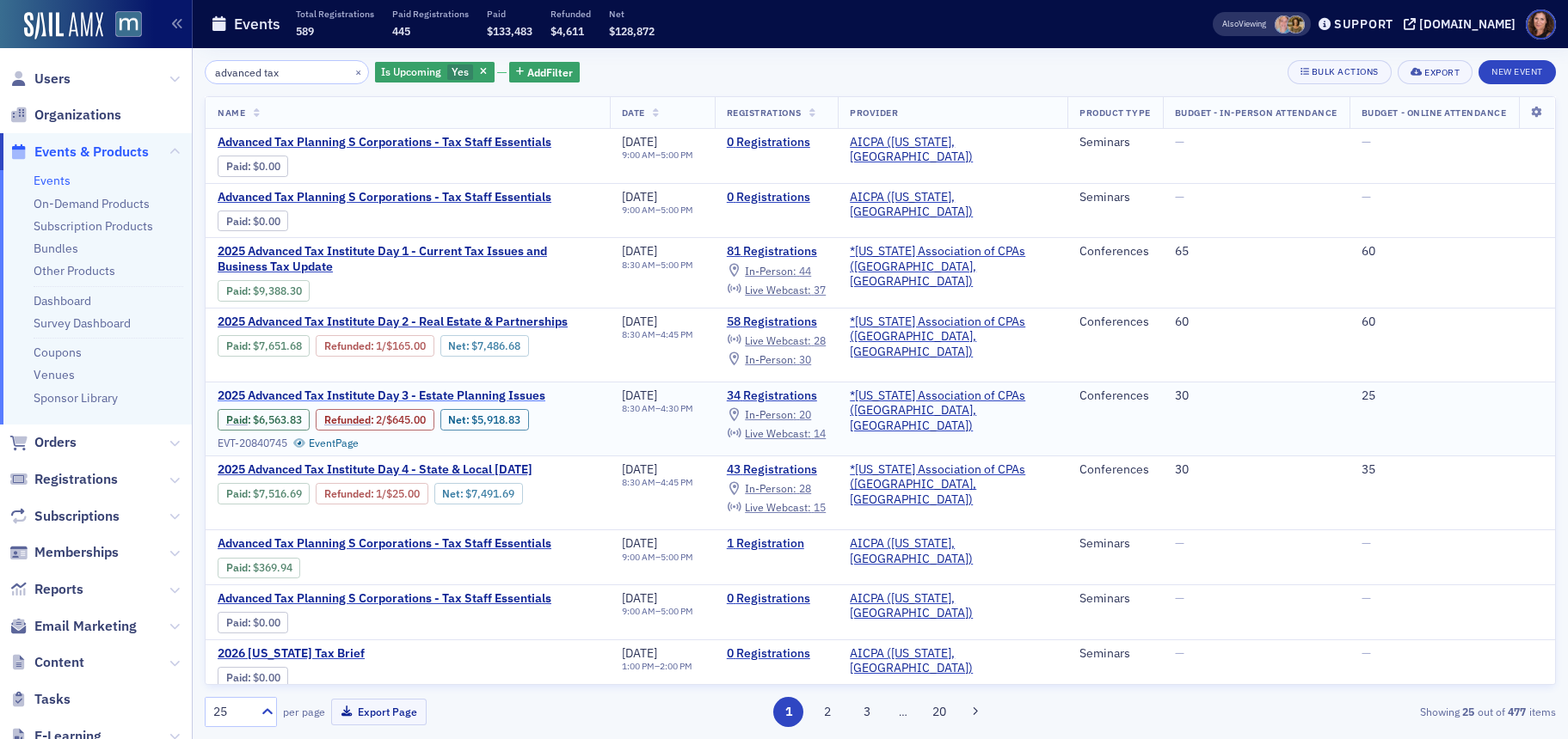
click at [437, 393] on span "2025 Advanced Tax Institute Day 3 - Estate Planning Issues" at bounding box center [381, 395] width 328 height 15
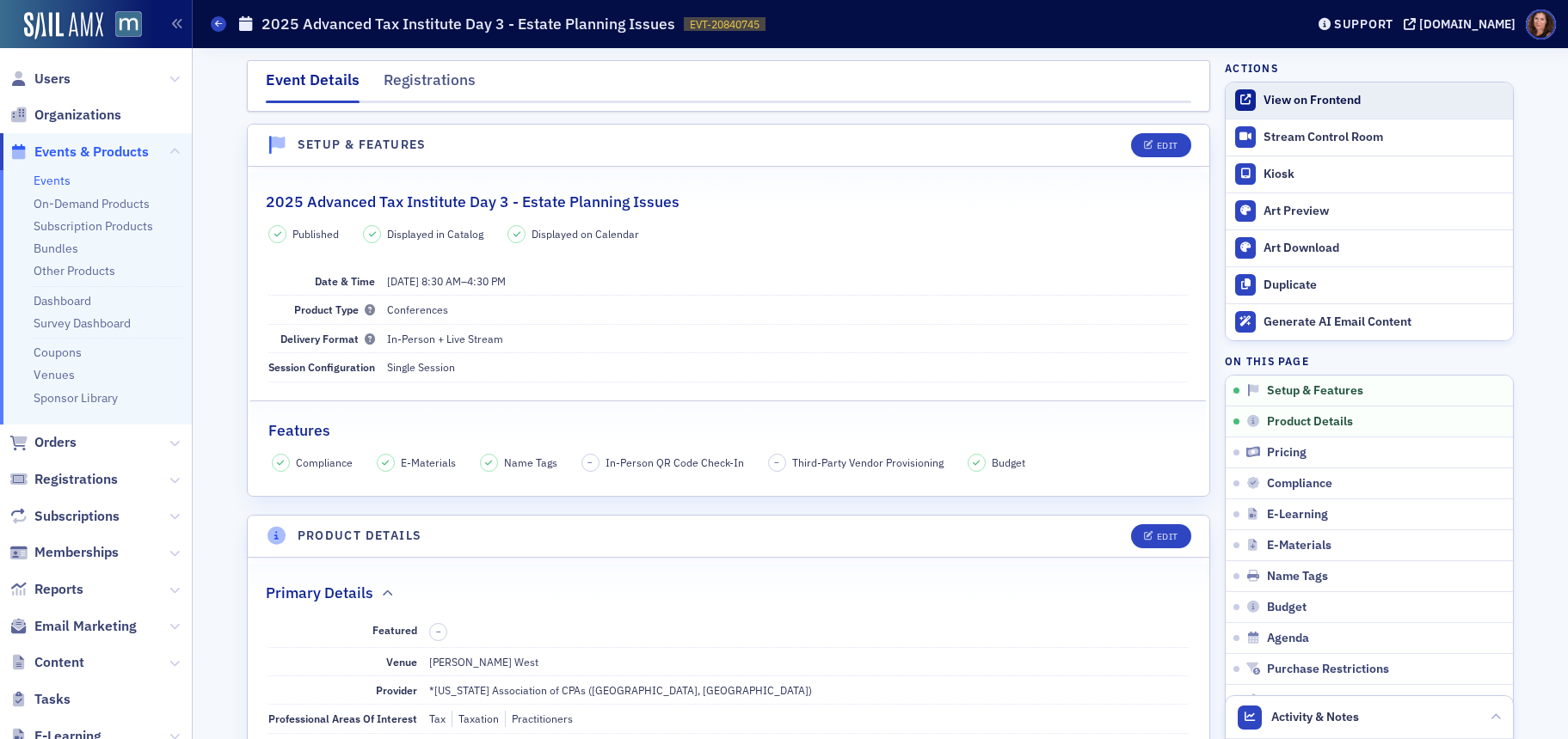
click at [1322, 97] on div "View on Frontend" at bounding box center [1384, 100] width 241 height 15
drag, startPoint x: 54, startPoint y: 183, endPoint x: 106, endPoint y: 194, distance: 53.2
click at [54, 183] on link "Events" at bounding box center [53, 180] width 37 height 15
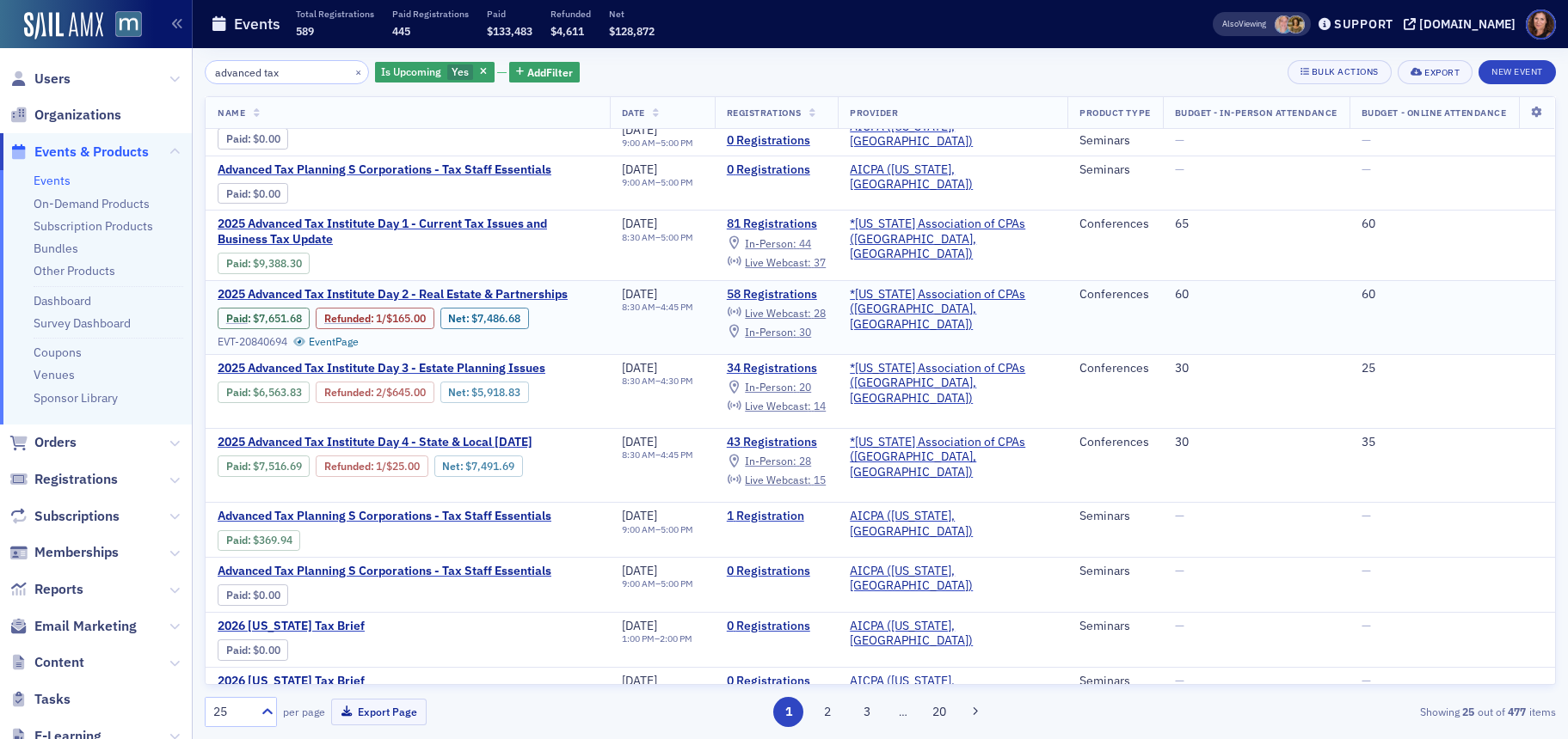
scroll to position [35, 0]
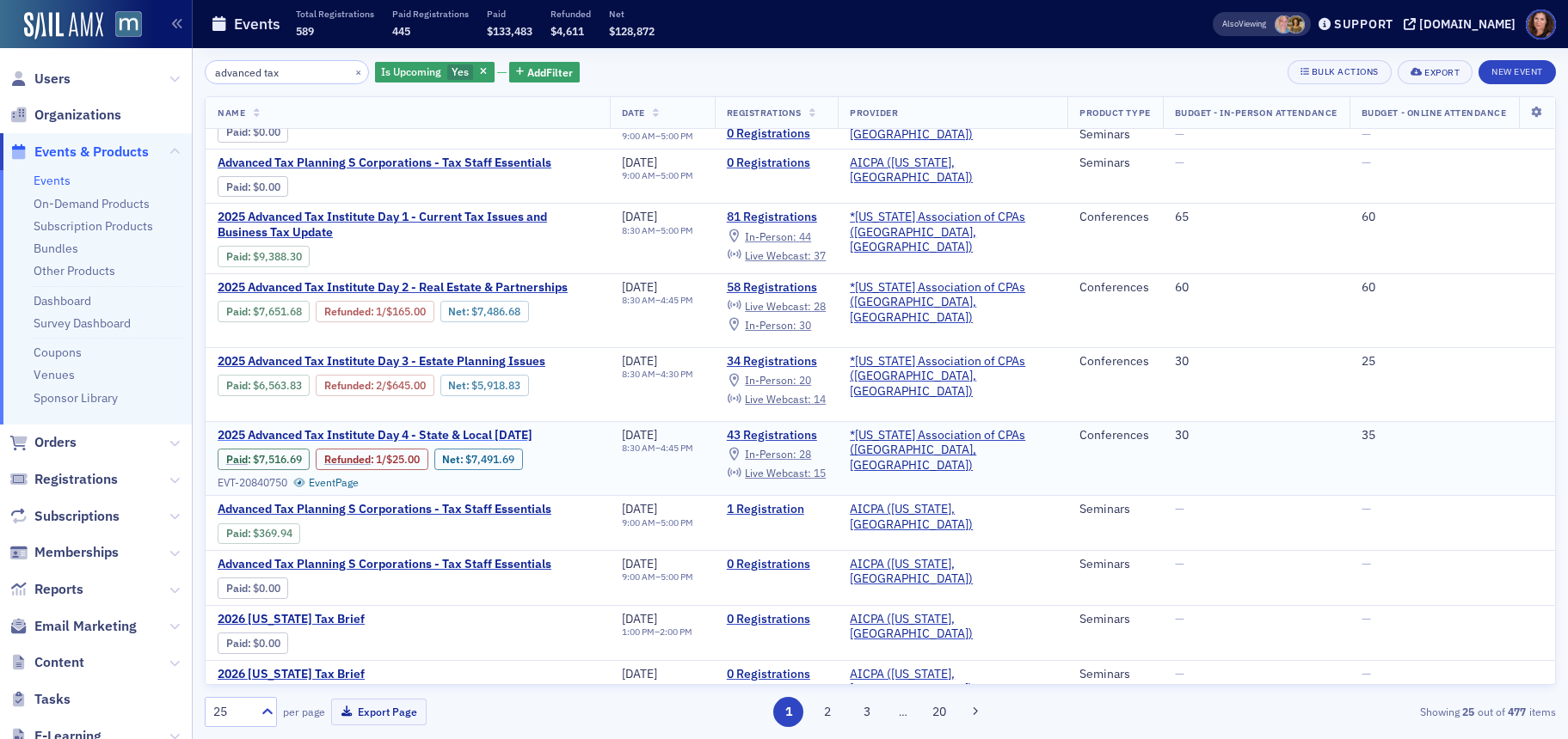
click at [483, 437] on span "2025 Advanced Tax Institute Day 4 - State & Local [DATE]" at bounding box center [374, 435] width 314 height 15
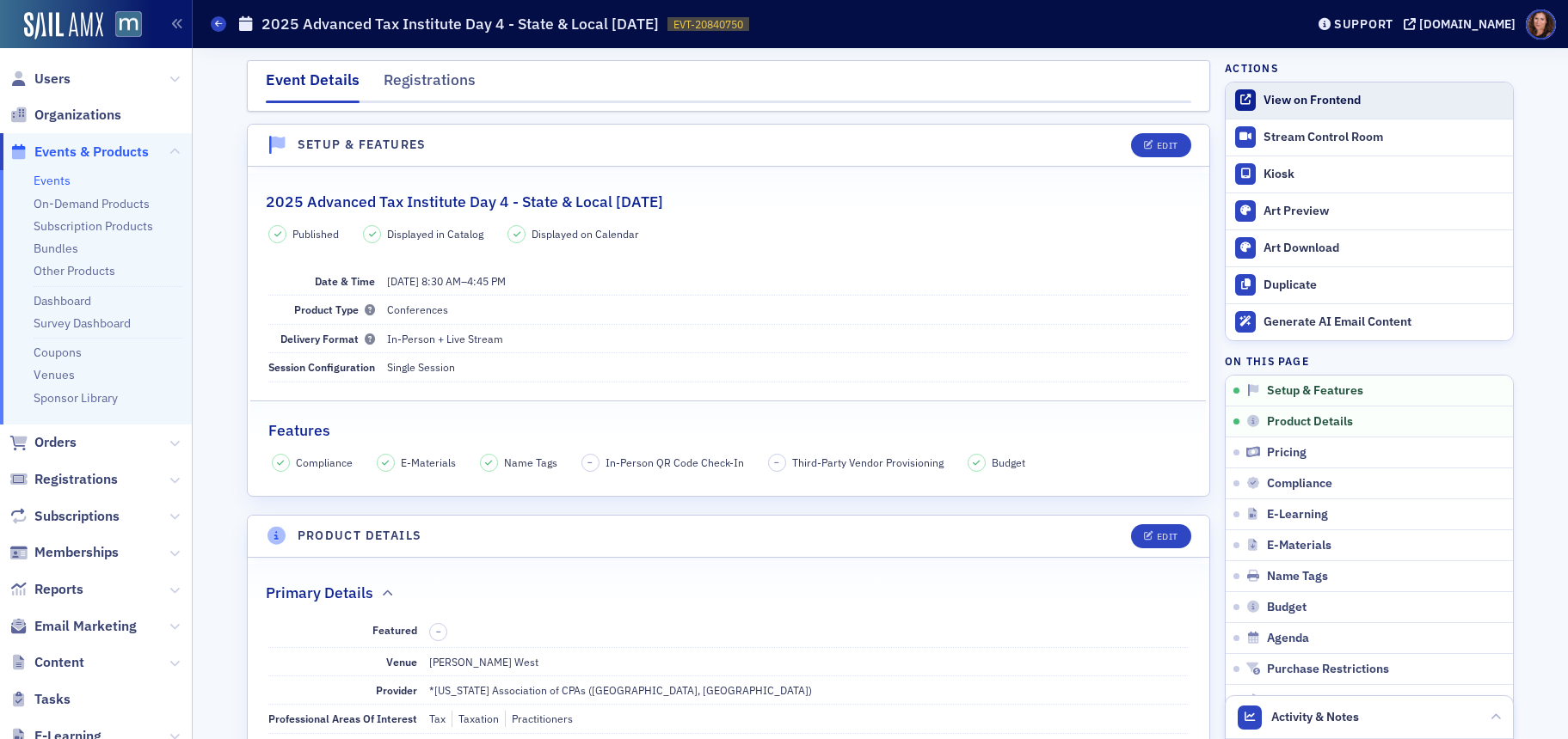
click at [1306, 96] on div "View on Frontend" at bounding box center [1384, 100] width 241 height 15
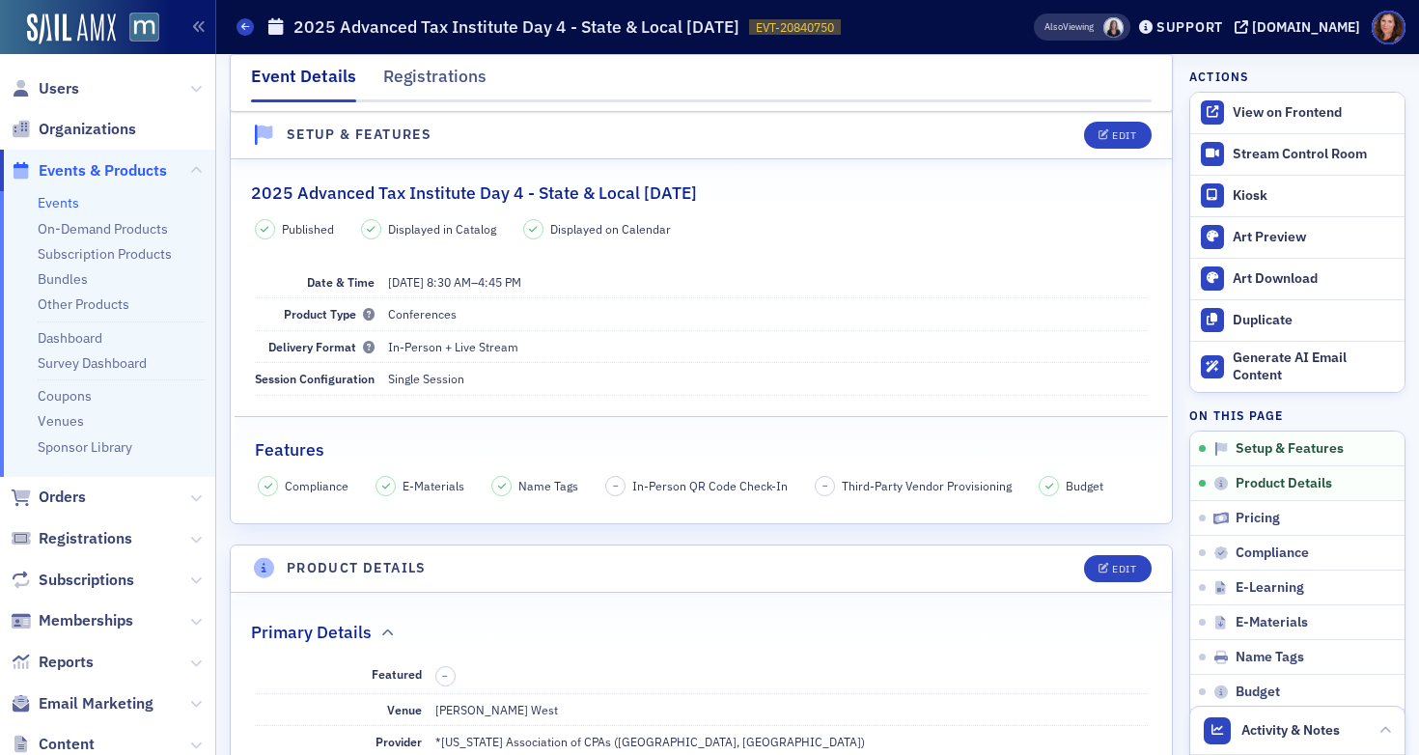
scroll to position [34, 0]
click at [56, 205] on link "Events" at bounding box center [59, 202] width 42 height 17
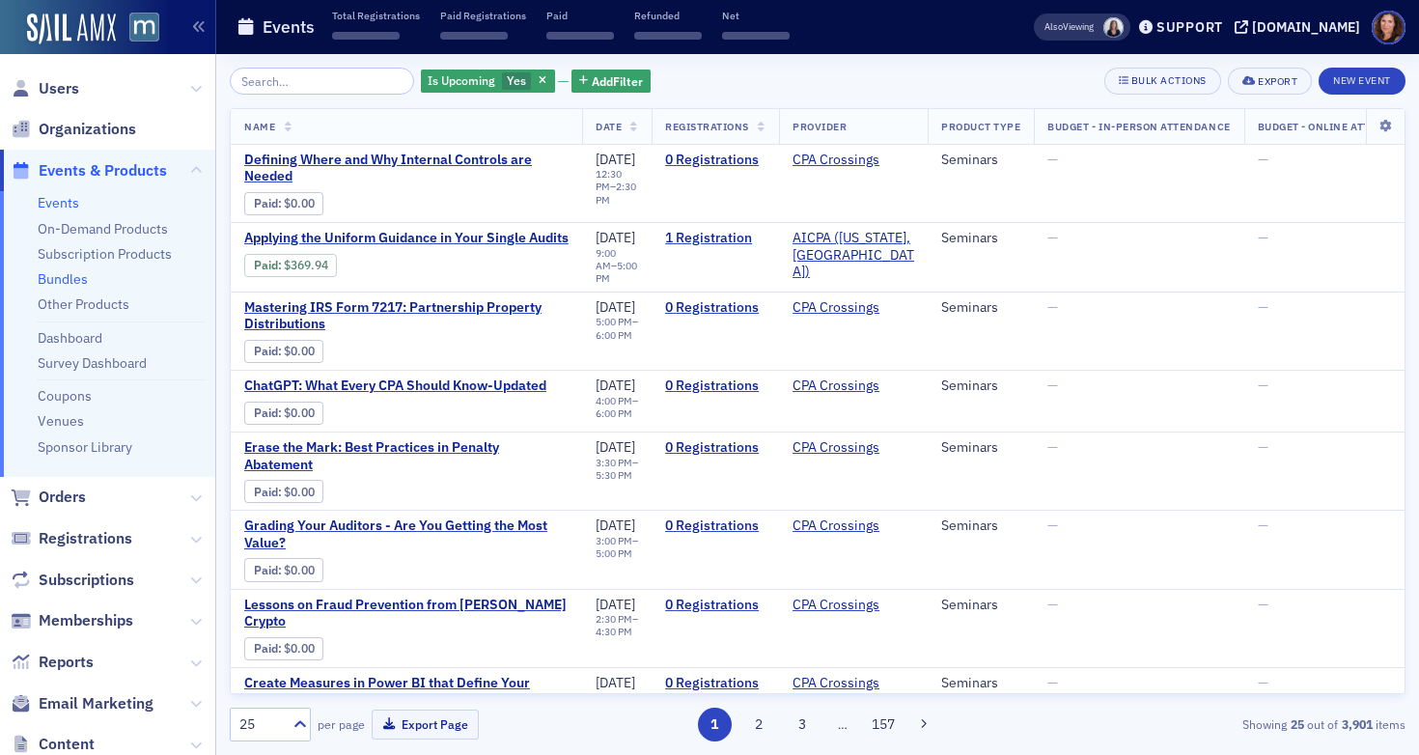
click at [61, 280] on link "Bundles" at bounding box center [63, 278] width 50 height 17
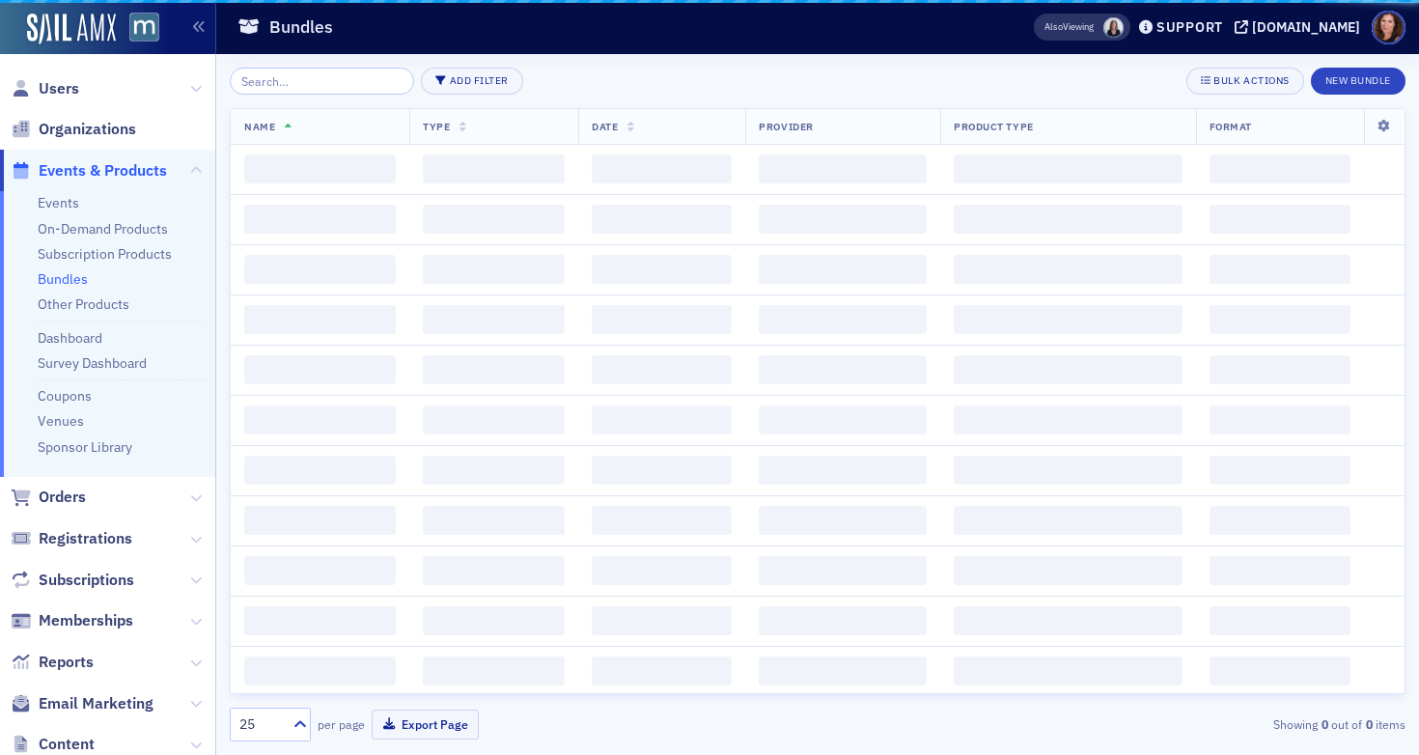
click at [61, 280] on link "Bundles" at bounding box center [63, 278] width 50 height 17
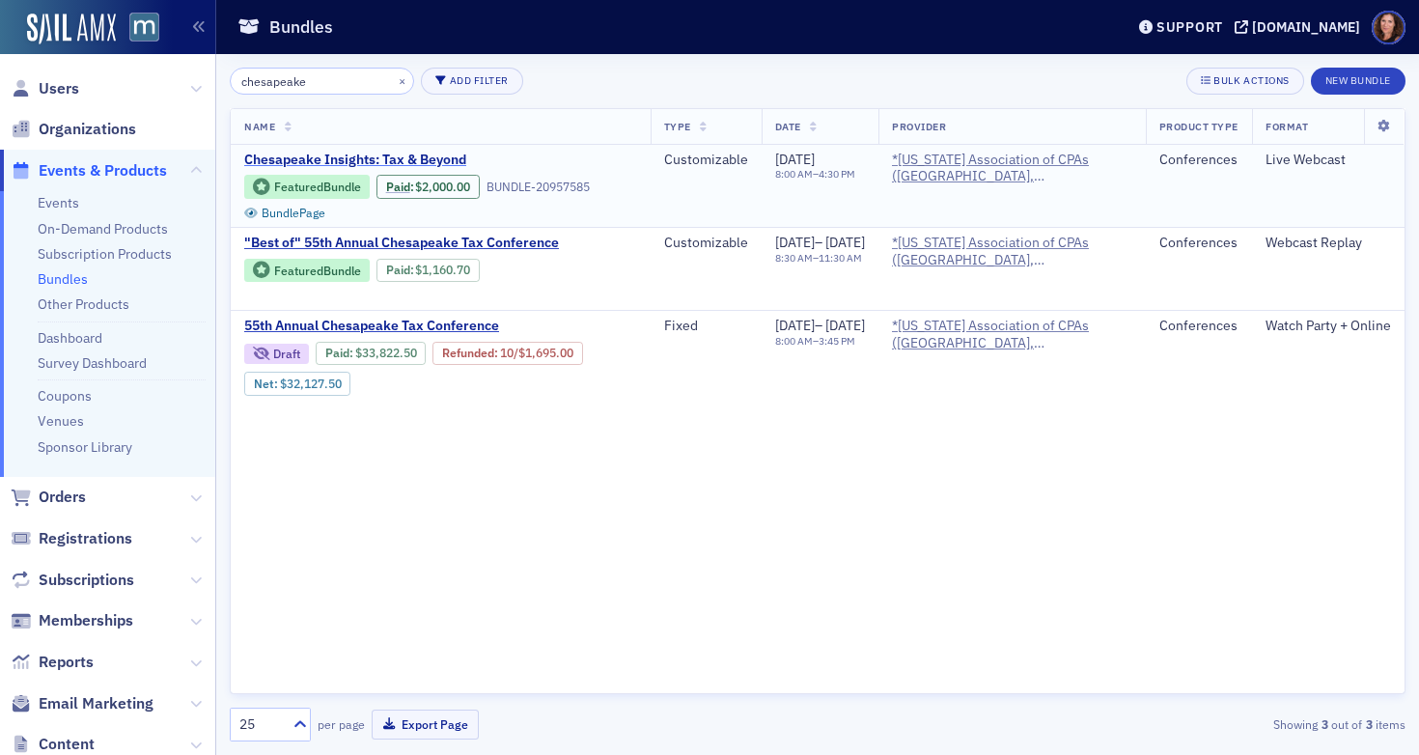
type input "chesapeake"
click at [344, 153] on span "Chesapeake Insights: Tax & Beyond" at bounding box center [406, 160] width 324 height 17
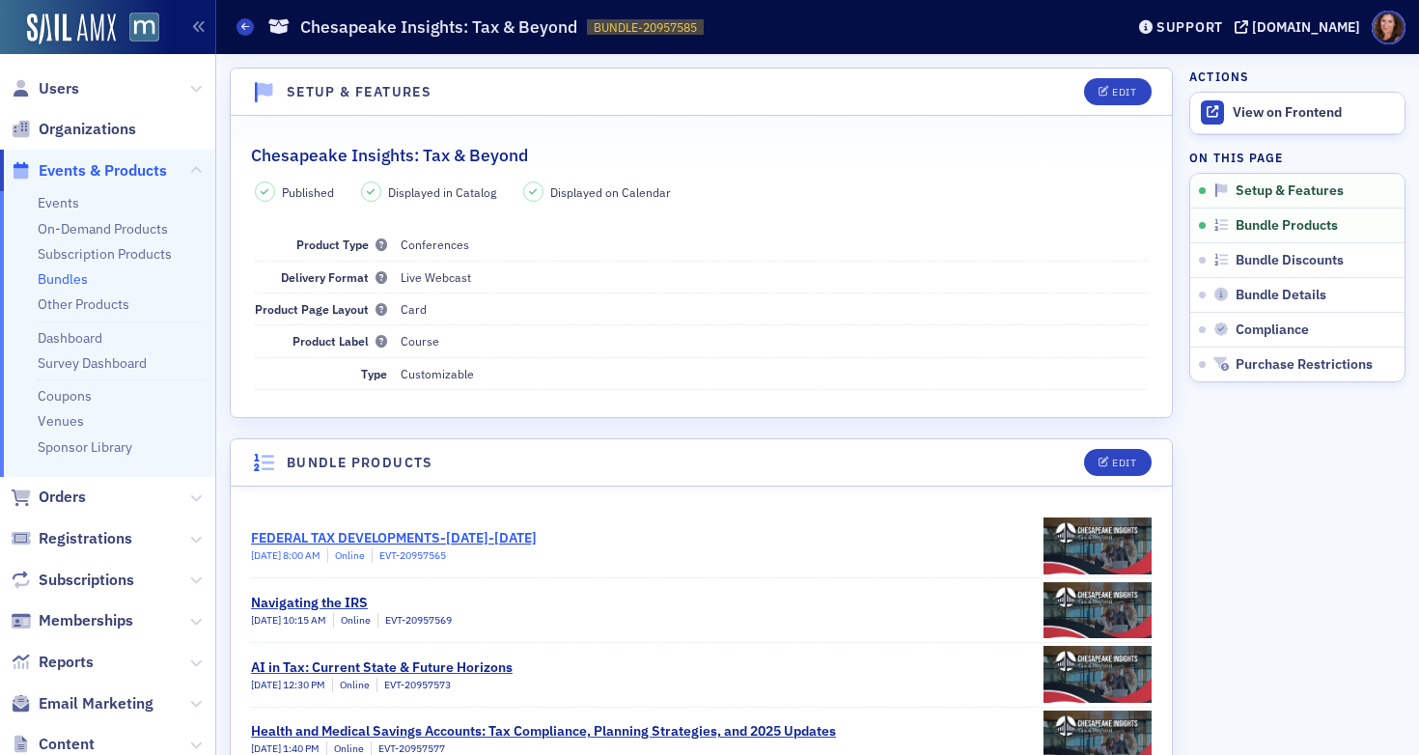
click at [1089, 540] on img at bounding box center [1098, 546] width 108 height 57
click at [64, 210] on link "Events" at bounding box center [59, 202] width 42 height 17
click at [70, 197] on link "Events" at bounding box center [59, 202] width 42 height 17
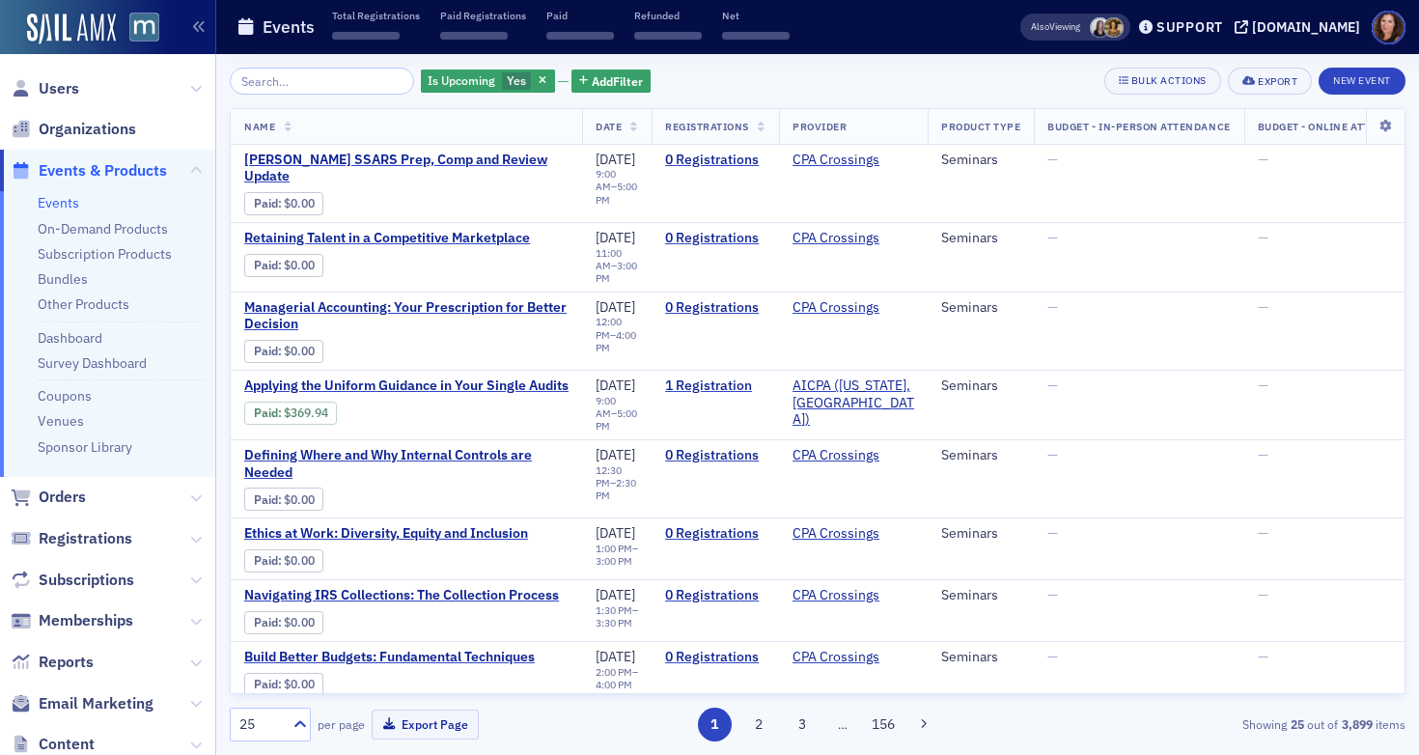
click at [339, 77] on input "search" at bounding box center [322, 81] width 184 height 27
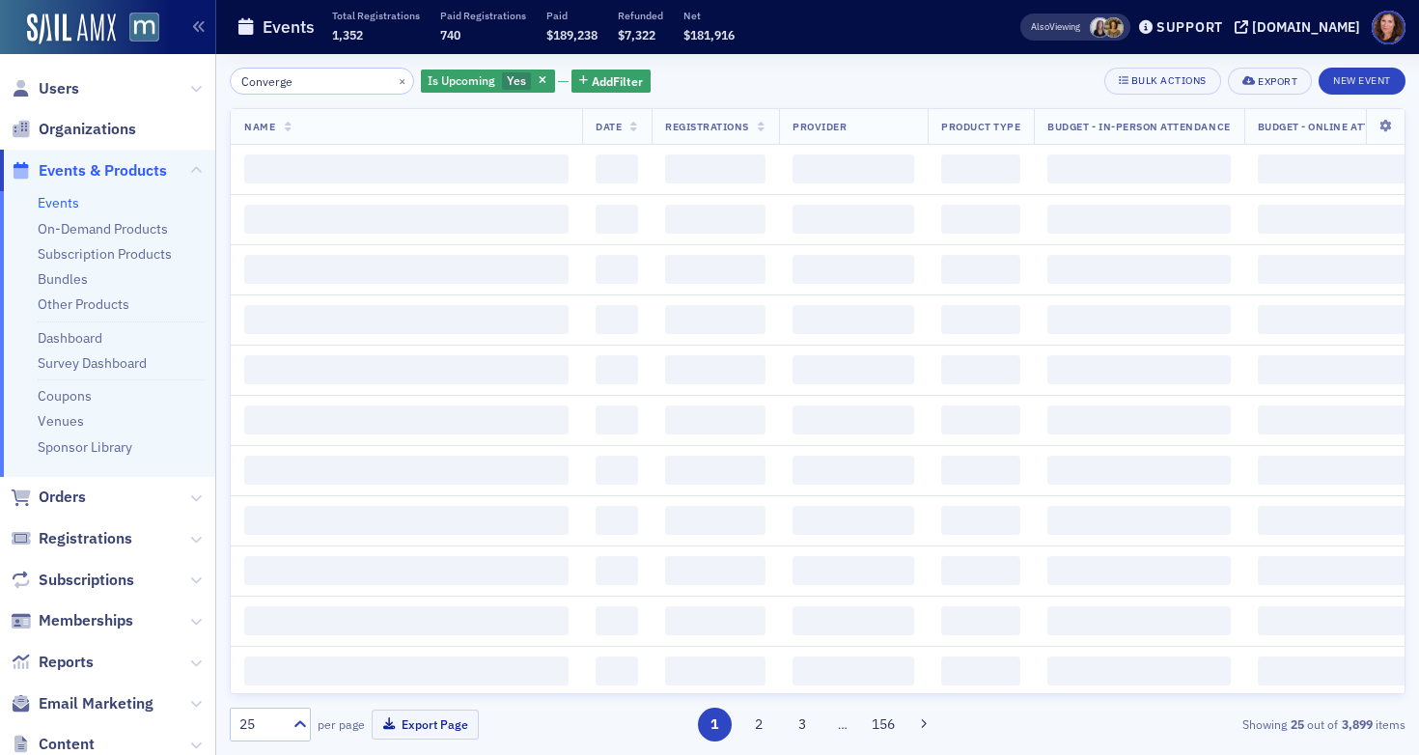
type input "Converge"
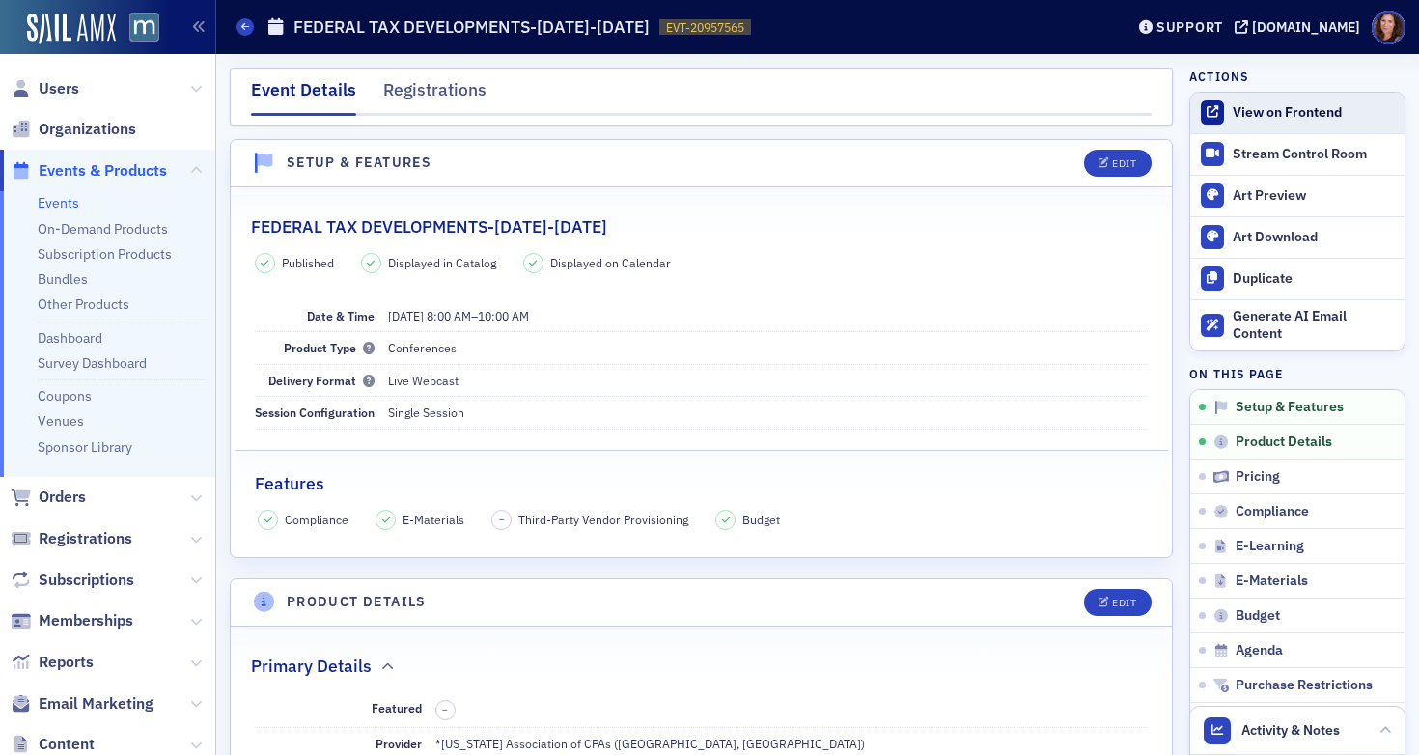
click at [1286, 113] on div "View on Frontend" at bounding box center [1314, 112] width 162 height 17
